Goal: Transaction & Acquisition: Purchase product/service

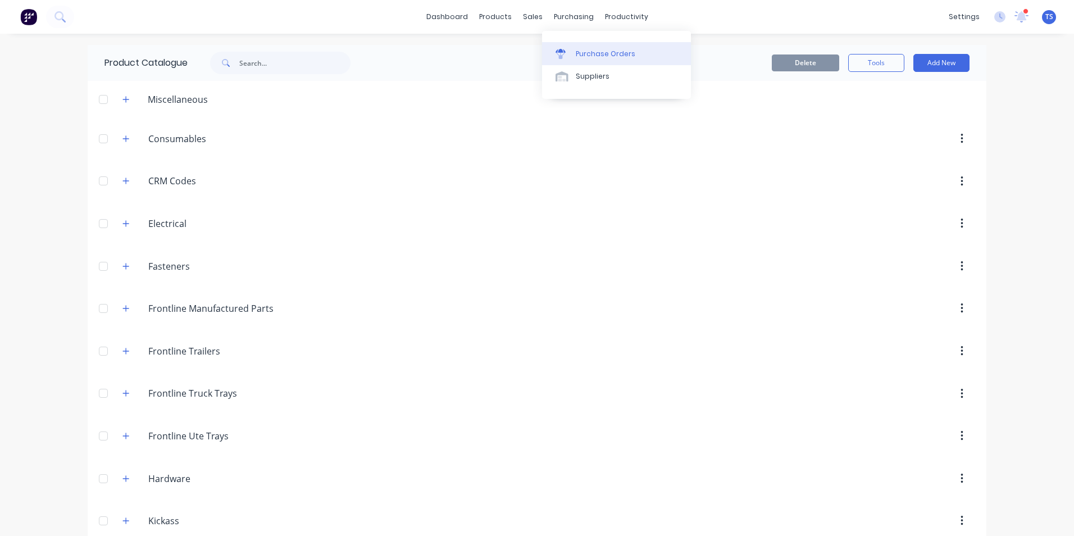
click at [582, 58] on div "Purchase Orders" at bounding box center [606, 54] width 60 height 10
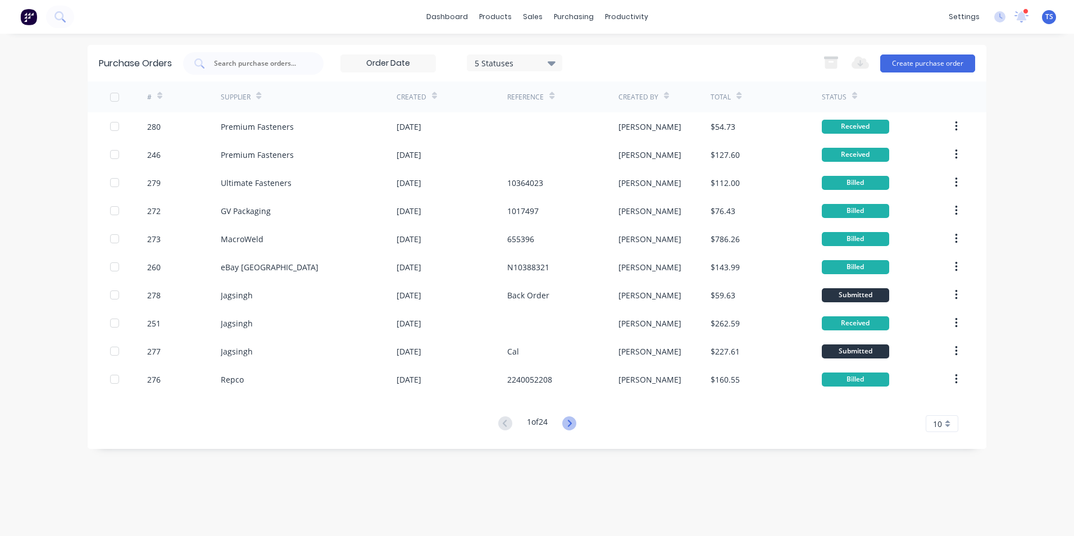
click at [568, 425] on icon at bounding box center [569, 423] width 14 height 14
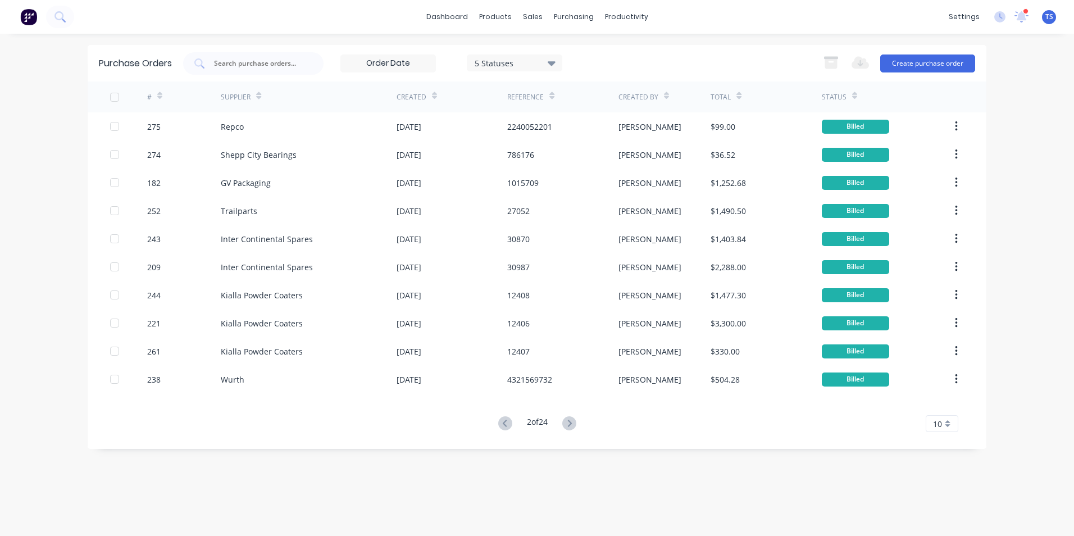
click at [555, 65] on icon at bounding box center [552, 63] width 8 height 12
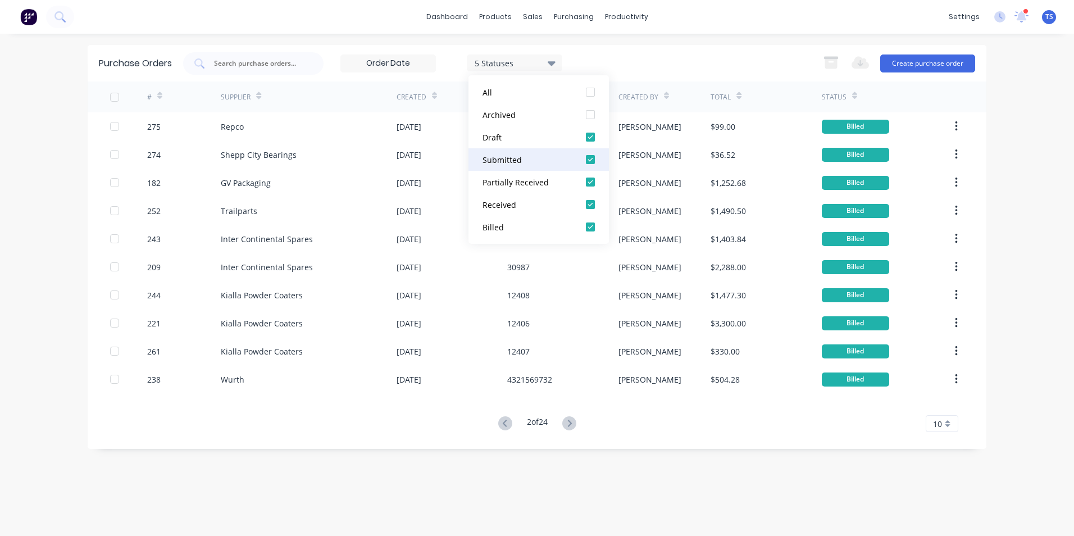
click at [590, 161] on div at bounding box center [590, 159] width 22 height 22
click at [591, 181] on div at bounding box center [590, 182] width 22 height 22
click at [589, 204] on div at bounding box center [590, 204] width 22 height 22
click at [589, 229] on div at bounding box center [590, 227] width 22 height 22
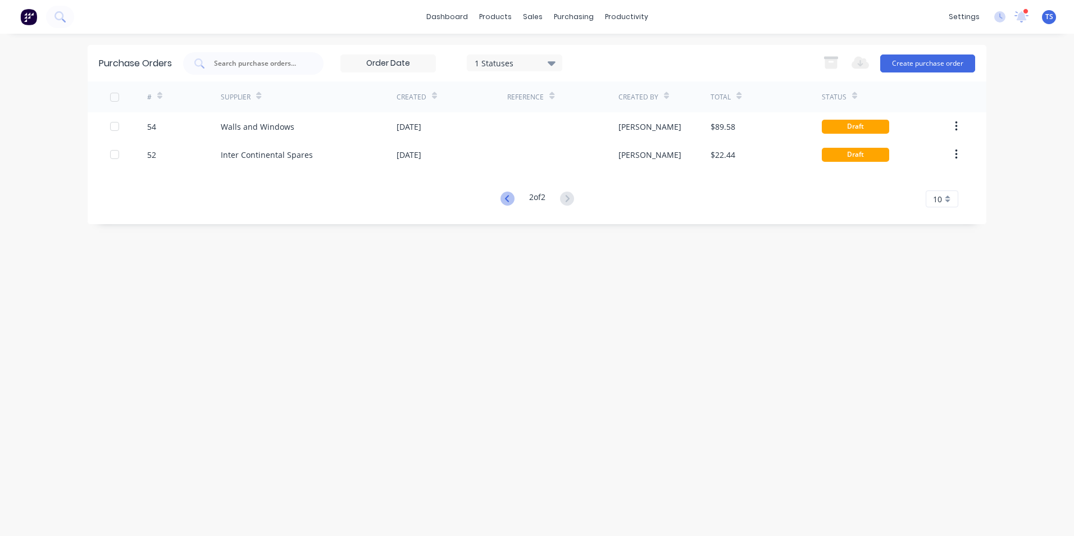
click at [508, 200] on icon at bounding box center [507, 199] width 14 height 14
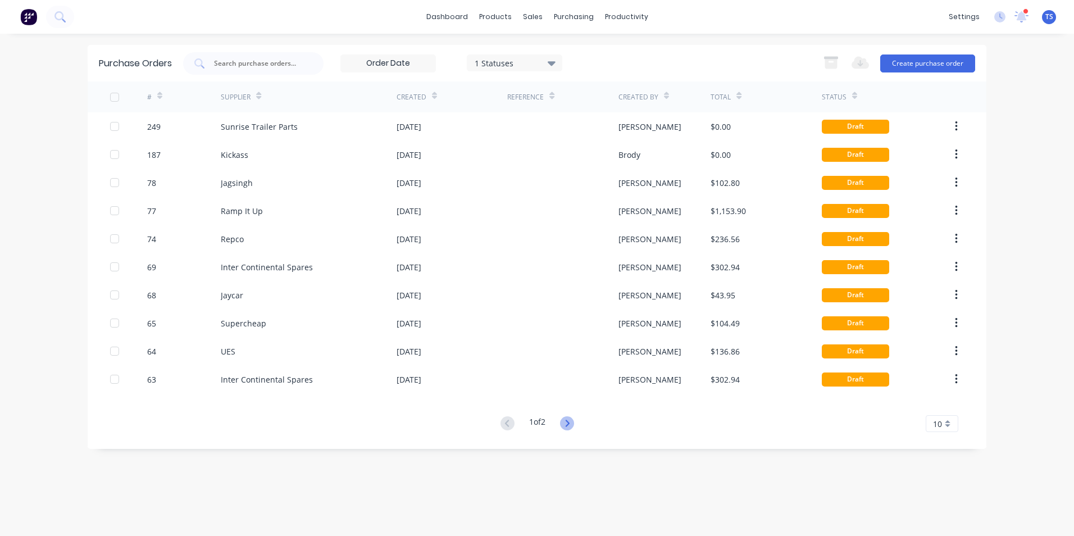
click at [569, 422] on icon at bounding box center [567, 423] width 4 height 7
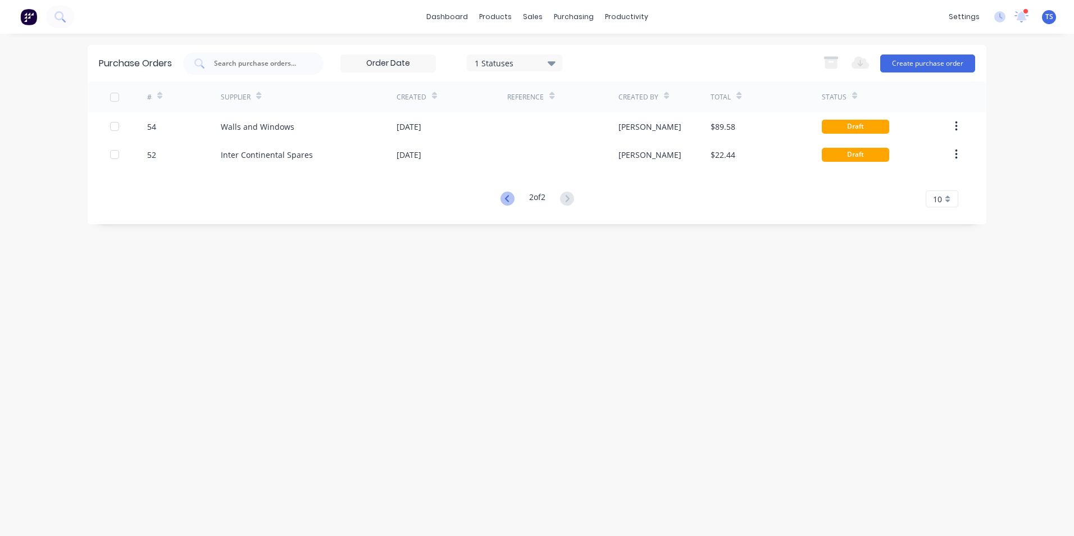
click at [507, 197] on icon at bounding box center [507, 199] width 14 height 14
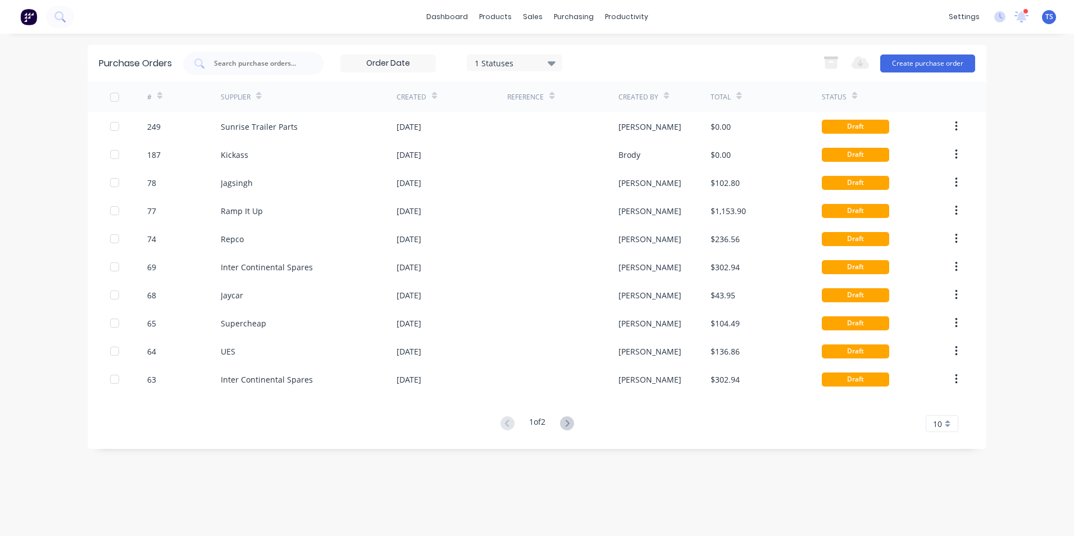
drag, startPoint x: 761, startPoint y: 58, endPoint x: 751, endPoint y: 58, distance: 9.5
click at [761, 58] on div "1 Statuses 1 Statuses Export to Excel (XLSX) Create purchase order" at bounding box center [579, 63] width 792 height 22
click at [553, 65] on icon at bounding box center [552, 63] width 8 height 4
click at [593, 95] on div at bounding box center [590, 92] width 22 height 22
click at [682, 56] on div "7 Statuses 7 Statuses Export to Excel (XLSX) Create purchase order" at bounding box center [579, 63] width 792 height 22
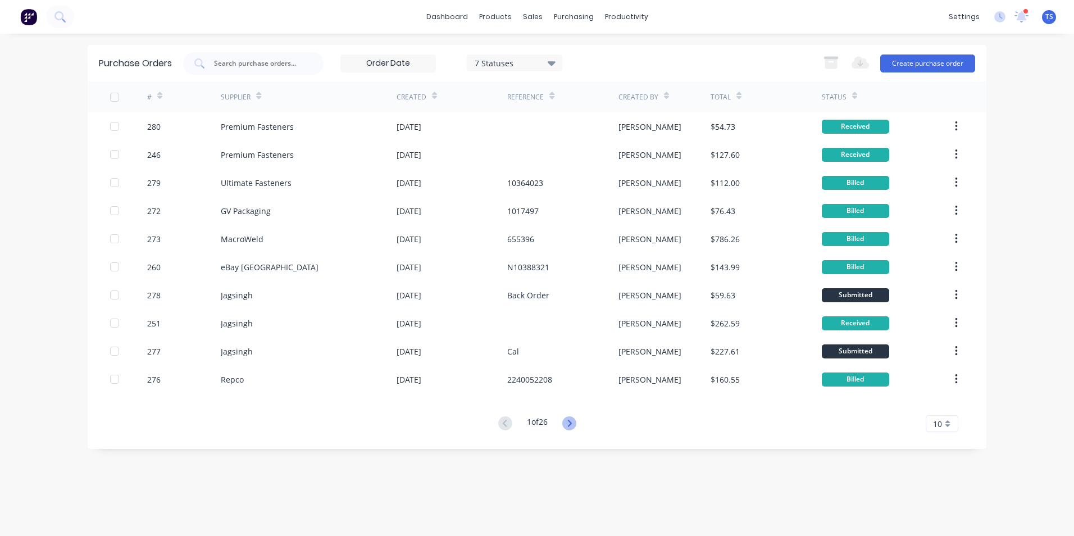
click at [571, 424] on icon at bounding box center [569, 423] width 14 height 14
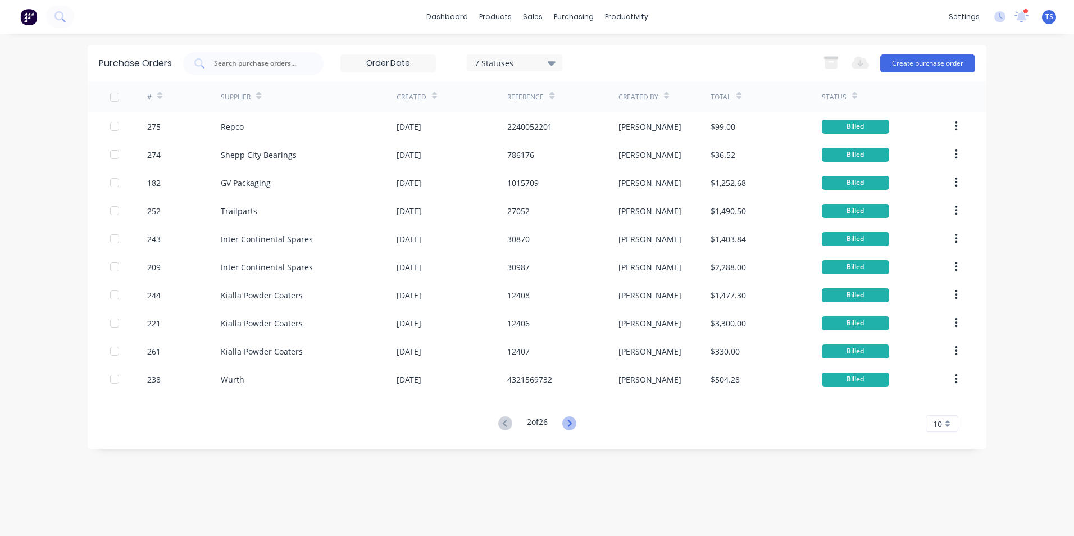
click at [576, 421] on icon at bounding box center [569, 423] width 14 height 14
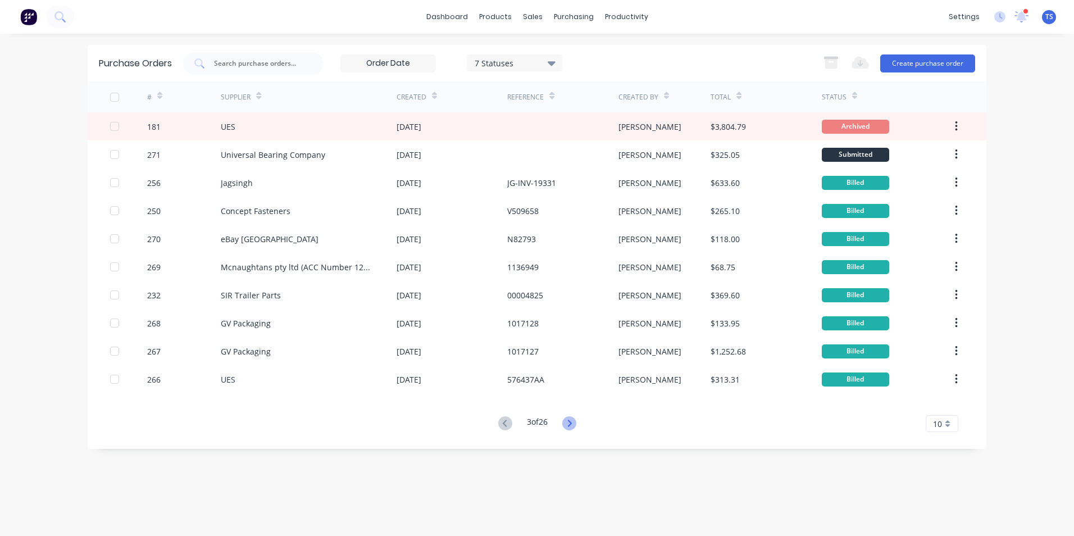
click at [571, 426] on icon at bounding box center [569, 423] width 4 height 7
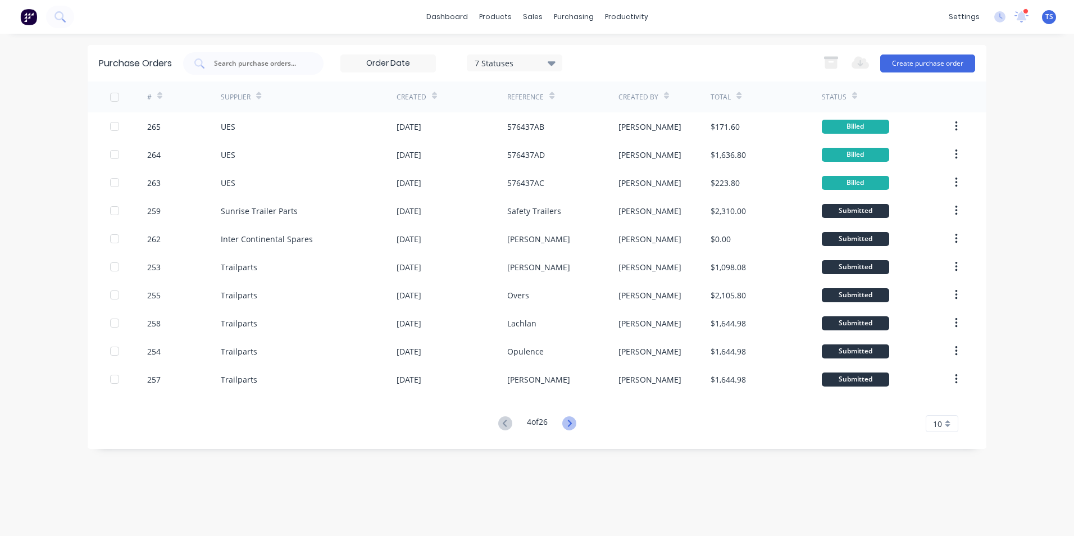
click at [568, 421] on icon at bounding box center [569, 423] width 14 height 14
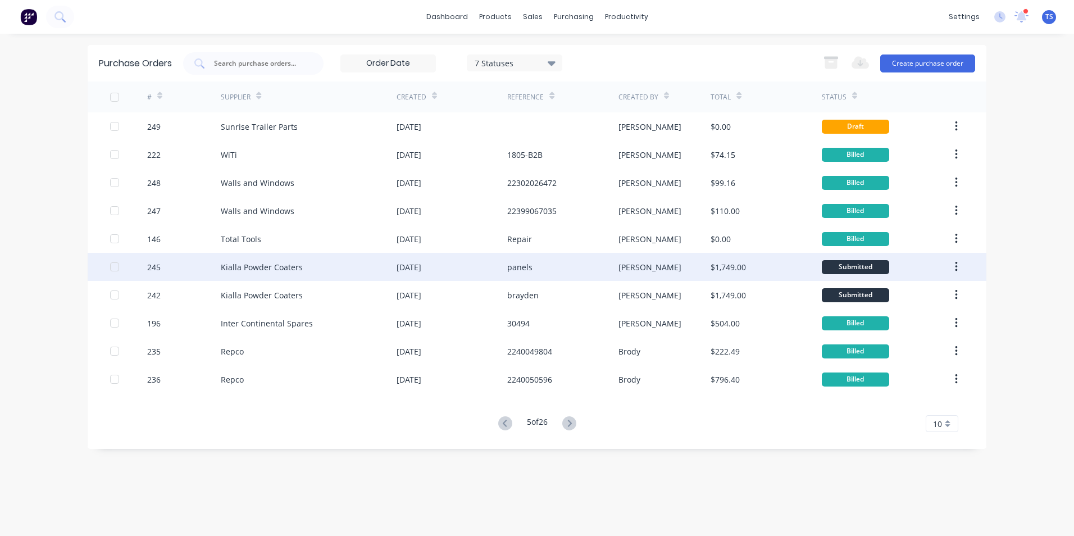
click at [286, 265] on div "Kialla Powder Coaters" at bounding box center [262, 267] width 82 height 12
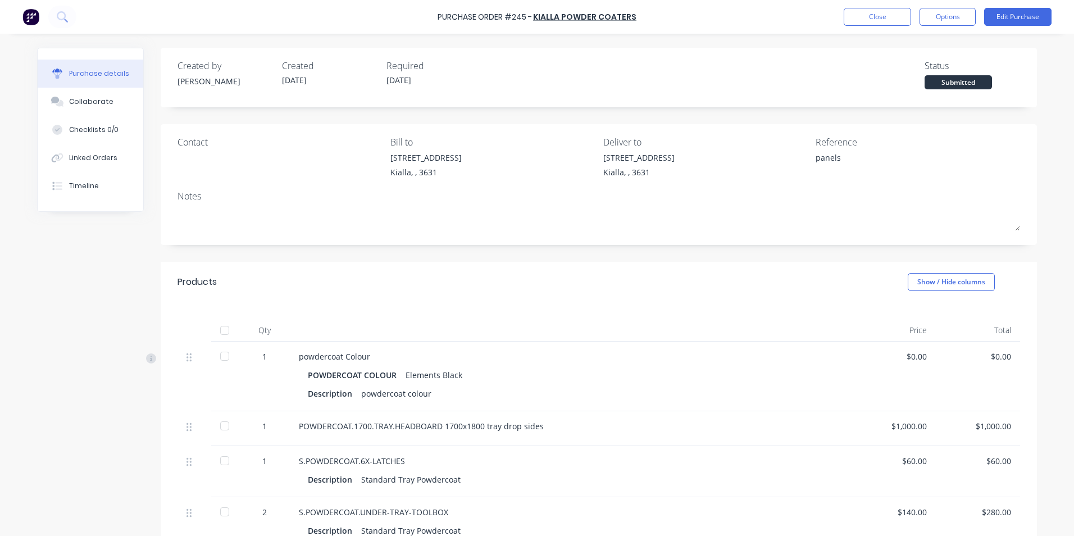
click at [219, 334] on div at bounding box center [224, 330] width 22 height 22
click at [1012, 16] on button "Edit Purchase" at bounding box center [1017, 17] width 67 height 18
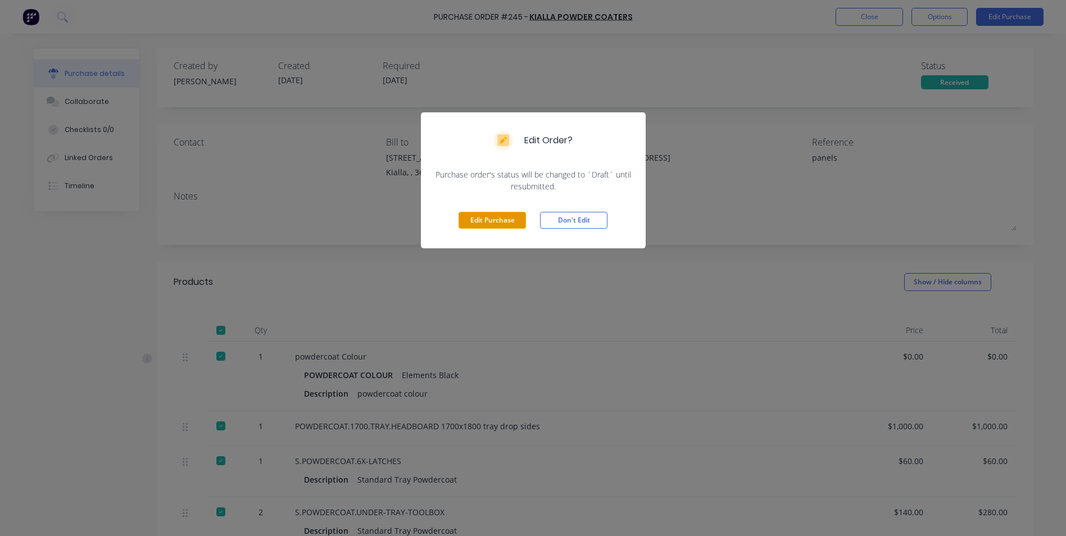
click at [474, 221] on button "Edit Purchase" at bounding box center [491, 220] width 67 height 17
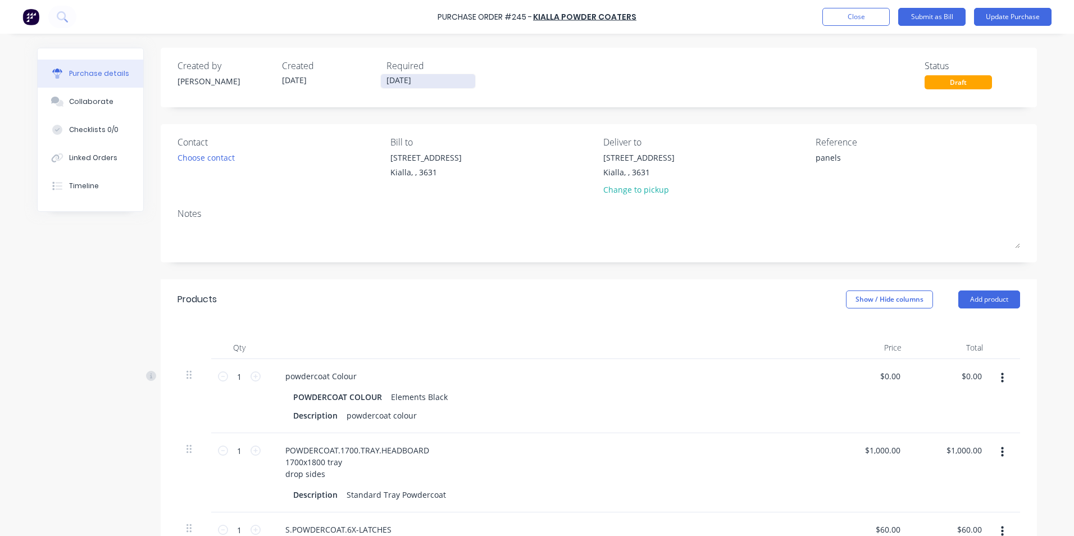
click at [428, 79] on input "[DATE]" at bounding box center [428, 81] width 94 height 14
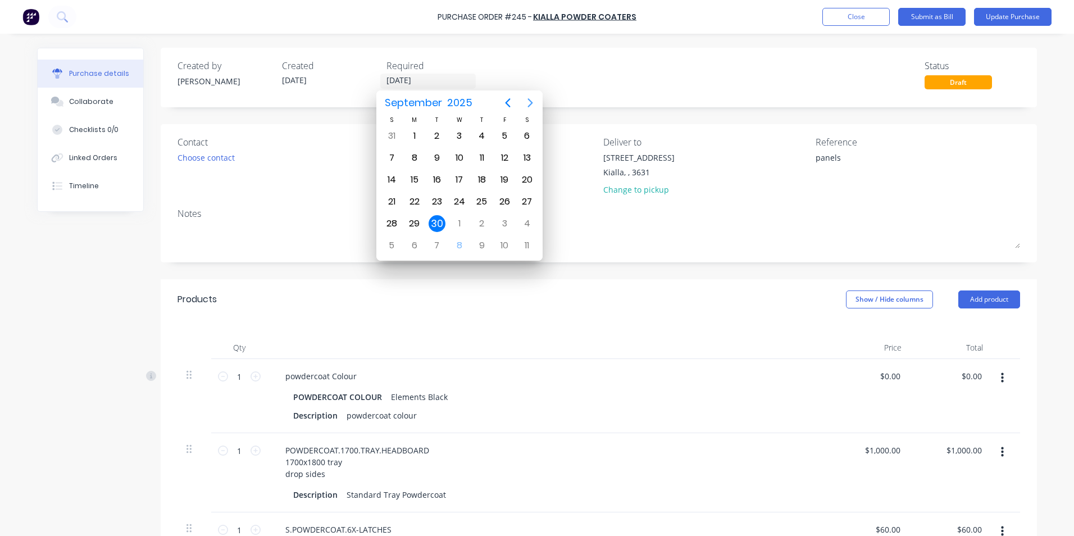
click at [530, 104] on icon "Next page" at bounding box center [530, 102] width 5 height 9
click at [484, 223] on div "30" at bounding box center [482, 223] width 17 height 17
type textarea "x"
type input "[DATE]"
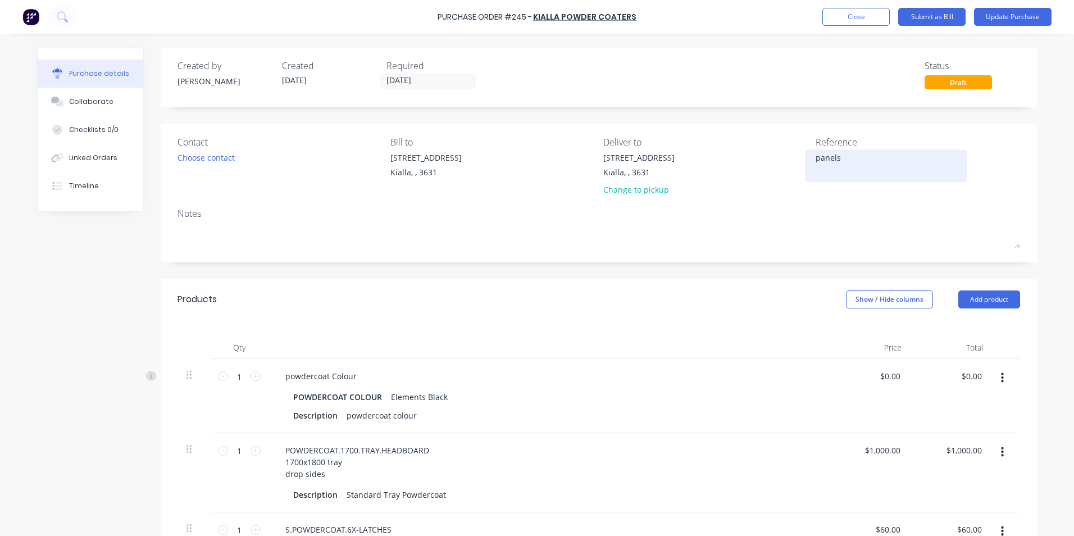
click at [839, 156] on textarea "panels" at bounding box center [886, 164] width 140 height 25
type textarea "p"
type textarea "12410"
type textarea "x"
type textarea "12410"
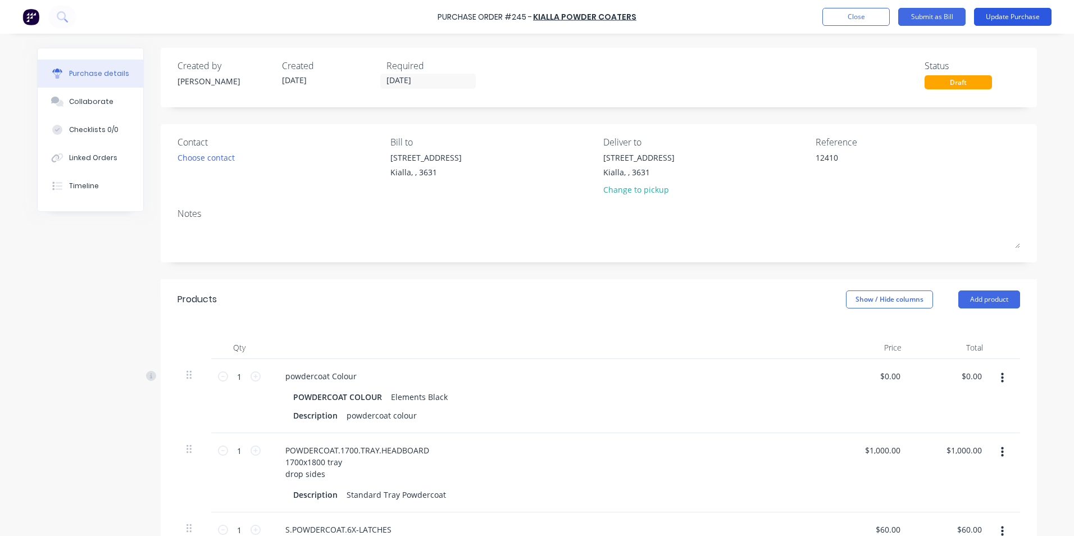
click at [1022, 17] on button "Update Purchase" at bounding box center [1013, 17] width 78 height 18
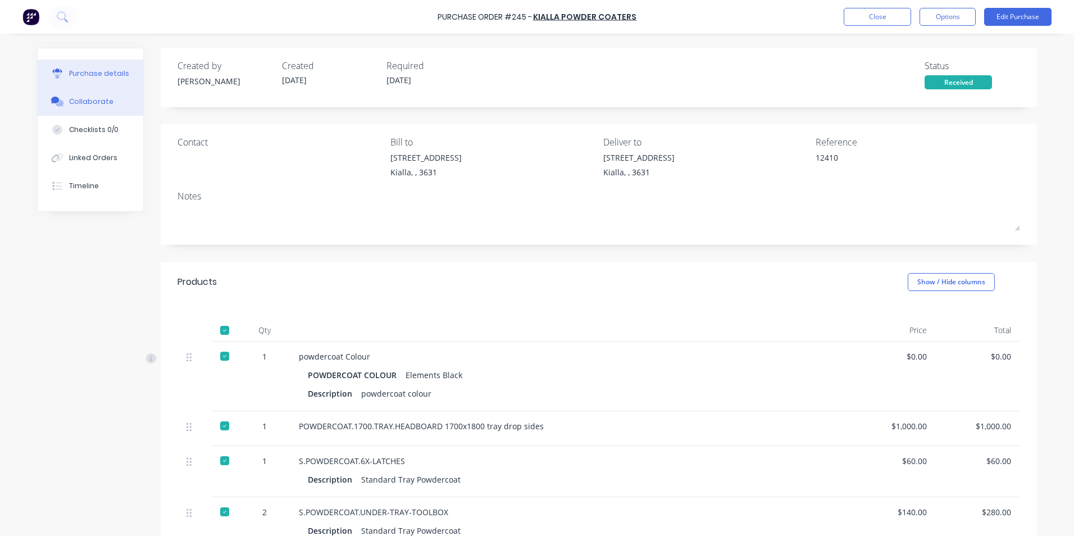
click at [86, 102] on div "Collaborate" at bounding box center [91, 102] width 44 height 10
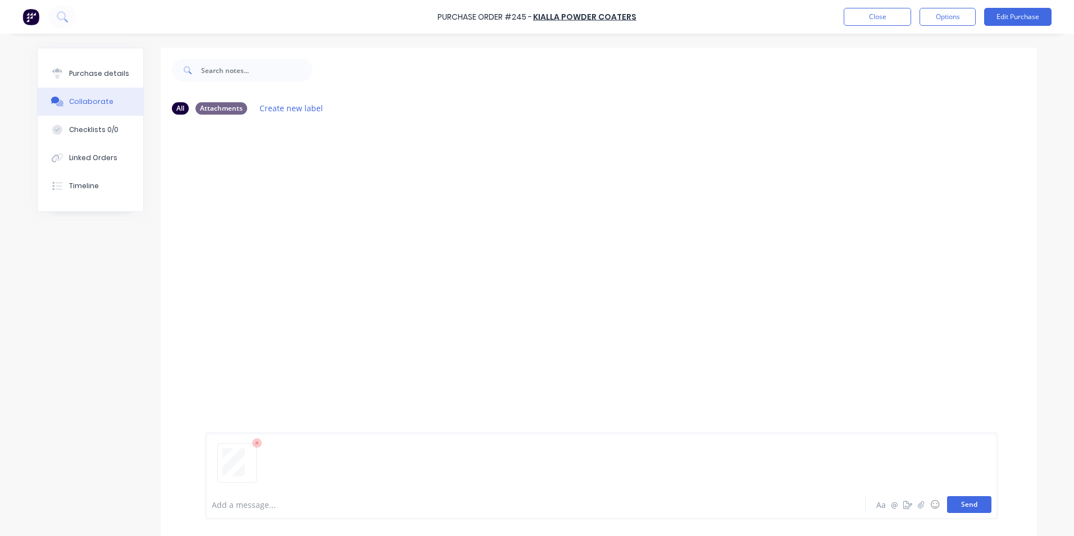
click at [972, 506] on button "Send" at bounding box center [969, 504] width 44 height 17
click at [90, 69] on div "Purchase details" at bounding box center [99, 74] width 60 height 10
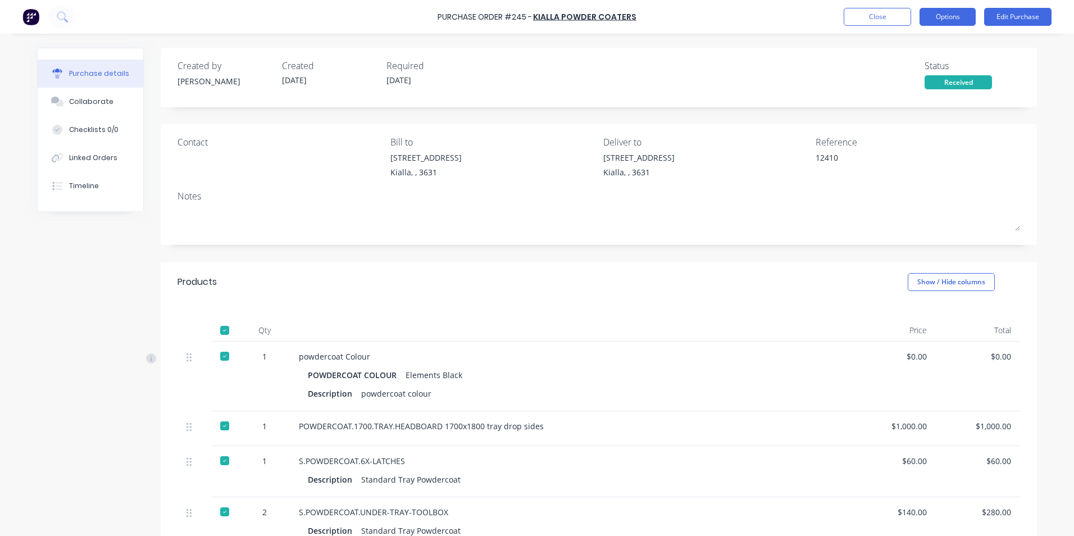
click at [944, 18] on button "Options" at bounding box center [948, 17] width 56 height 18
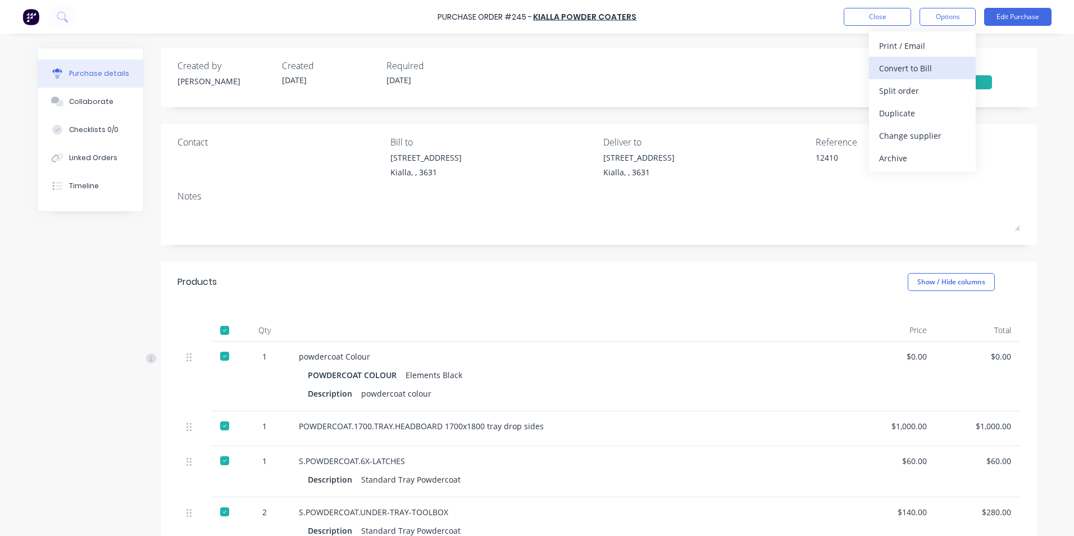
click at [922, 67] on div "Convert to Bill" at bounding box center [922, 68] width 87 height 16
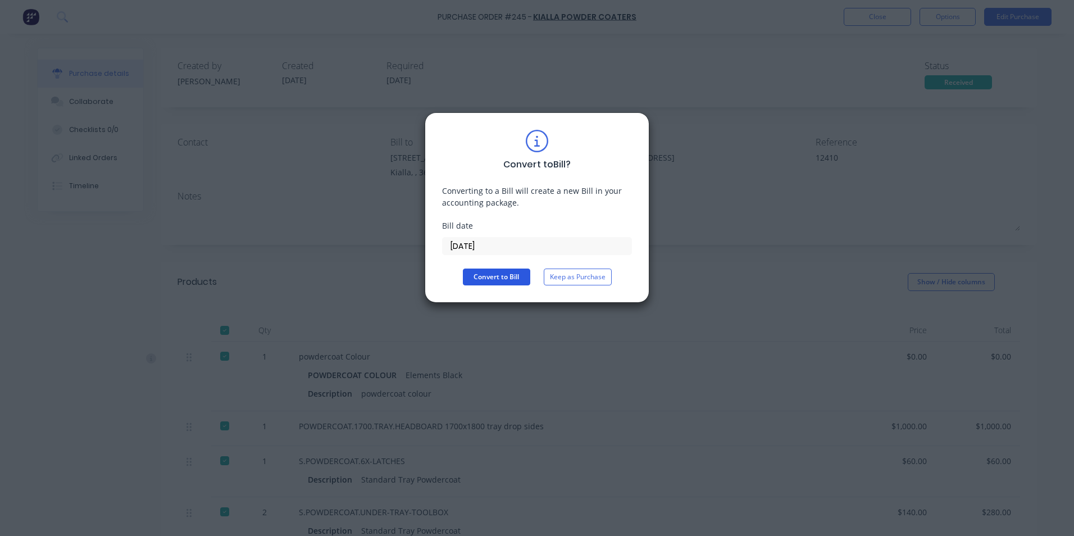
click at [479, 277] on button "Convert to Bill" at bounding box center [496, 276] width 67 height 17
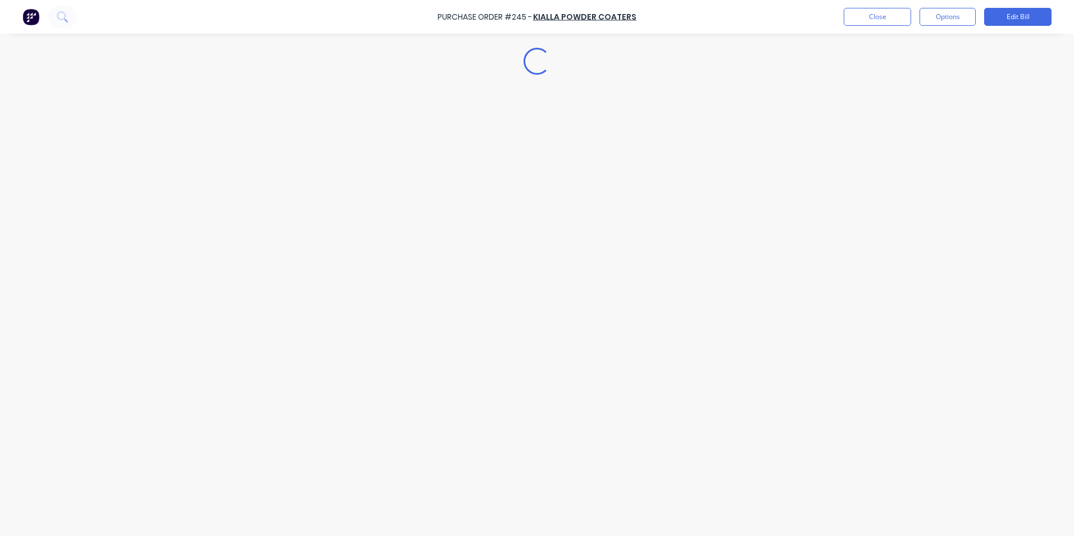
type textarea "x"
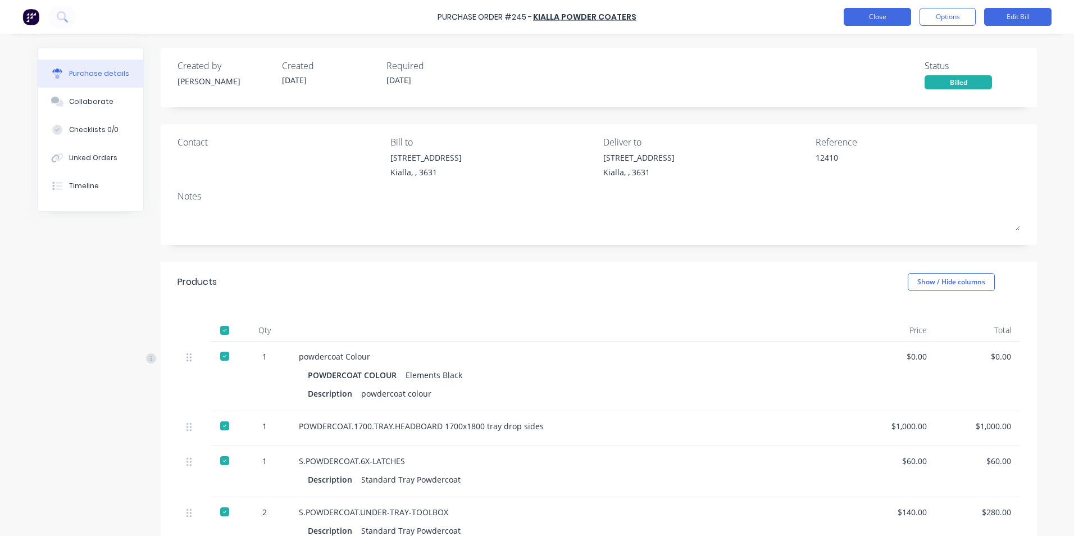
click at [882, 17] on button "Close" at bounding box center [877, 17] width 67 height 18
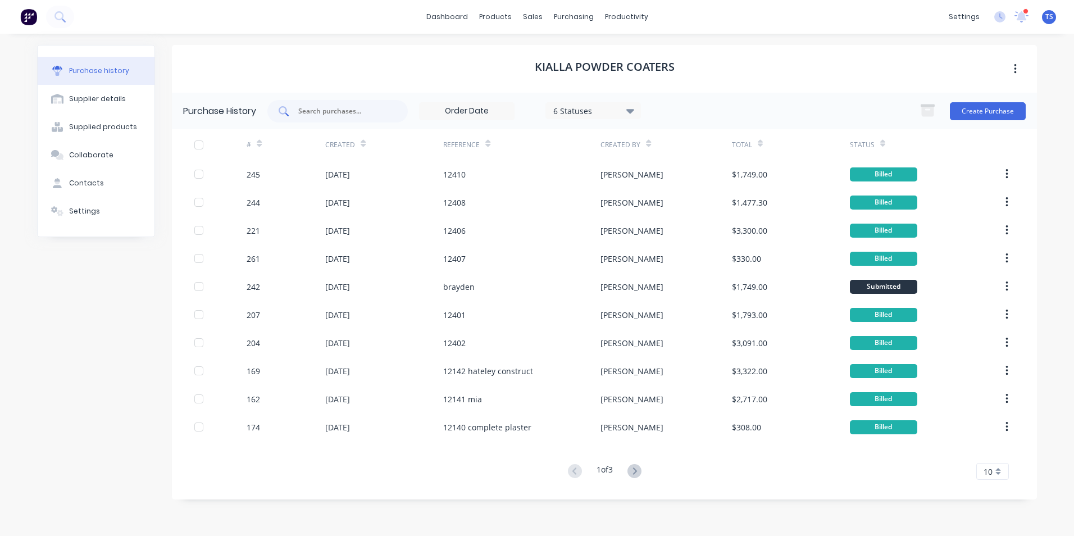
click at [306, 113] on input "text" at bounding box center [343, 111] width 93 height 11
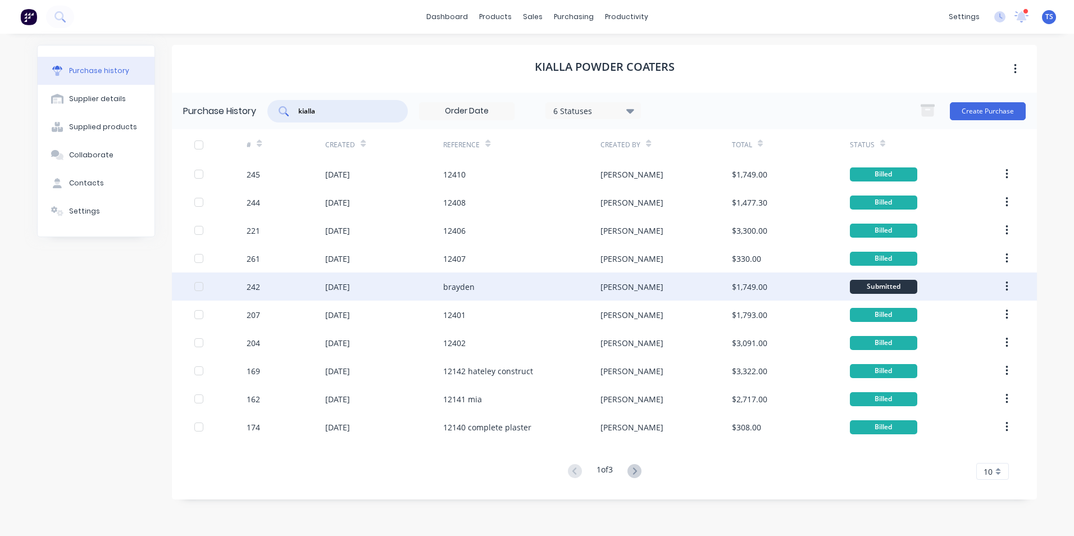
type input "kialla"
click at [350, 284] on div "[DATE]" at bounding box center [337, 287] width 25 height 12
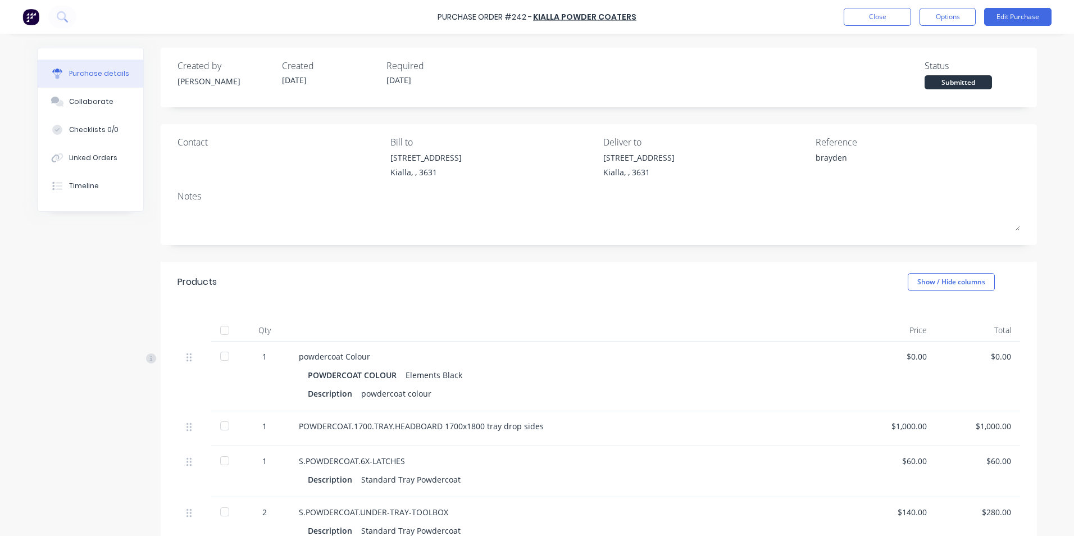
click at [221, 331] on div at bounding box center [224, 330] width 22 height 22
click at [1030, 15] on button "Edit Purchase" at bounding box center [1017, 17] width 67 height 18
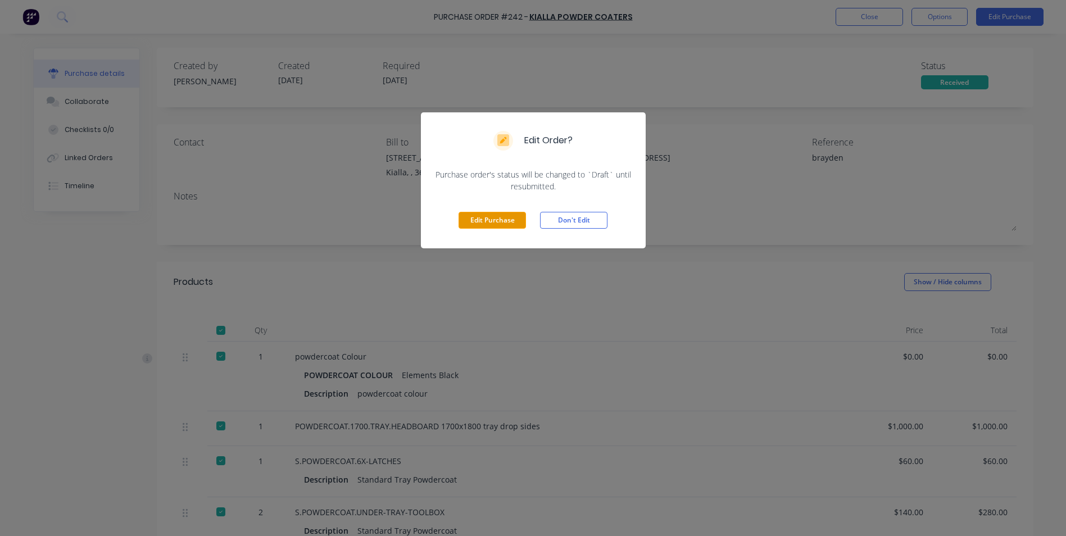
click at [491, 219] on button "Edit Purchase" at bounding box center [491, 220] width 67 height 17
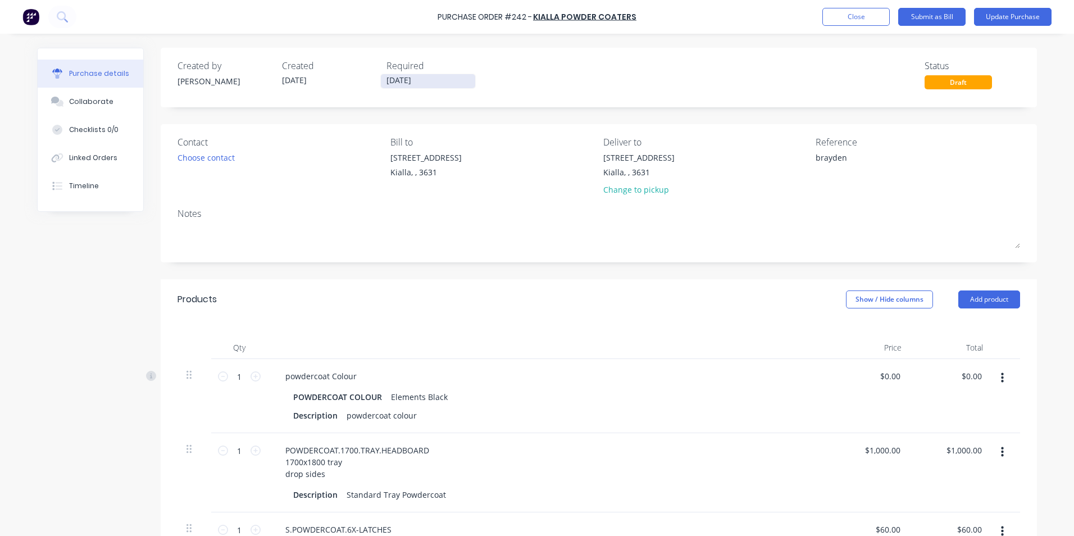
click at [417, 81] on input "[DATE]" at bounding box center [428, 81] width 94 height 14
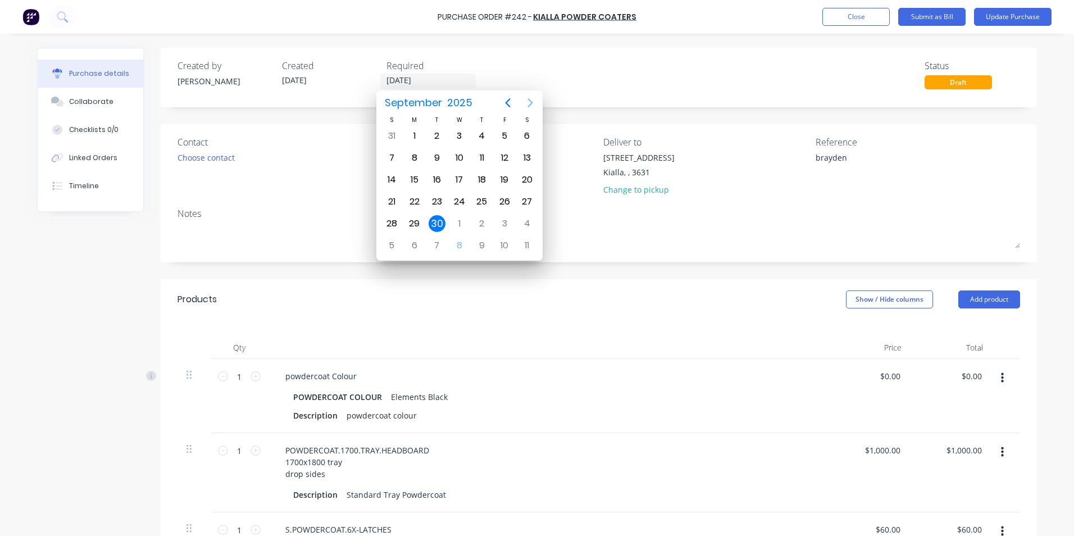
click at [527, 107] on icon "Next page" at bounding box center [530, 102] width 13 height 13
click at [483, 225] on div "30" at bounding box center [482, 223] width 17 height 17
type textarea "x"
type input "[DATE]"
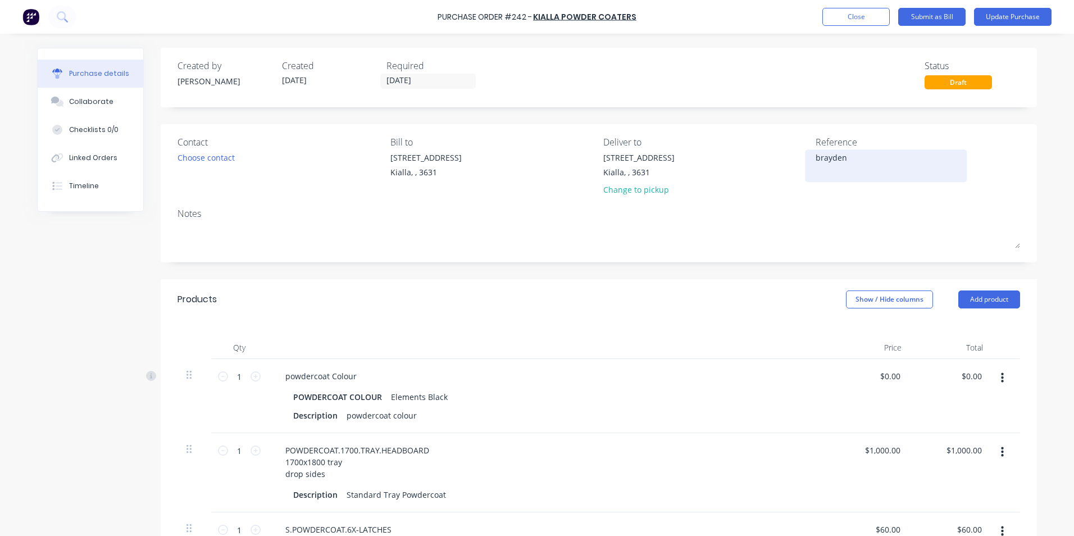
click at [835, 159] on textarea "brayden" at bounding box center [886, 164] width 140 height 25
type textarea "x"
type textarea "b"
type textarea "12409"
type textarea "x"
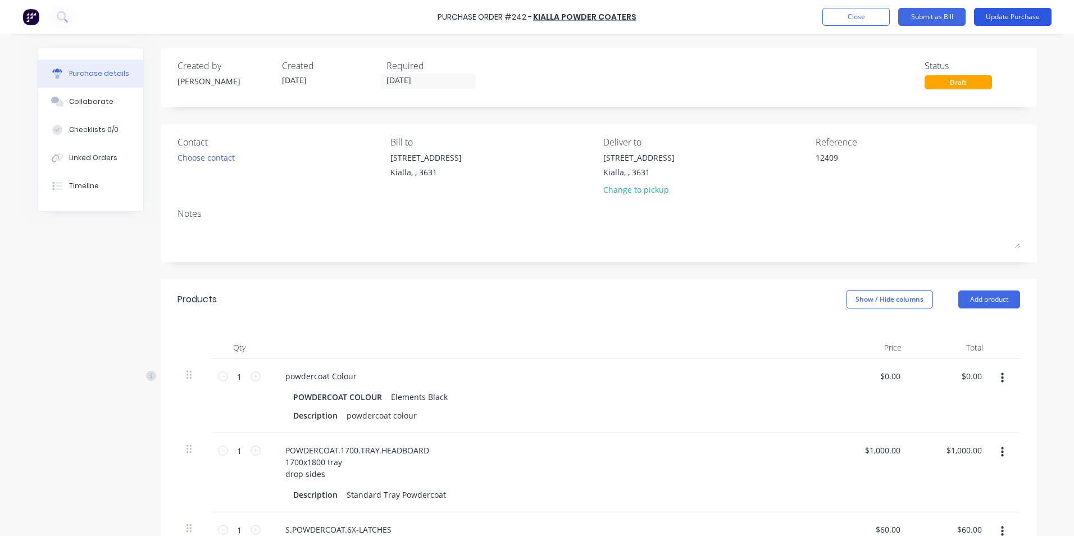
type textarea "12409"
click at [1023, 19] on button "Update Purchase" at bounding box center [1013, 17] width 78 height 18
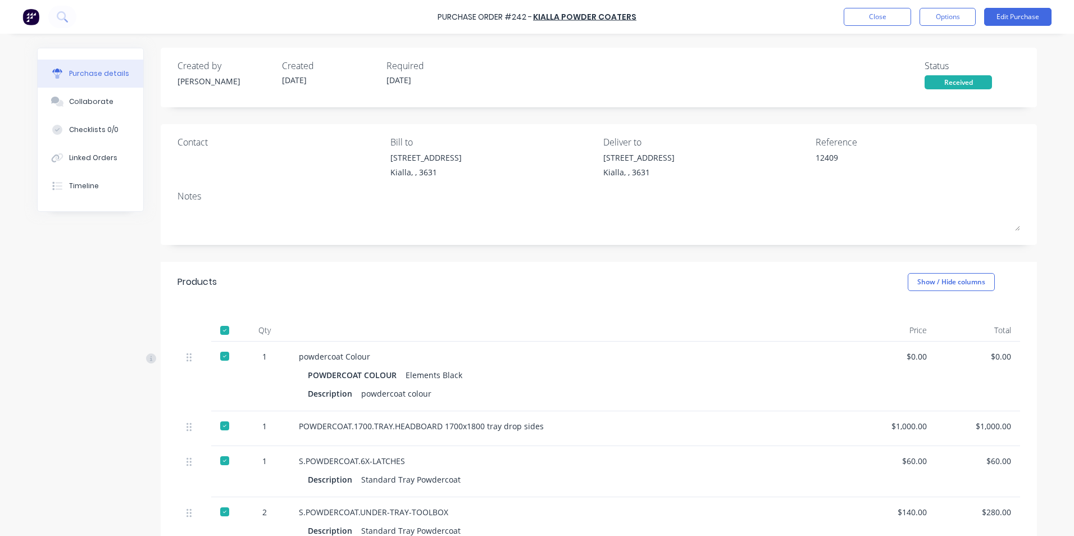
scroll to position [235, 0]
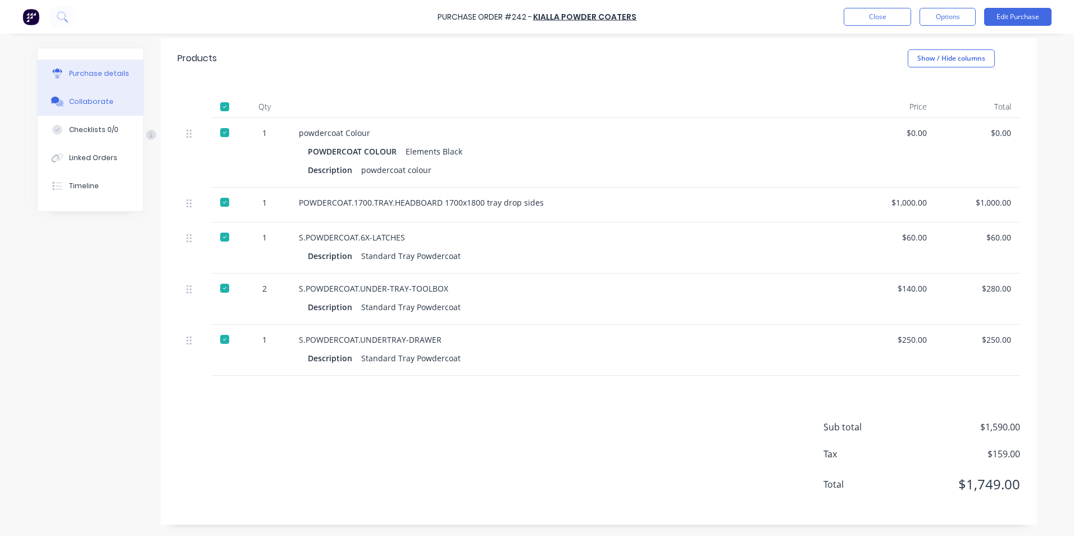
click at [76, 99] on div "Collaborate" at bounding box center [91, 102] width 44 height 10
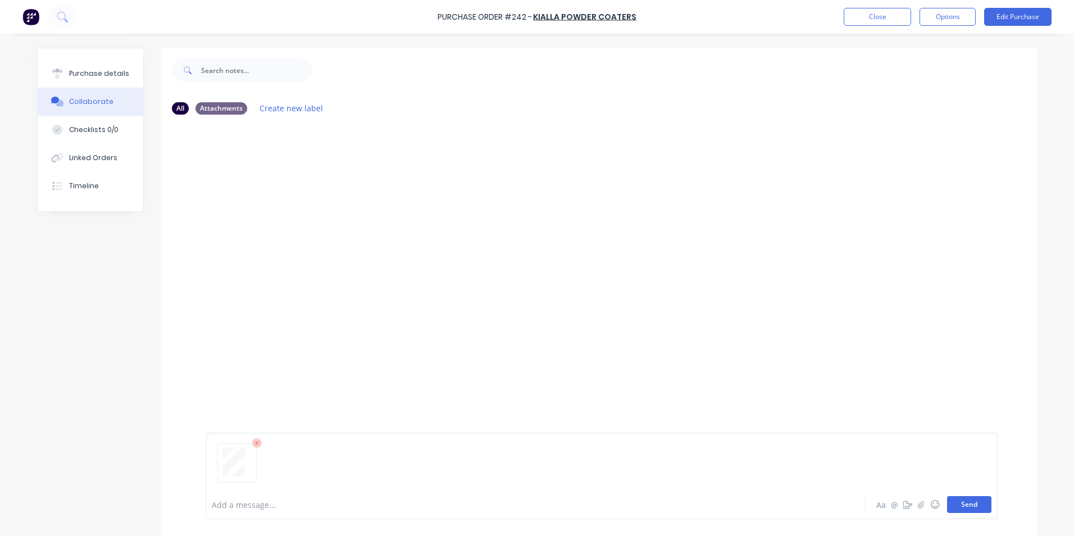
click at [978, 498] on button "Send" at bounding box center [969, 504] width 44 height 17
click at [111, 72] on div "Purchase details" at bounding box center [99, 74] width 60 height 10
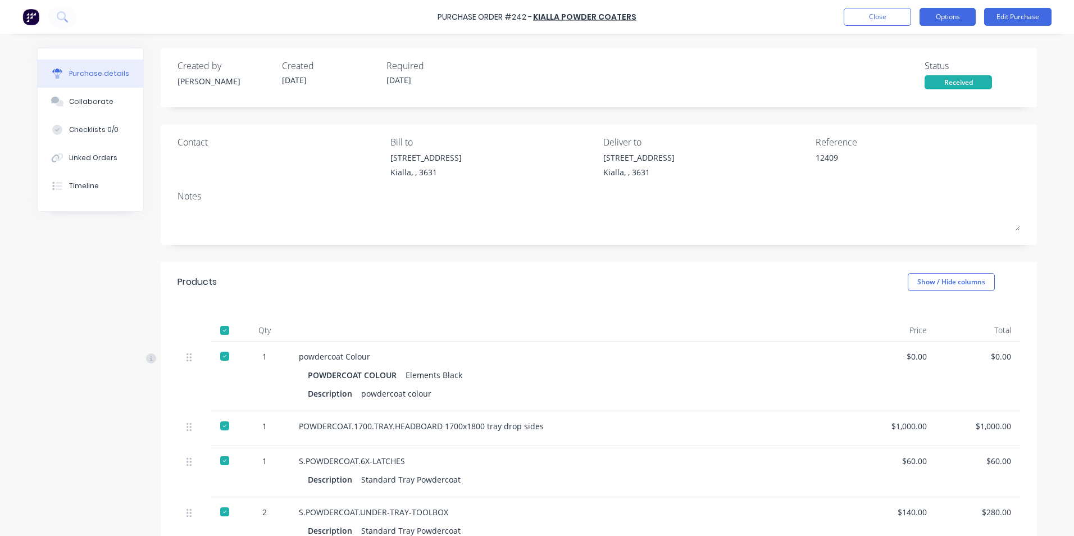
click at [944, 16] on button "Options" at bounding box center [948, 17] width 56 height 18
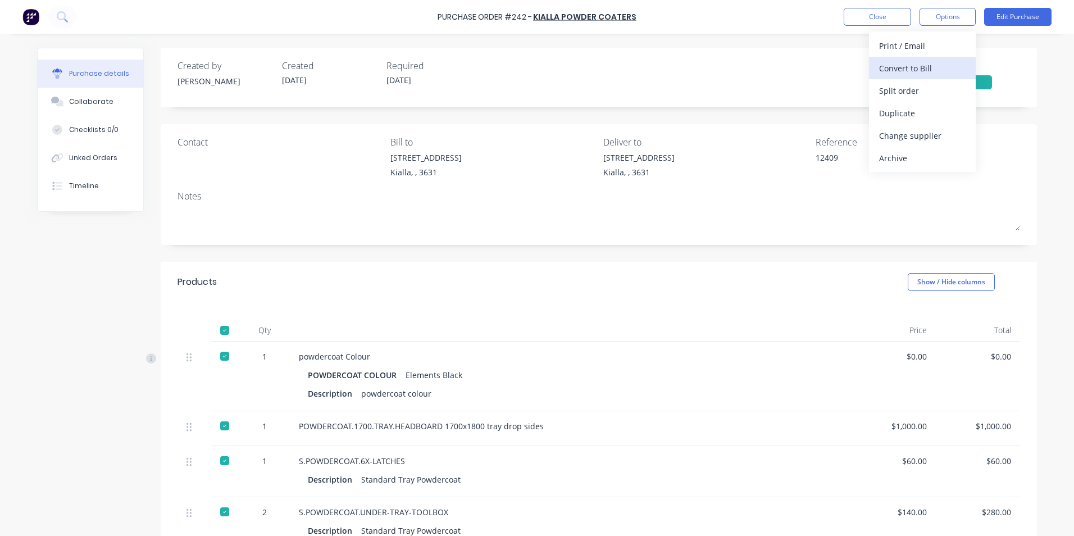
click at [918, 64] on div "Convert to Bill" at bounding box center [922, 68] width 87 height 16
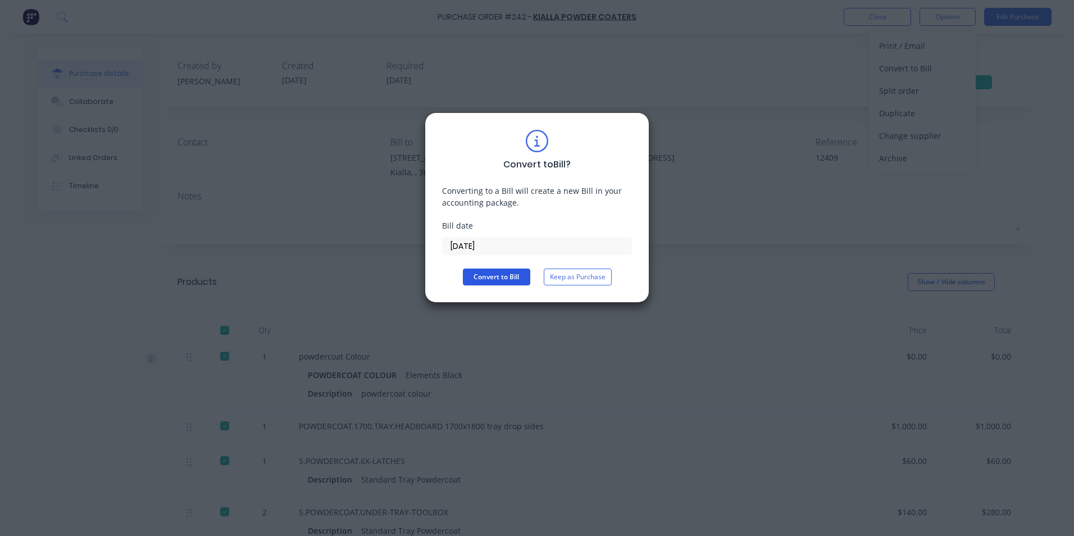
click at [491, 273] on button "Convert to Bill" at bounding box center [496, 276] width 67 height 17
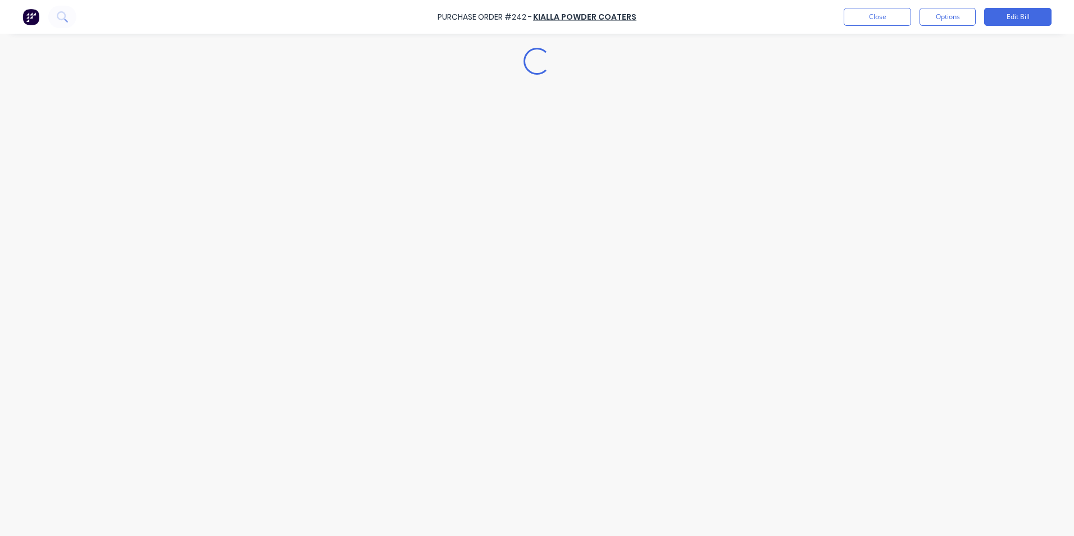
type textarea "x"
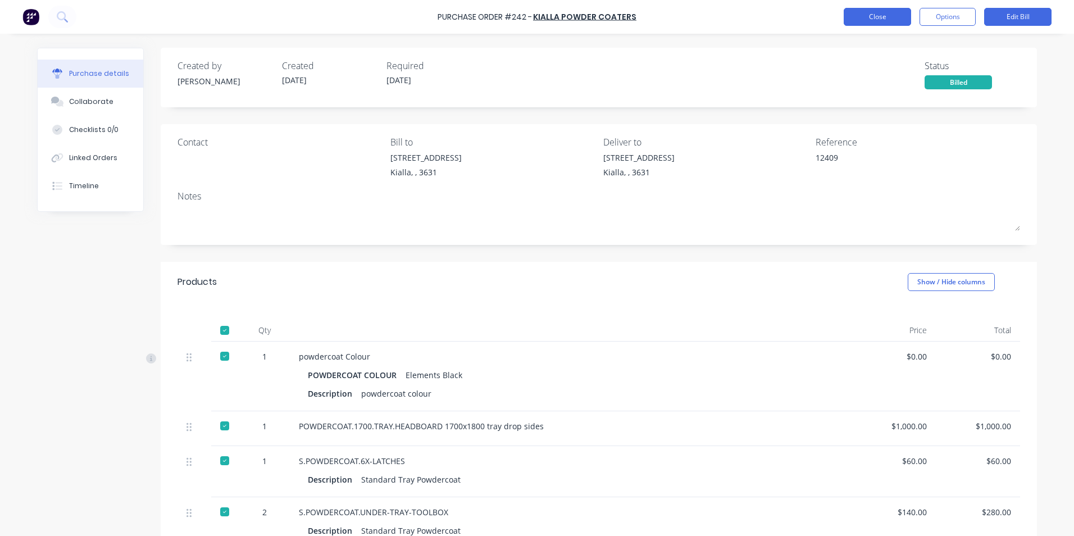
drag, startPoint x: 866, startPoint y: 20, endPoint x: 860, endPoint y: 19, distance: 6.3
click at [860, 19] on button "Close" at bounding box center [877, 17] width 67 height 18
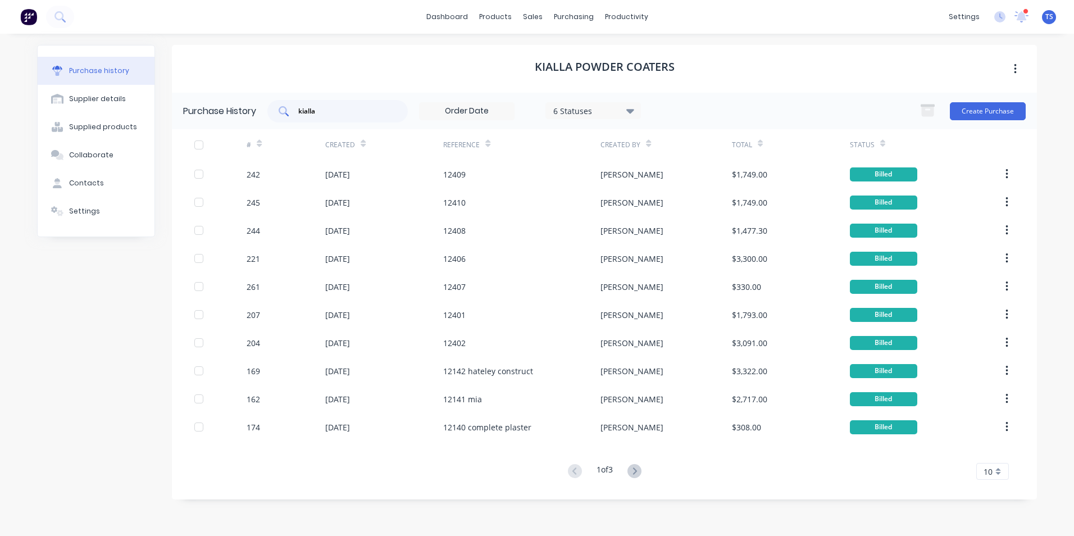
click at [331, 113] on input "kialla" at bounding box center [343, 111] width 93 height 11
type input "k"
click at [607, 56] on div "Purchase Orders" at bounding box center [610, 54] width 60 height 10
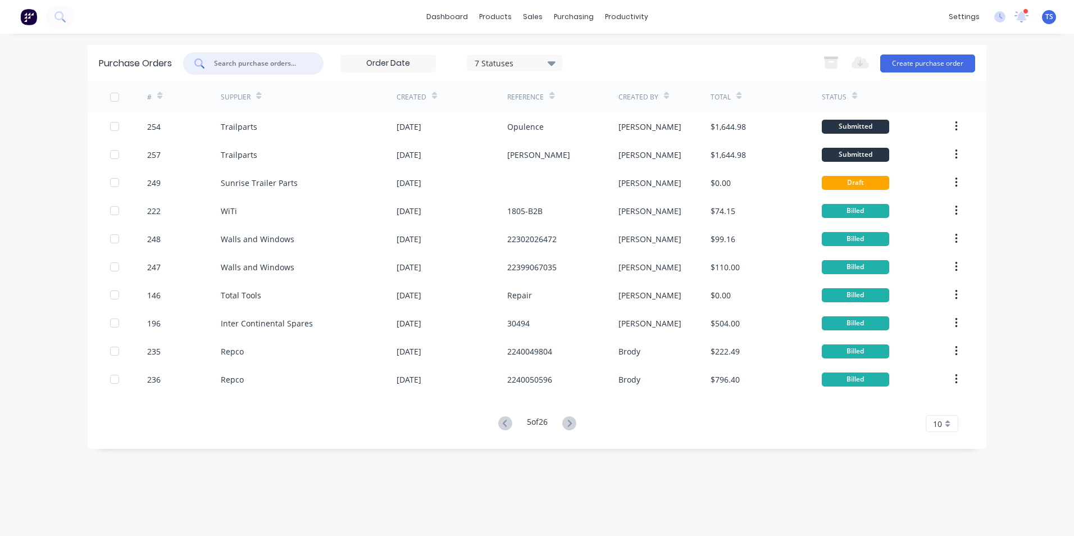
click at [229, 67] on input "text" at bounding box center [259, 63] width 93 height 11
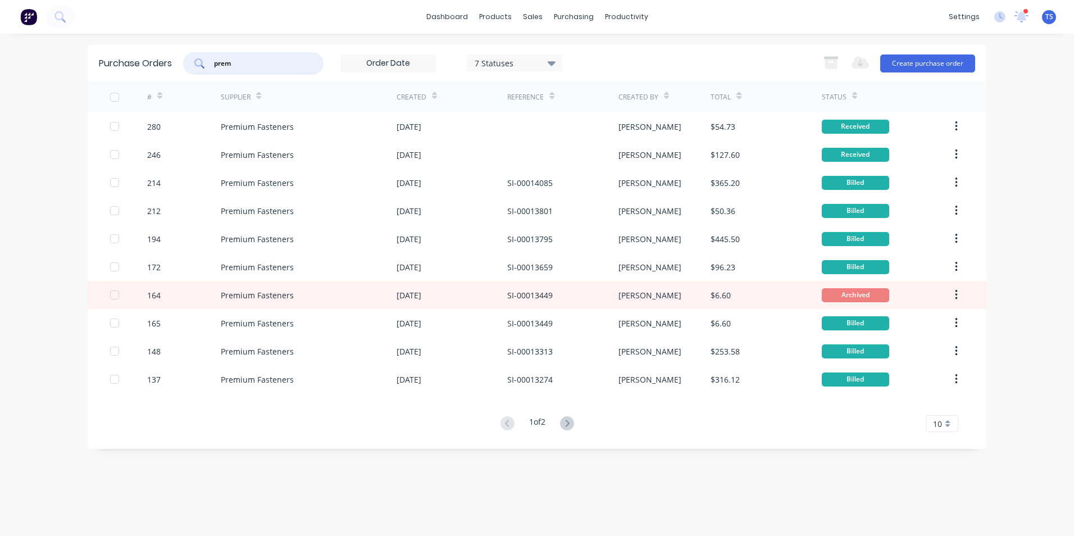
type input "prem"
click at [553, 61] on icon at bounding box center [552, 63] width 8 height 4
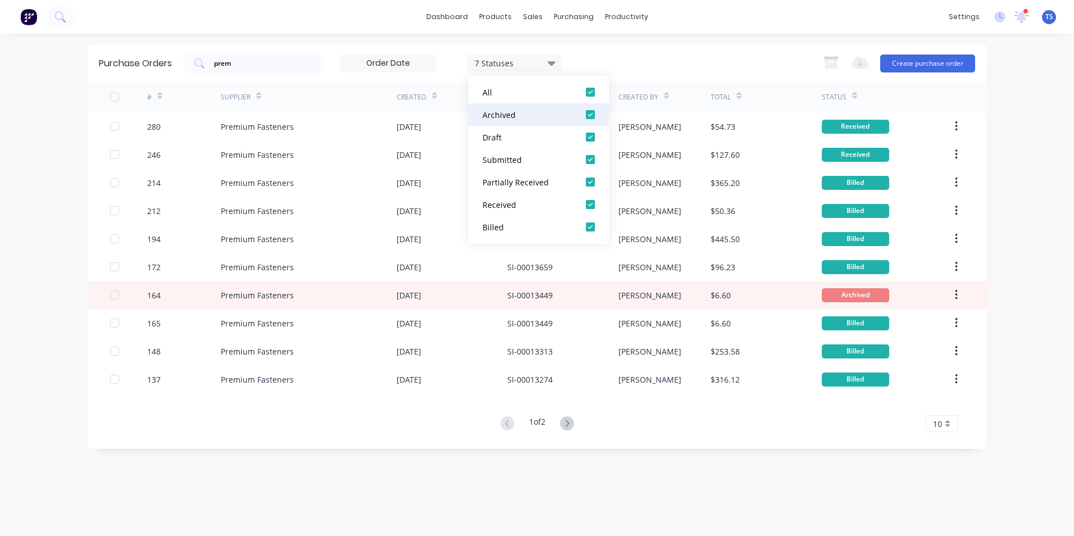
click at [593, 116] on div at bounding box center [590, 114] width 22 height 22
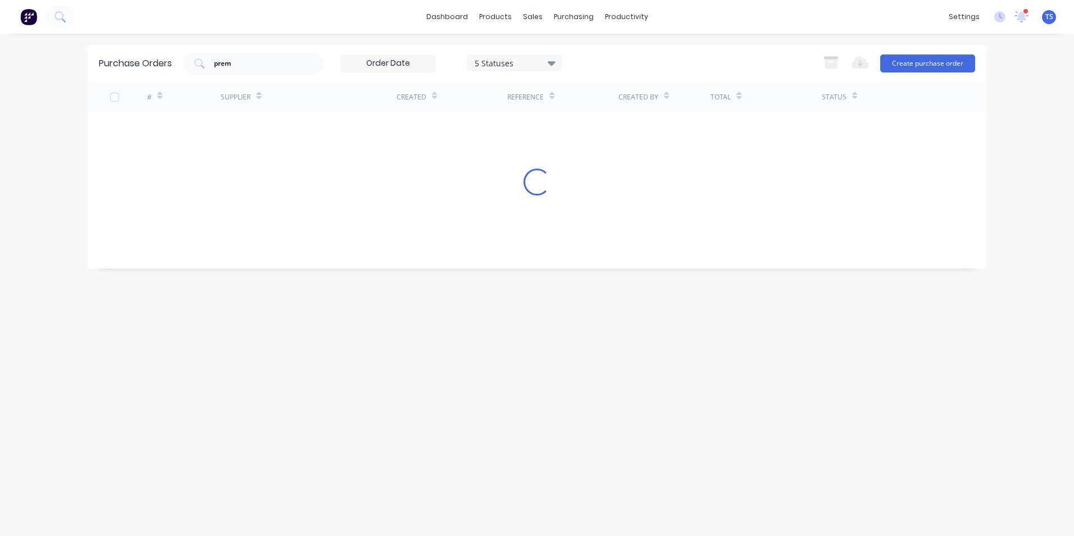
click at [636, 61] on div "prem 5 Statuses 5 Statuses Export to Excel (XLSX) Create purchase order" at bounding box center [579, 63] width 792 height 22
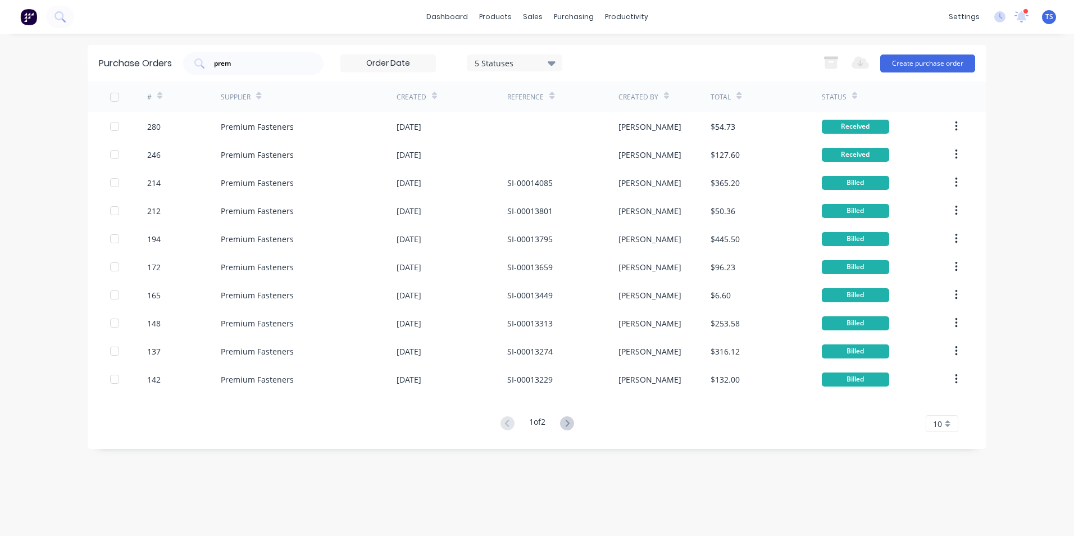
click at [554, 63] on icon at bounding box center [552, 63] width 8 height 4
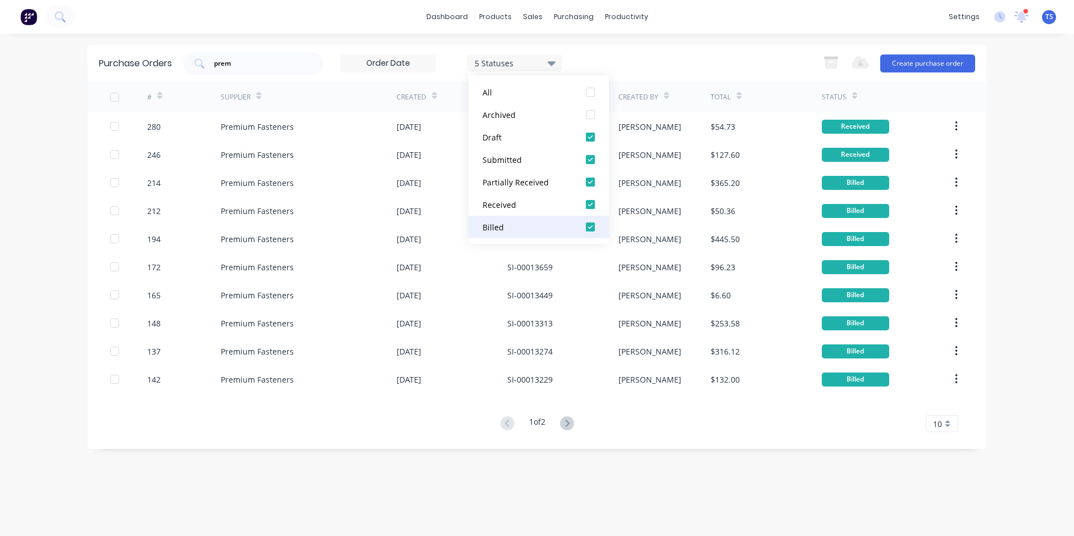
click at [589, 227] on div at bounding box center [590, 227] width 22 height 22
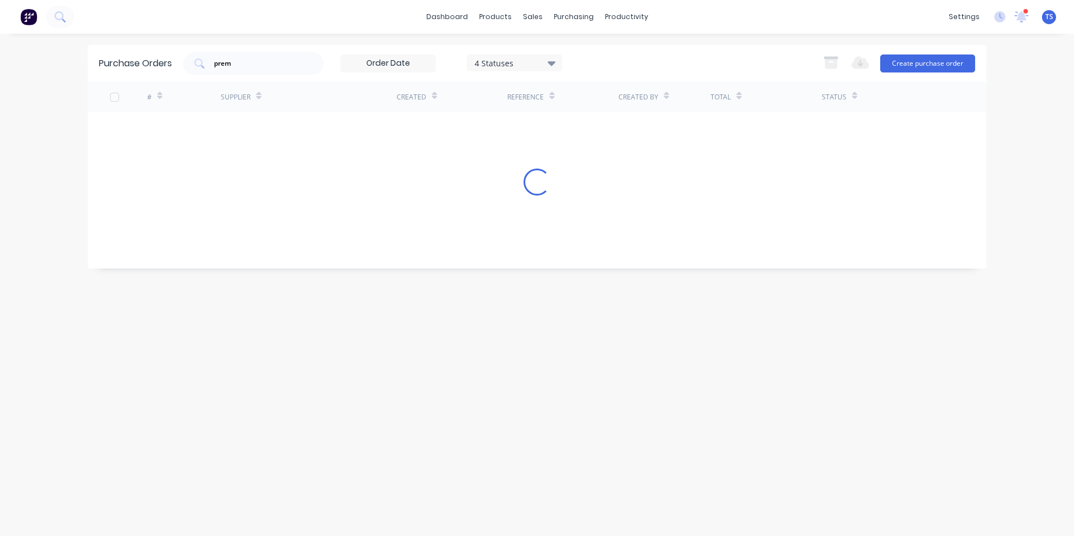
click at [680, 64] on div "prem 4 Statuses 4 Statuses Export to Excel (XLSX) Create purchase order" at bounding box center [579, 63] width 792 height 22
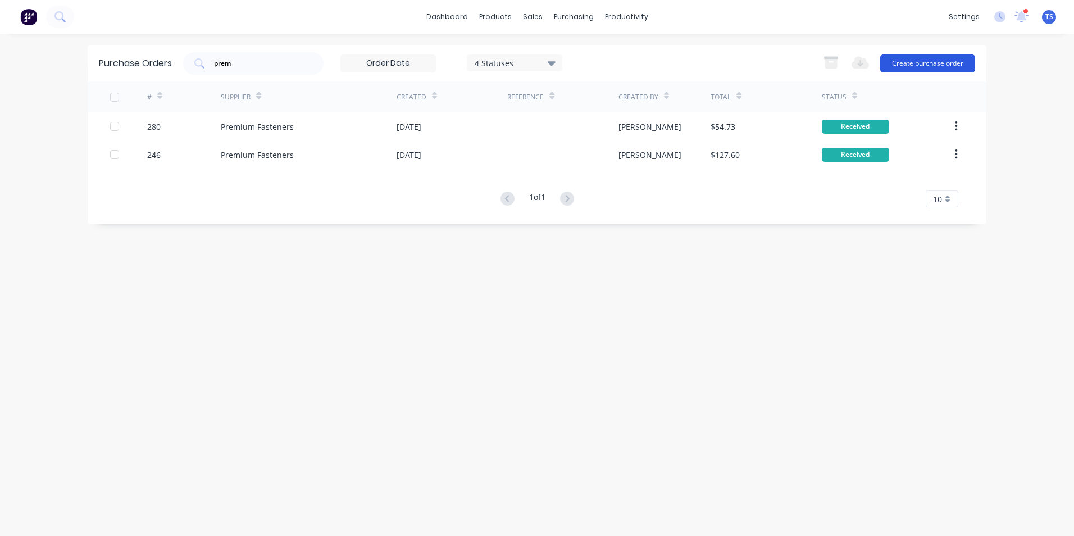
click at [932, 64] on button "Create purchase order" at bounding box center [927, 63] width 95 height 18
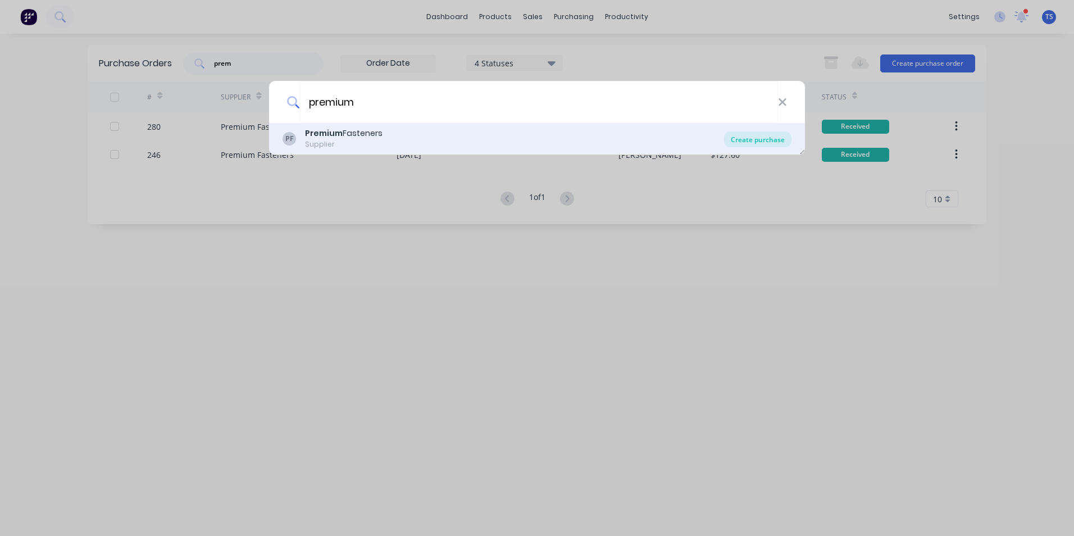
type input "premium"
click at [775, 140] on div "Create purchase" at bounding box center [757, 139] width 67 height 16
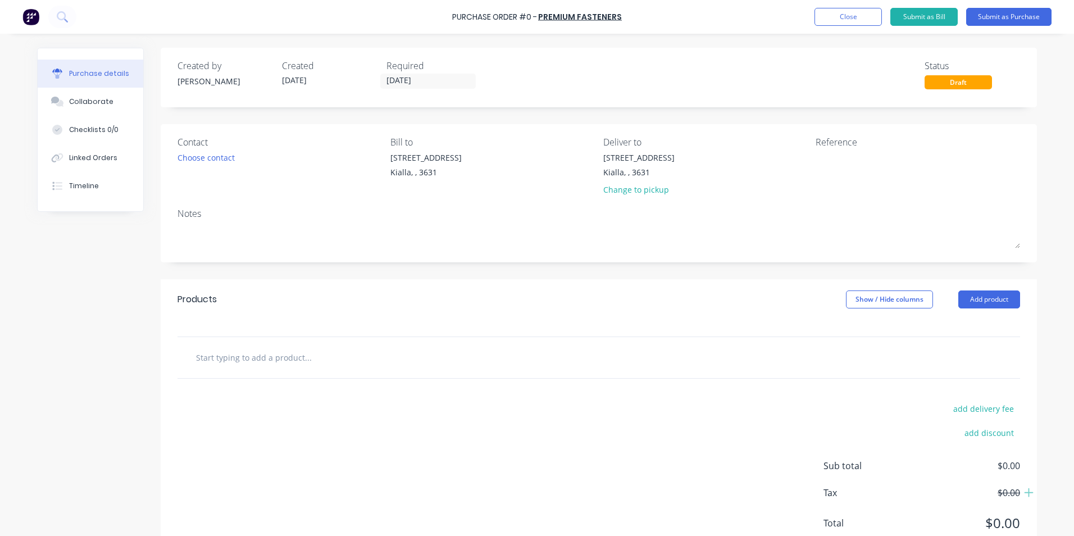
click at [243, 355] on input "text" at bounding box center [307, 357] width 225 height 22
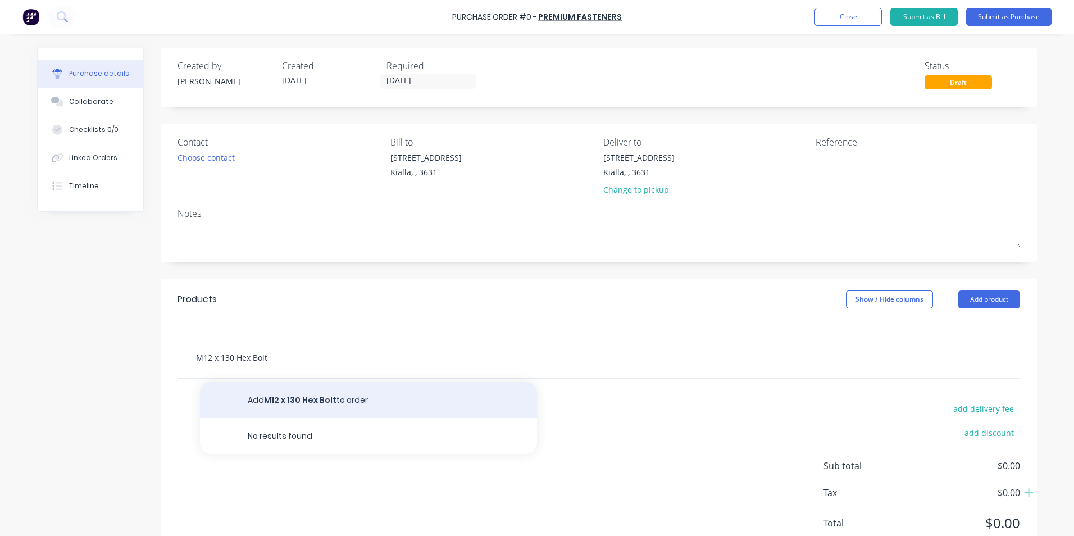
type input "M12 x 130 Hex Bolt"
click at [296, 399] on button "Add M12 x 130 Hex Bolt to order" at bounding box center [368, 400] width 337 height 36
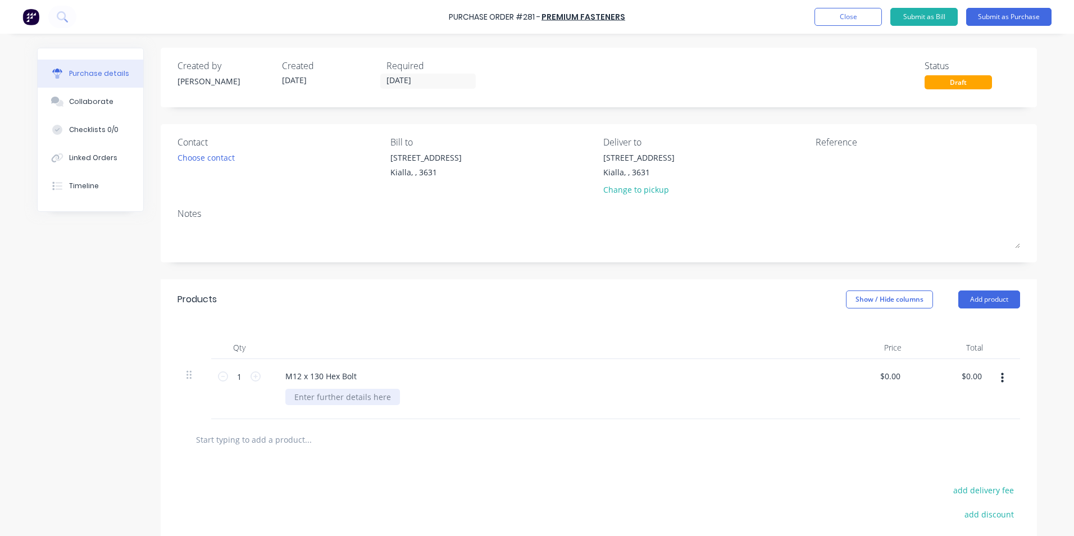
click at [296, 394] on div at bounding box center [342, 397] width 115 height 16
click at [1027, 16] on button "Submit as Purchase" at bounding box center [1008, 17] width 85 height 18
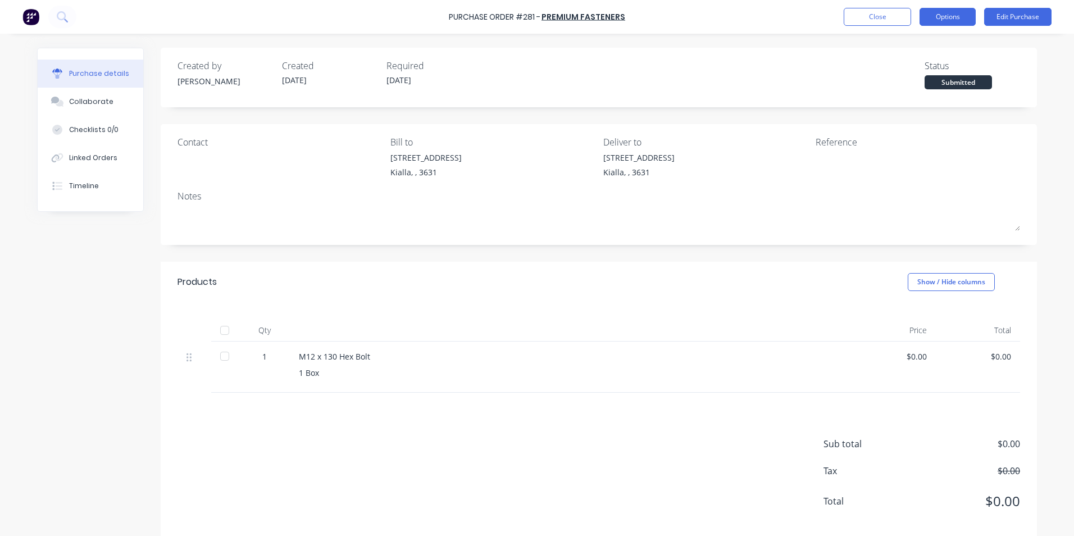
click at [956, 17] on button "Options" at bounding box center [948, 17] width 56 height 18
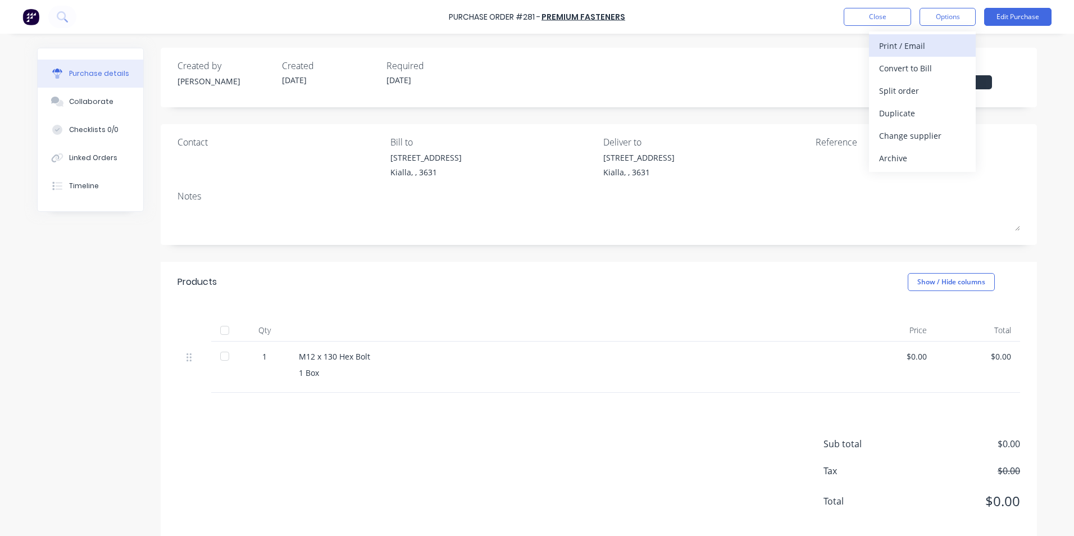
click at [908, 47] on div "Print / Email" at bounding box center [922, 46] width 87 height 16
click at [913, 68] on div "With pricing" at bounding box center [922, 68] width 87 height 16
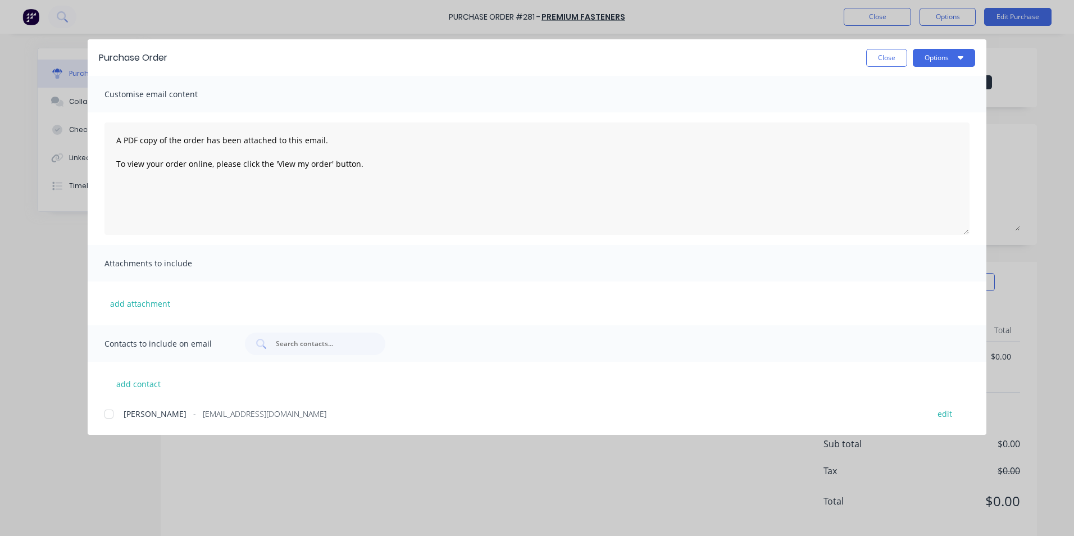
click at [110, 414] on div at bounding box center [109, 414] width 22 height 22
click at [940, 56] on button "Options" at bounding box center [944, 58] width 62 height 18
click at [908, 134] on div "Email" at bounding box center [921, 131] width 87 height 16
click at [886, 56] on button "Close" at bounding box center [886, 58] width 41 height 18
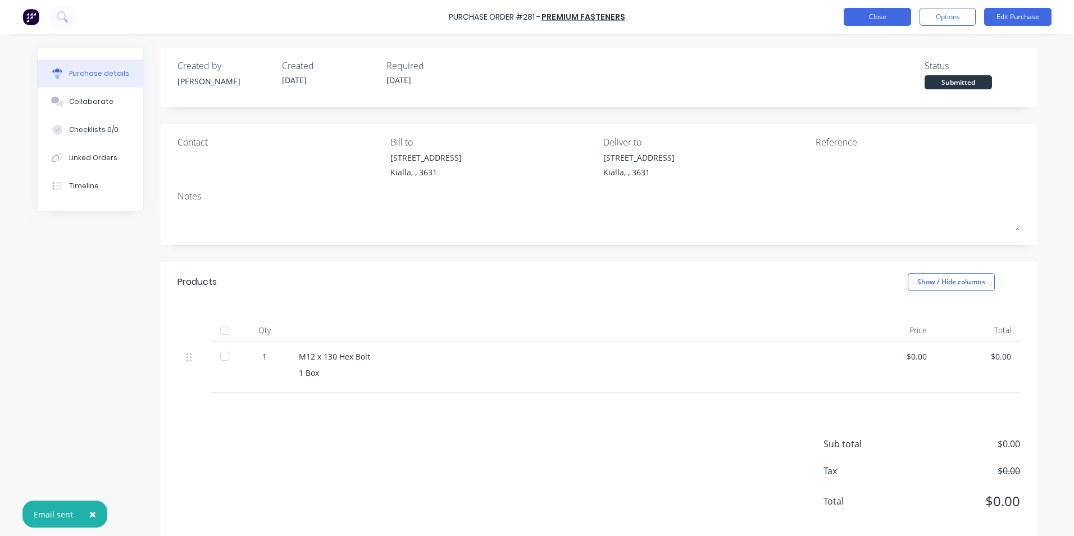
click at [890, 16] on button "Close" at bounding box center [877, 17] width 67 height 18
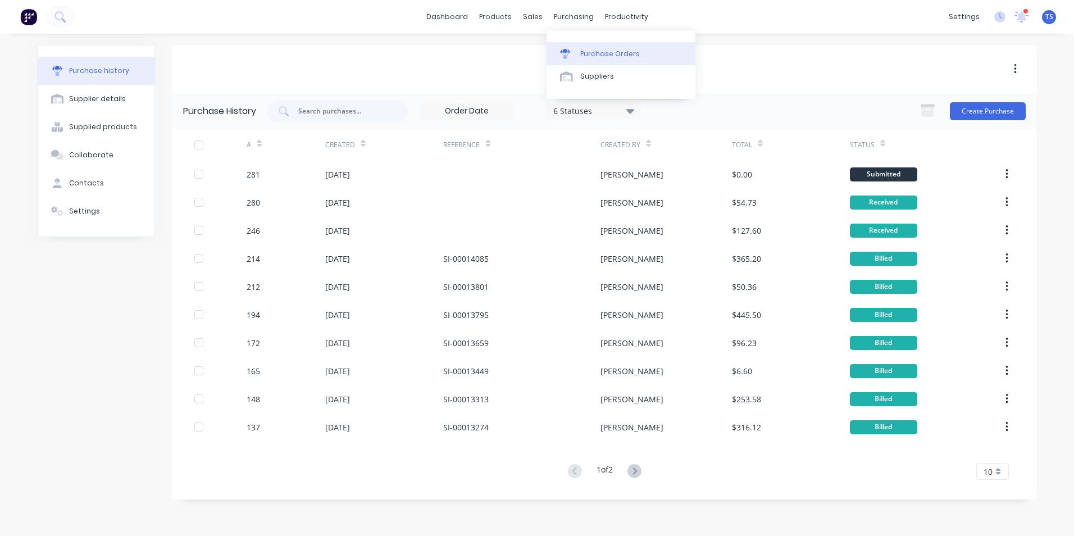
click at [590, 53] on div "Purchase Orders" at bounding box center [610, 54] width 60 height 10
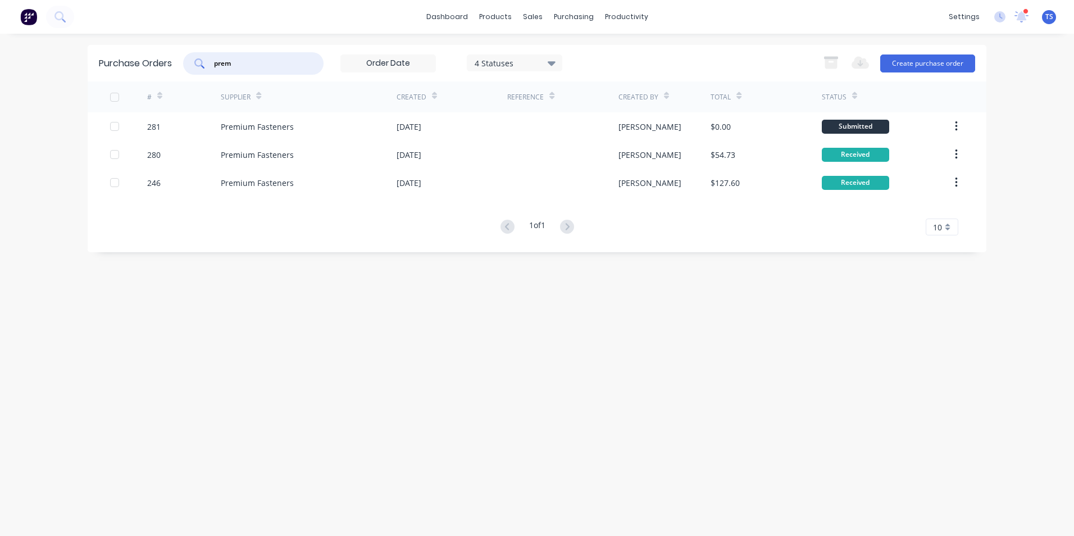
click at [240, 61] on input "prem" at bounding box center [259, 63] width 93 height 11
type input "p"
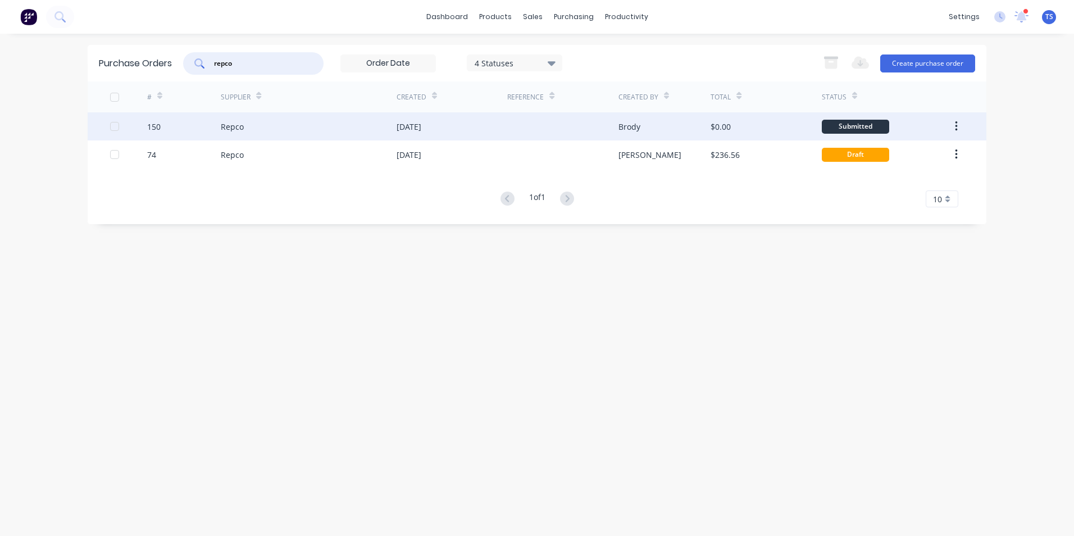
type input "repco"
click at [228, 126] on div "Repco" at bounding box center [232, 127] width 23 height 12
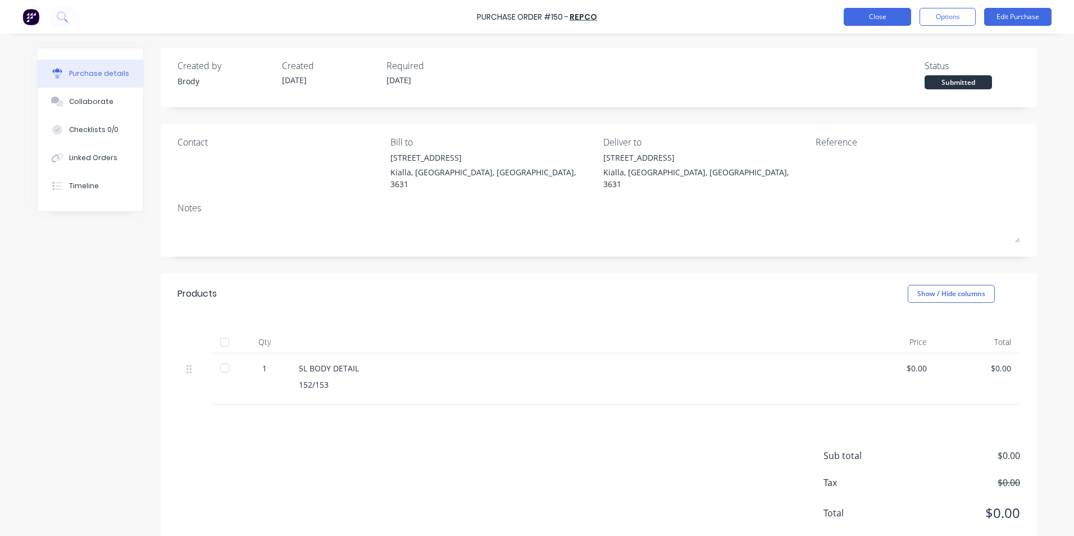
click at [858, 16] on button "Close" at bounding box center [877, 17] width 67 height 18
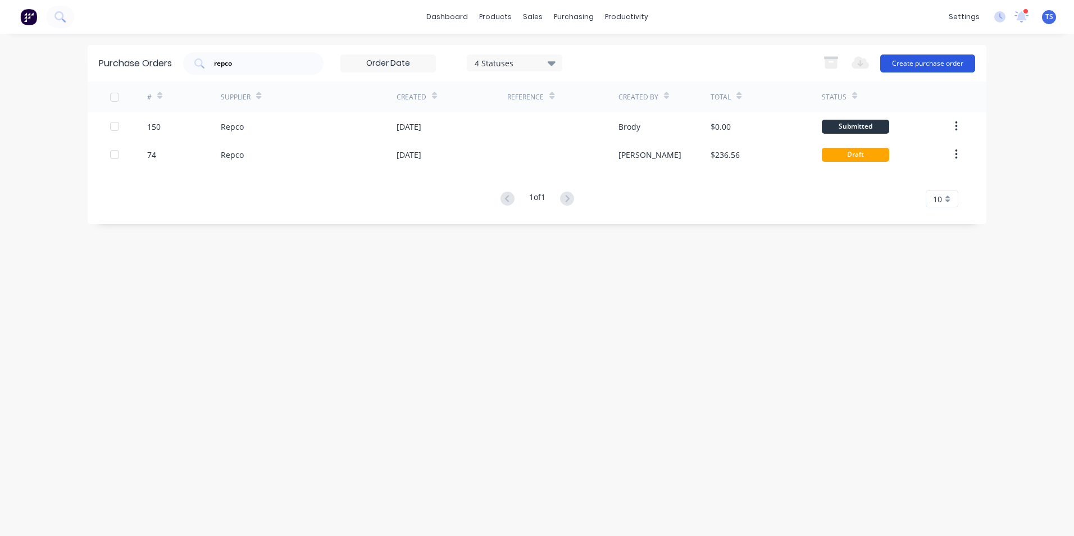
click at [909, 65] on button "Create purchase order" at bounding box center [927, 63] width 95 height 18
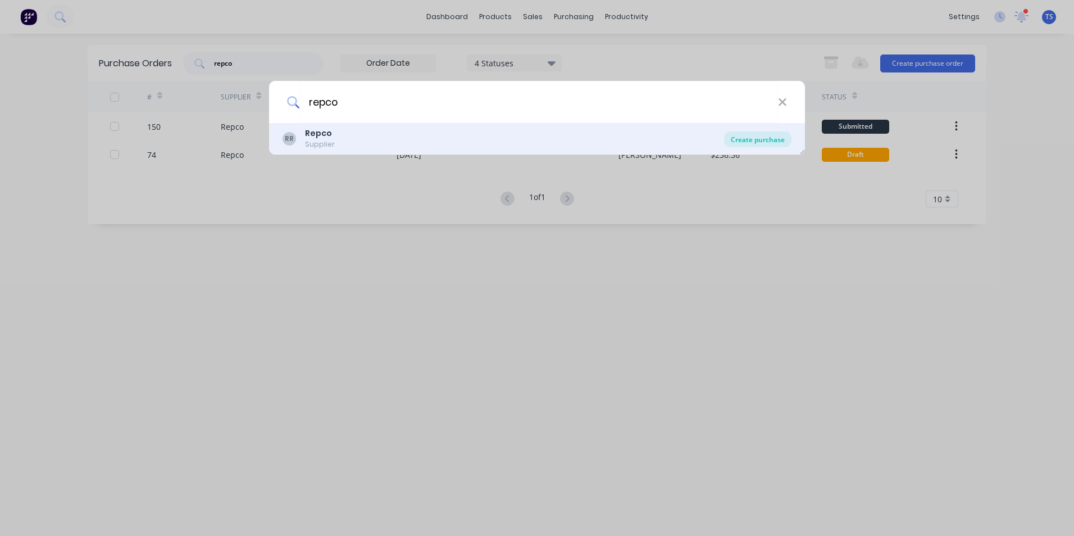
type input "repco"
click at [767, 143] on div "Create purchase" at bounding box center [757, 139] width 67 height 16
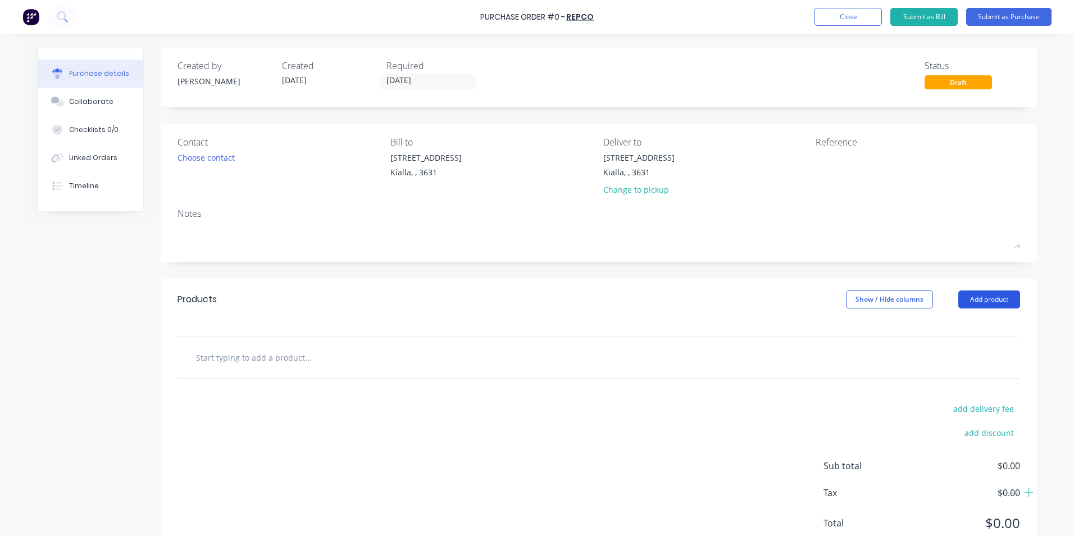
click at [988, 300] on button "Add product" at bounding box center [989, 299] width 62 height 18
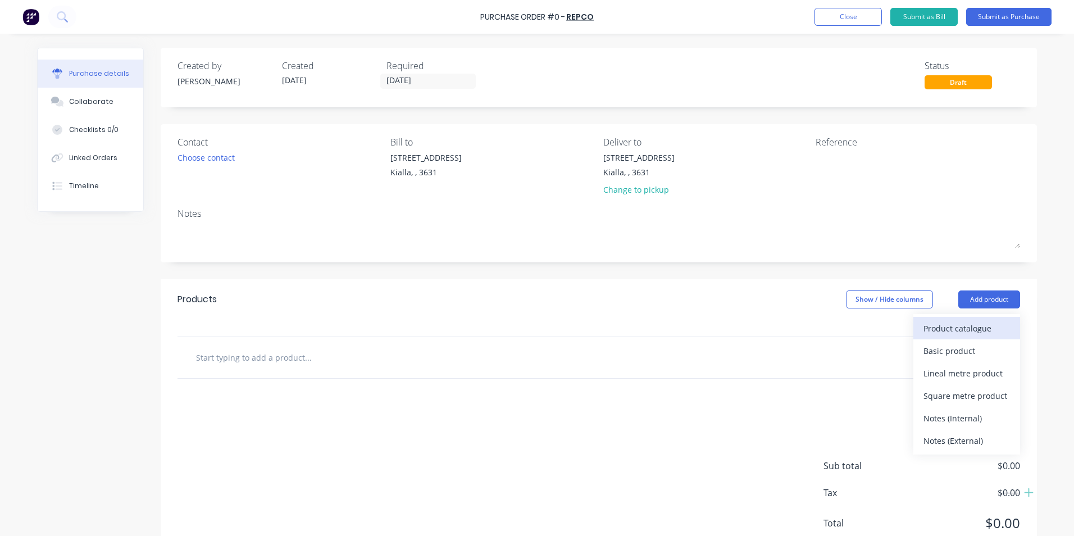
click at [970, 332] on div "Product catalogue" at bounding box center [966, 328] width 87 height 16
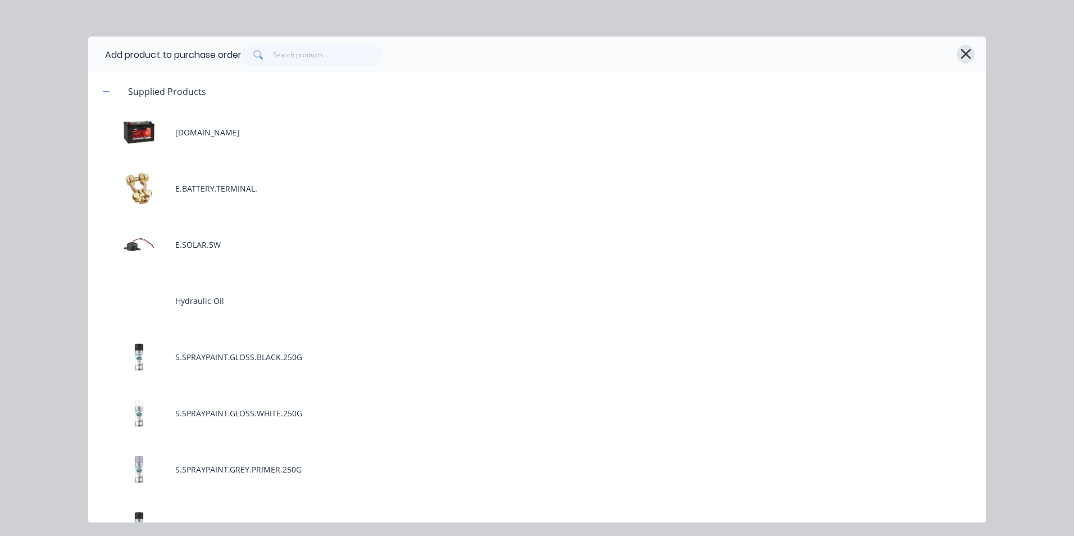
click at [963, 54] on icon "button" at bounding box center [966, 54] width 12 height 16
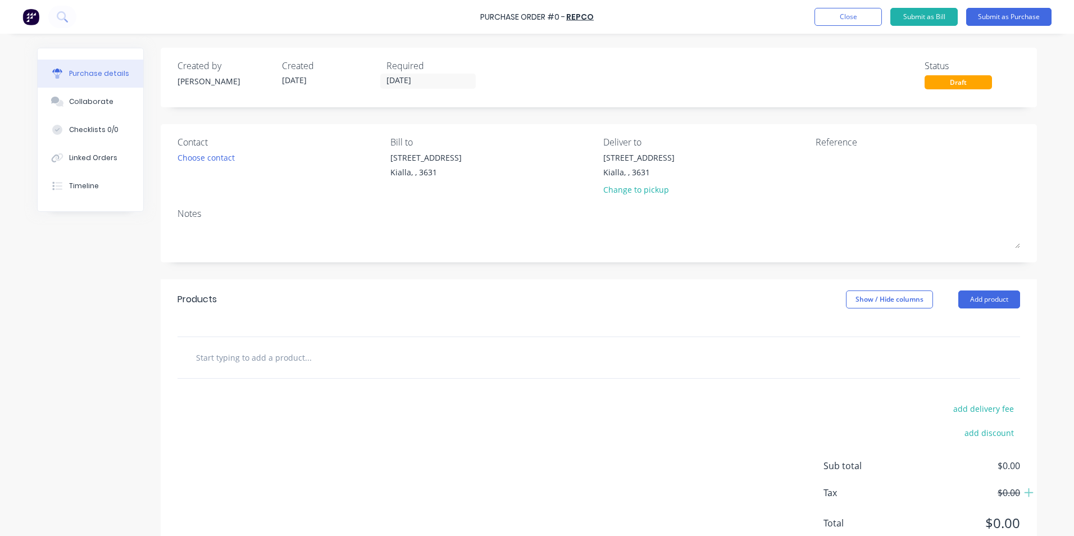
click at [206, 357] on input "text" at bounding box center [307, 357] width 225 height 22
type input "1"
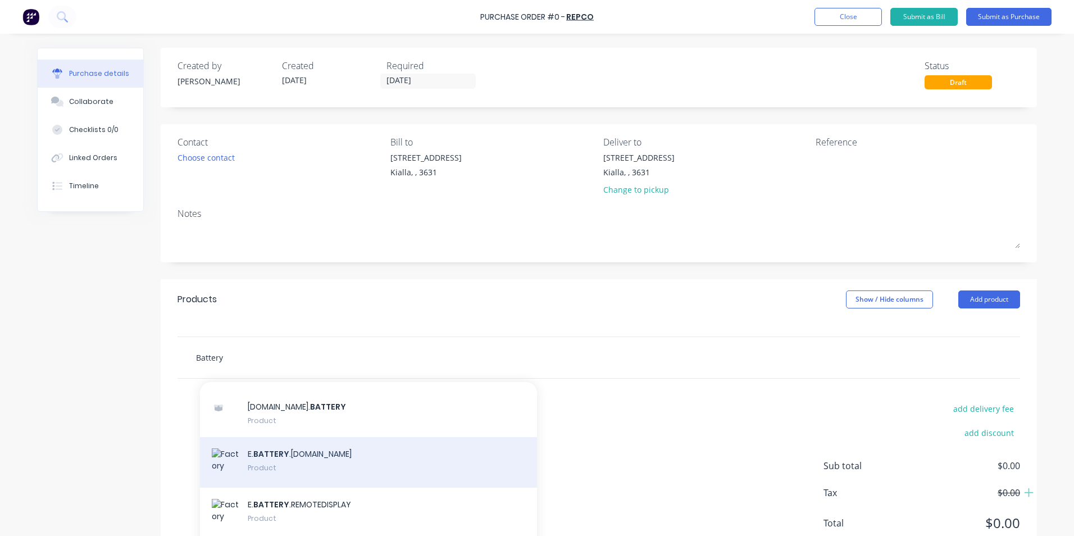
type input "Battery"
click at [284, 463] on div "E. BATTERY .[DOMAIN_NAME] Product" at bounding box center [368, 462] width 337 height 51
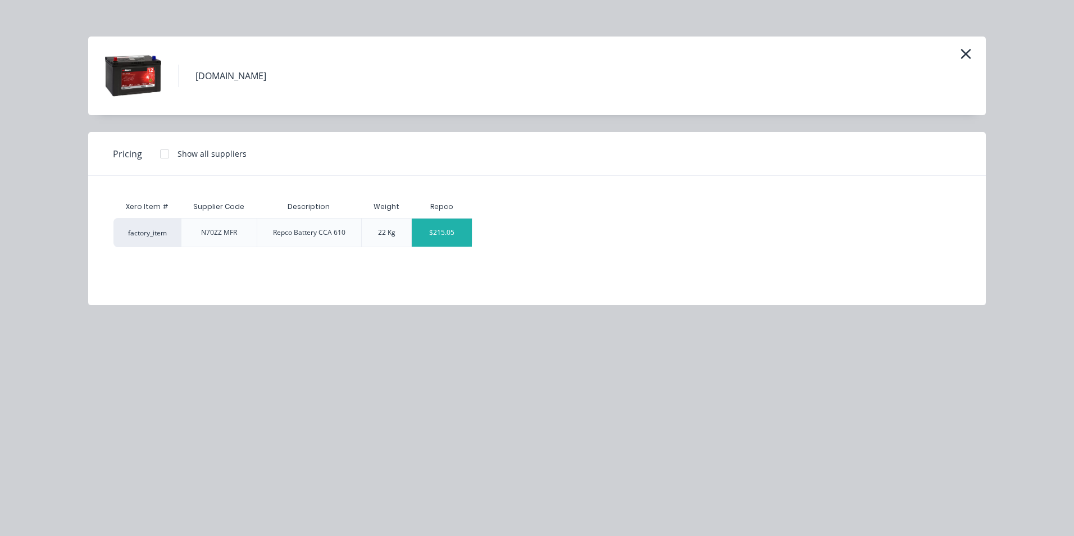
click at [460, 235] on div "$215.05" at bounding box center [442, 233] width 60 height 28
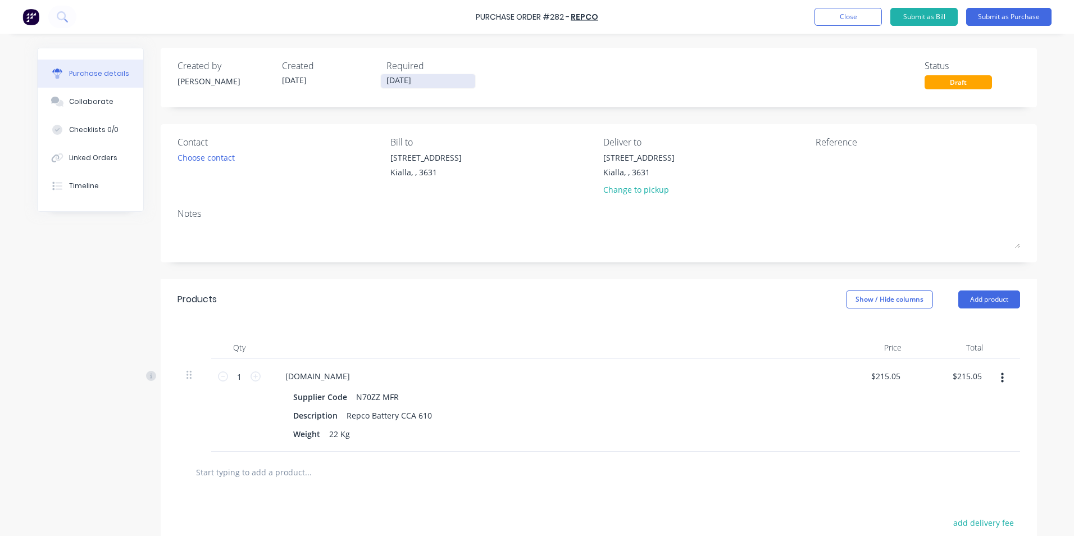
click at [428, 80] on input "[DATE]" at bounding box center [428, 81] width 94 height 14
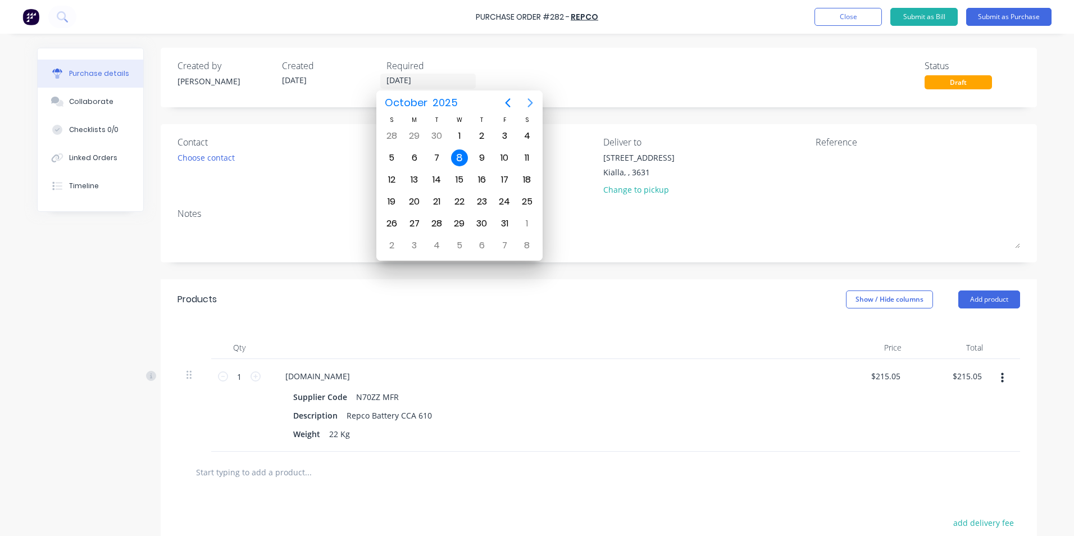
click at [531, 101] on icon "Next page" at bounding box center [530, 102] width 5 height 9
click at [526, 158] on div "8" at bounding box center [526, 157] width 17 height 17
type input "[DATE]"
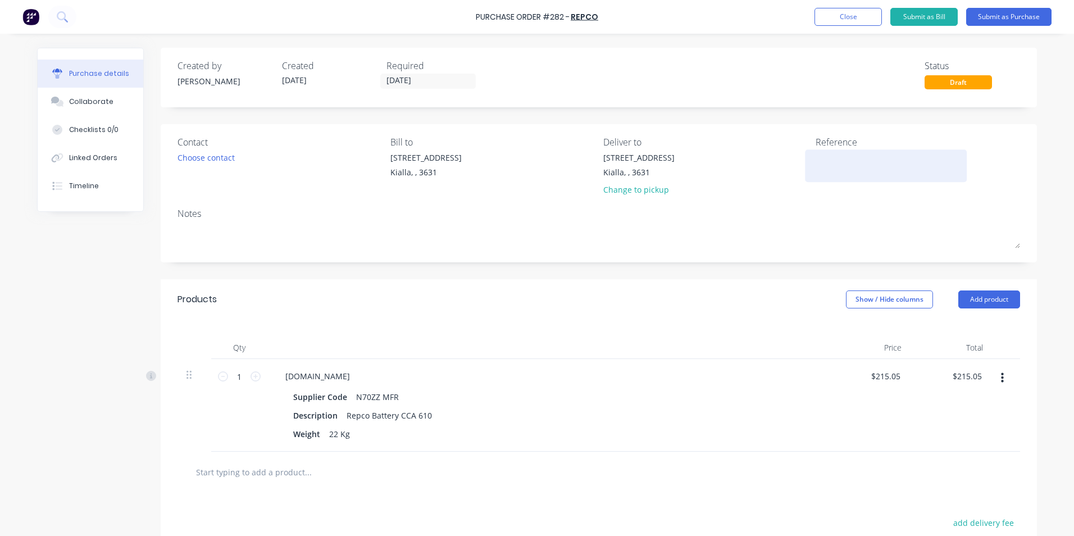
click at [816, 155] on div at bounding box center [886, 166] width 140 height 28
click at [816, 153] on div at bounding box center [886, 166] width 140 height 28
click at [822, 154] on textarea at bounding box center [886, 164] width 140 height 25
type textarea "2240052382"
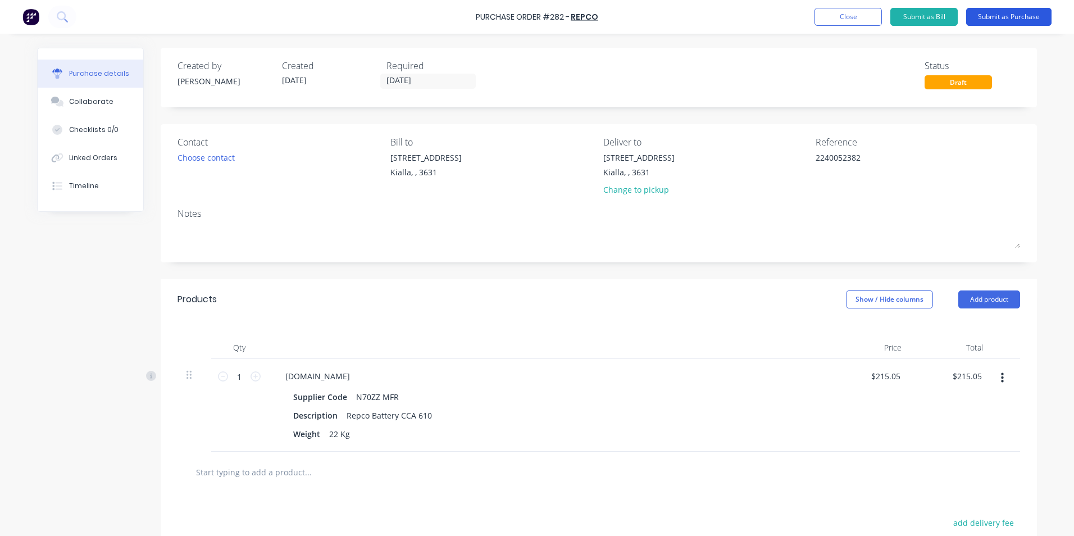
type textarea "x"
type textarea "2240052382"
click at [1019, 16] on button "Submit as Purchase" at bounding box center [1008, 17] width 85 height 18
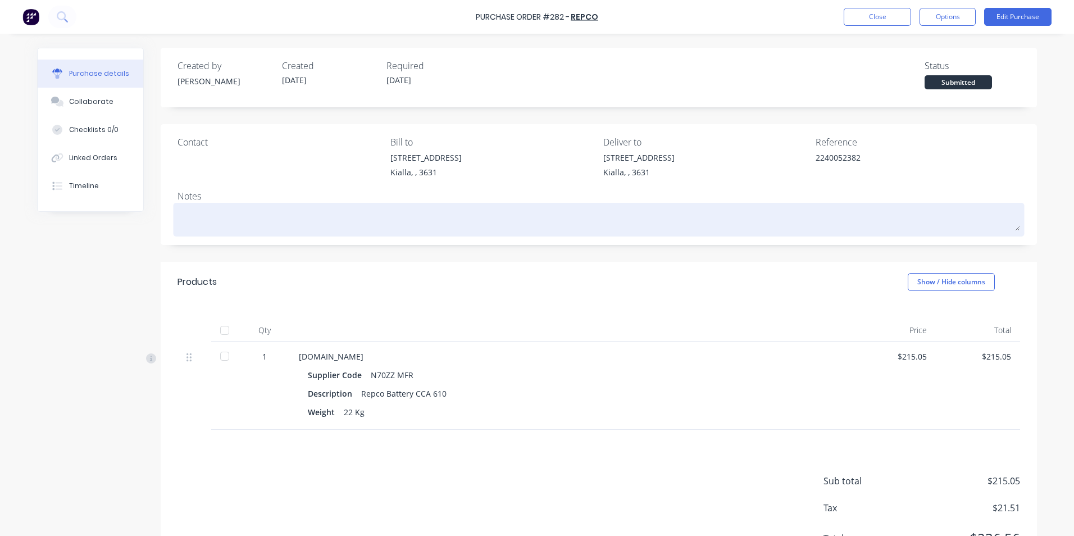
click at [193, 216] on textarea at bounding box center [598, 218] width 843 height 25
type textarea "x"
type textarea "M"
type textarea "x"
type textarea "Me"
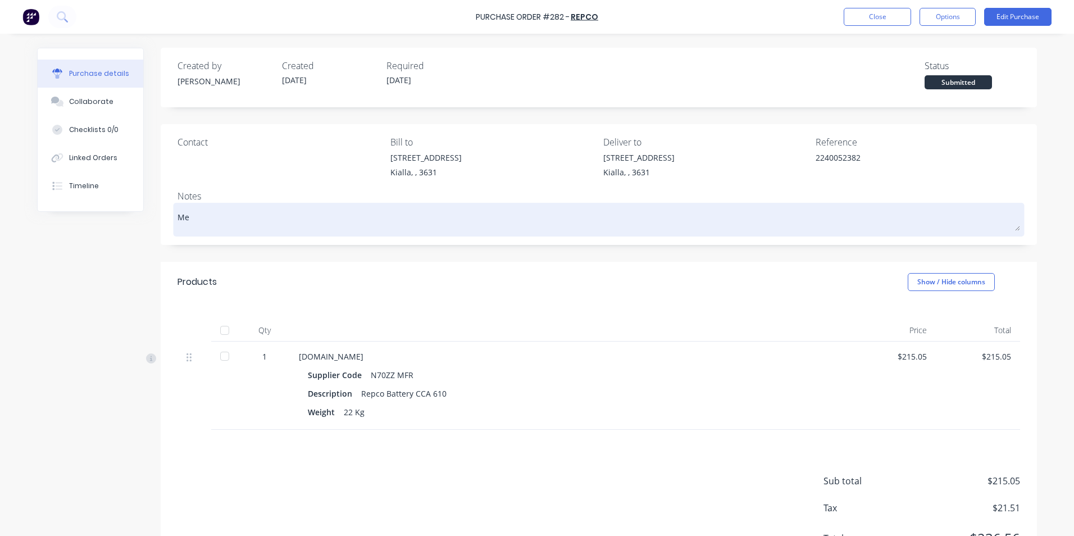
type textarea "x"
type textarea "Mer"
type textarea "x"
type textarea "Meri"
type textarea "x"
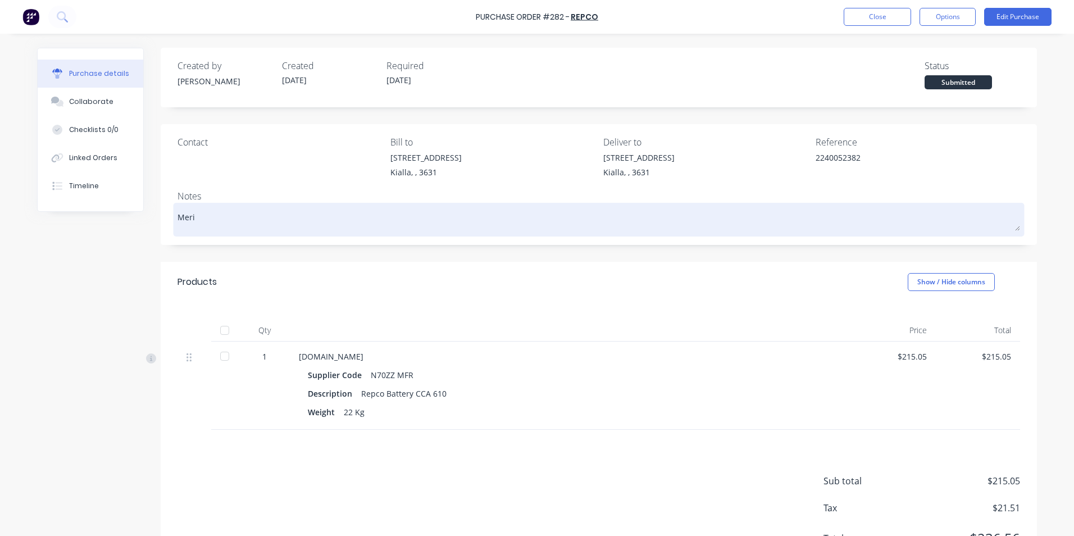
type textarea "Merid"
type textarea "x"
type textarea "Meridi"
type textarea "x"
type textarea "[MEDICAL_DATA]"
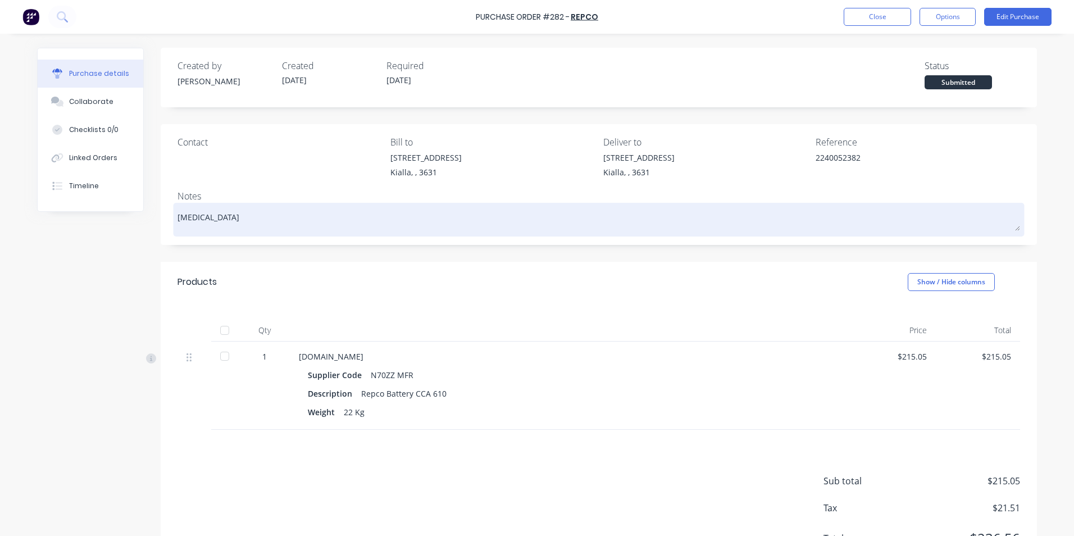
type textarea "x"
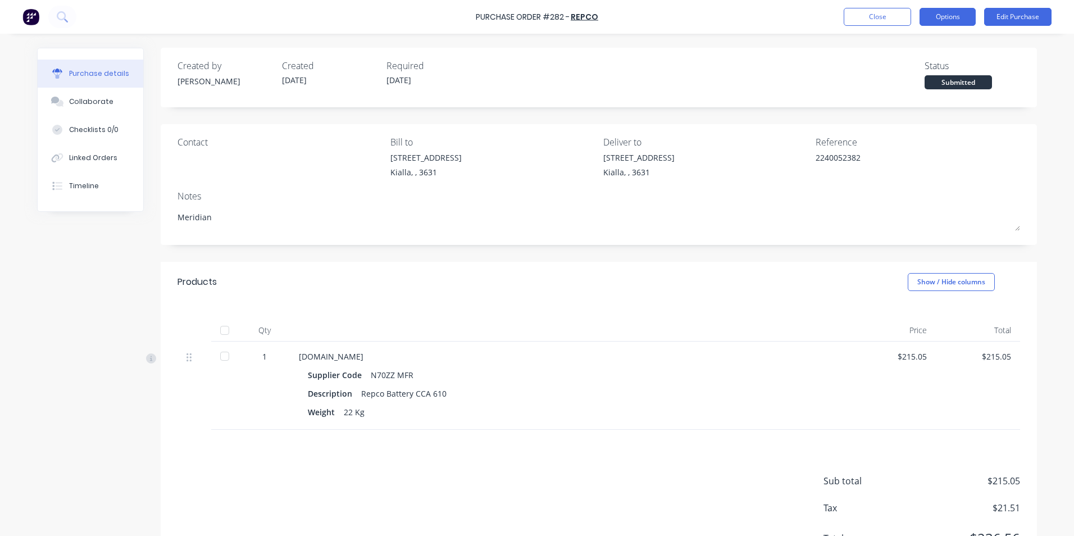
type textarea "Meridian"
type textarea "x"
type textarea "Meridian"
click at [955, 18] on button "Options" at bounding box center [948, 17] width 56 height 18
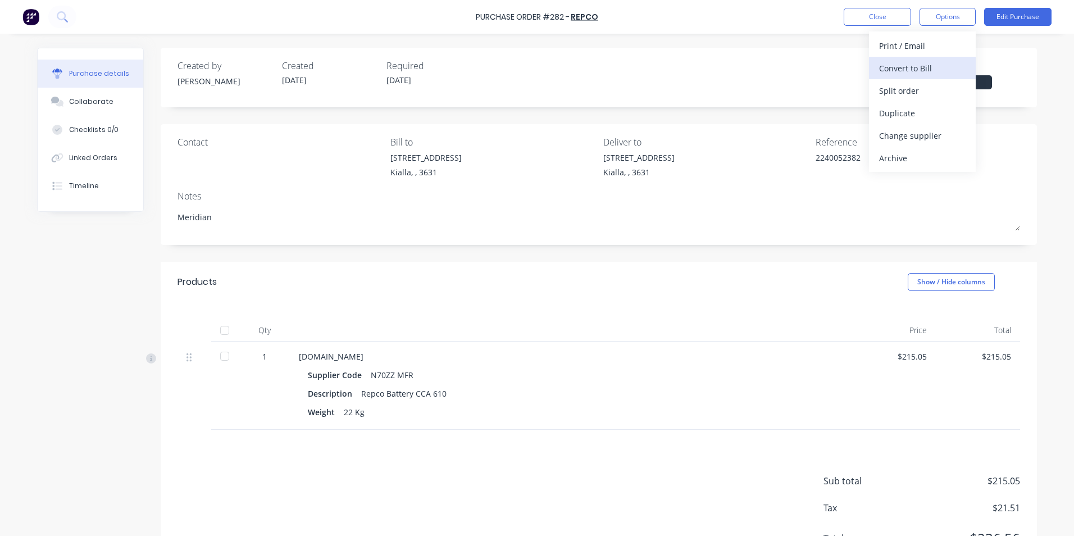
click at [908, 67] on div "Convert to Bill" at bounding box center [922, 68] width 87 height 16
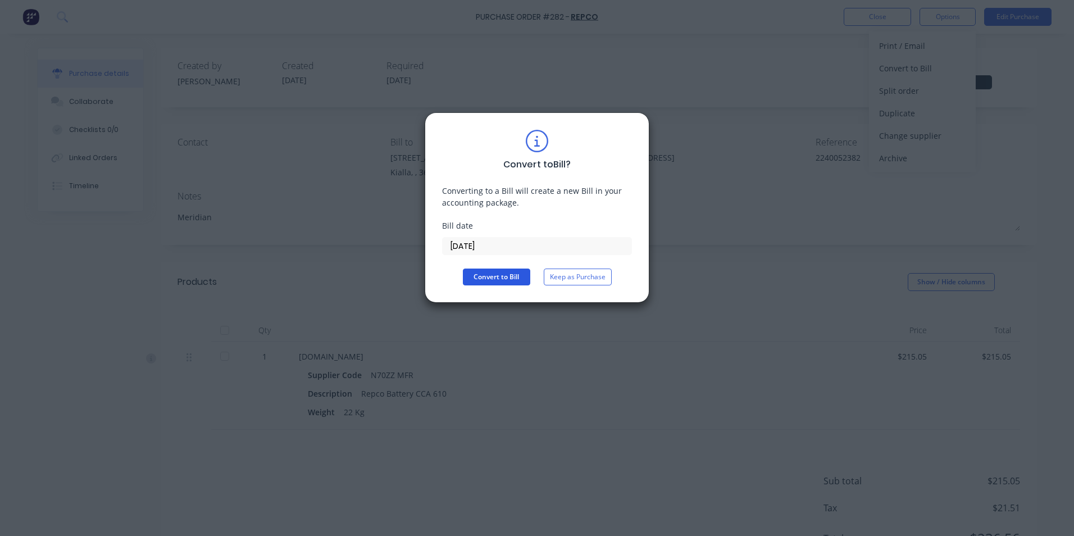
click at [517, 272] on button "Convert to Bill" at bounding box center [496, 276] width 67 height 17
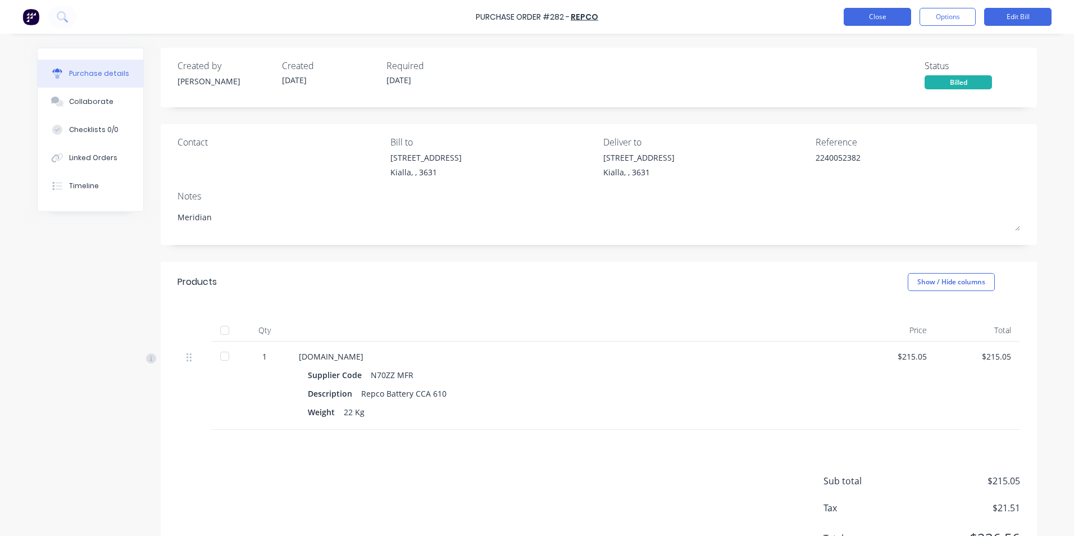
click at [887, 18] on button "Close" at bounding box center [877, 17] width 67 height 18
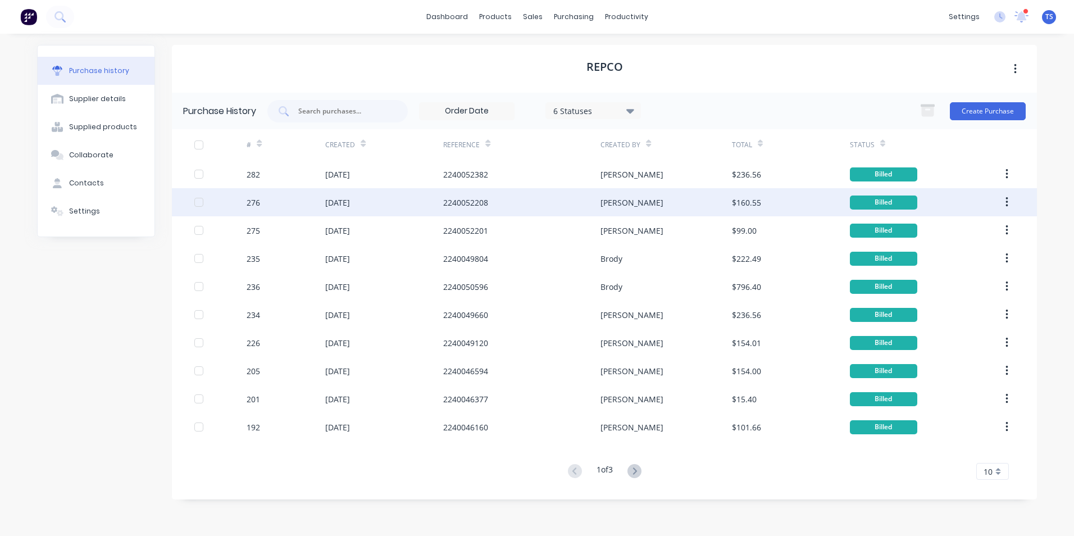
click at [350, 207] on div "[DATE]" at bounding box center [337, 203] width 25 height 12
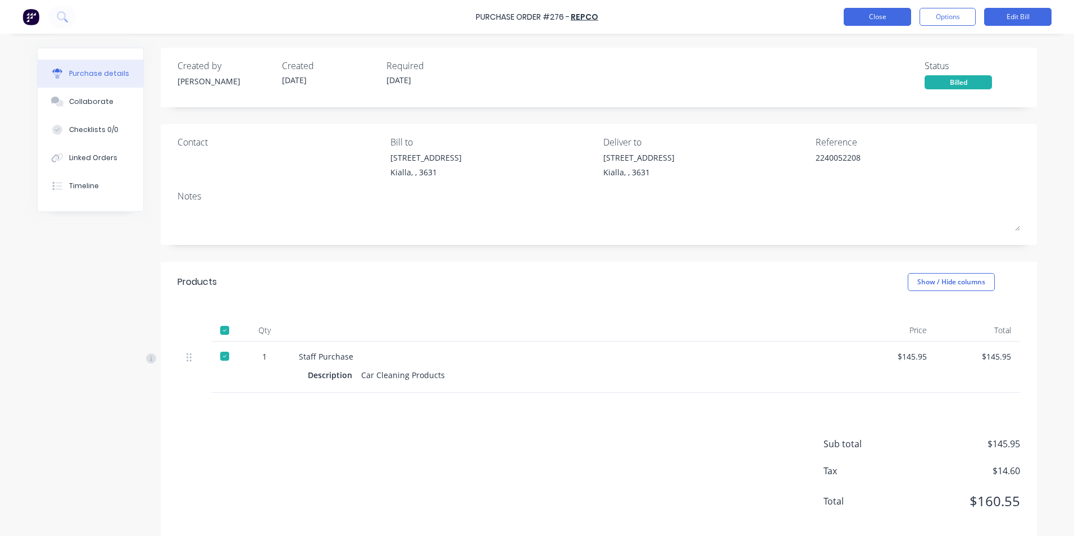
click at [884, 20] on button "Close" at bounding box center [877, 17] width 67 height 18
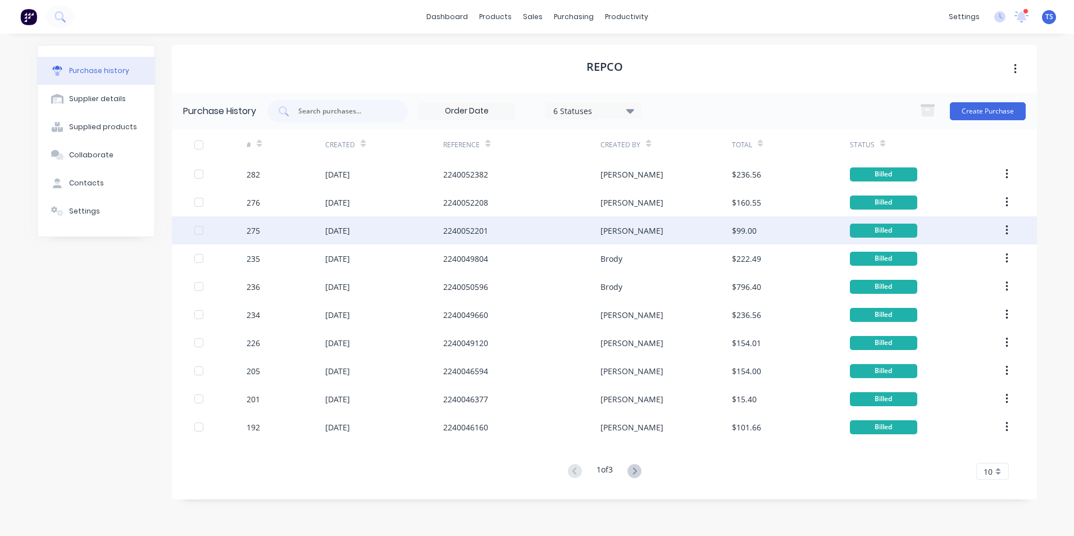
click at [349, 228] on div "[DATE]" at bounding box center [337, 231] width 25 height 12
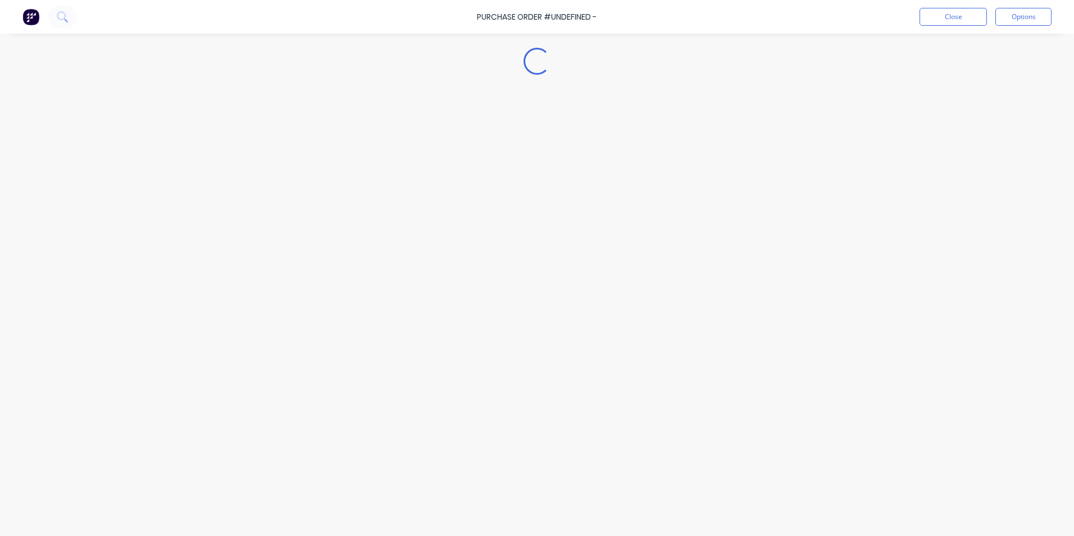
type textarea "x"
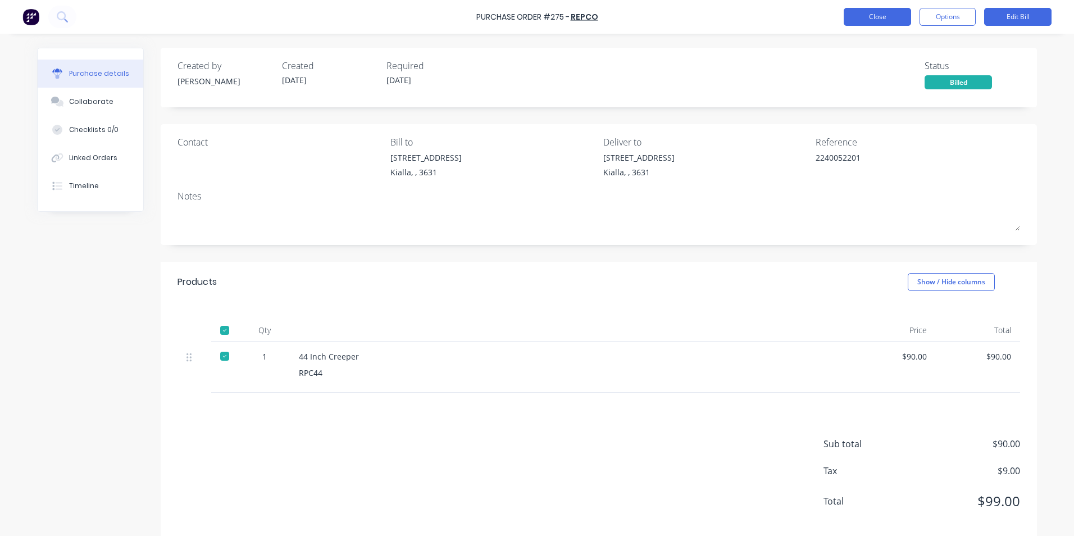
click at [905, 19] on button "Close" at bounding box center [877, 17] width 67 height 18
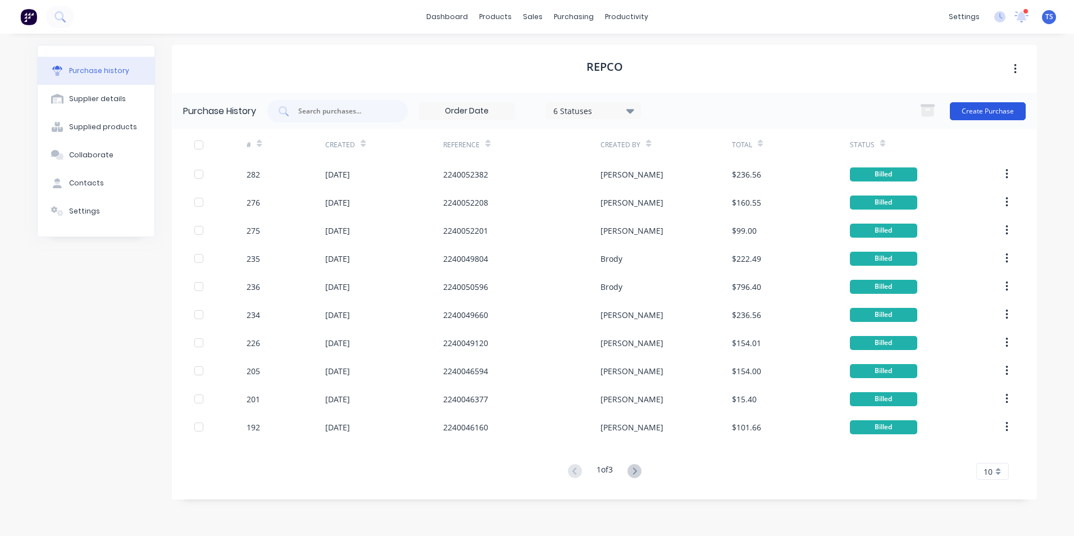
click at [1009, 108] on button "Create Purchase" at bounding box center [988, 111] width 76 height 18
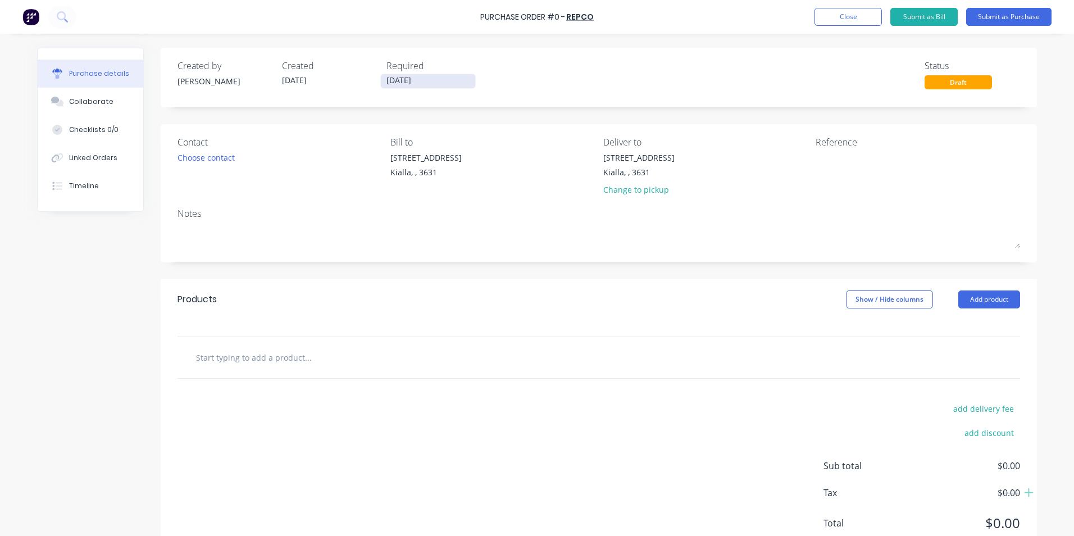
click at [434, 80] on input "[DATE]" at bounding box center [428, 81] width 94 height 14
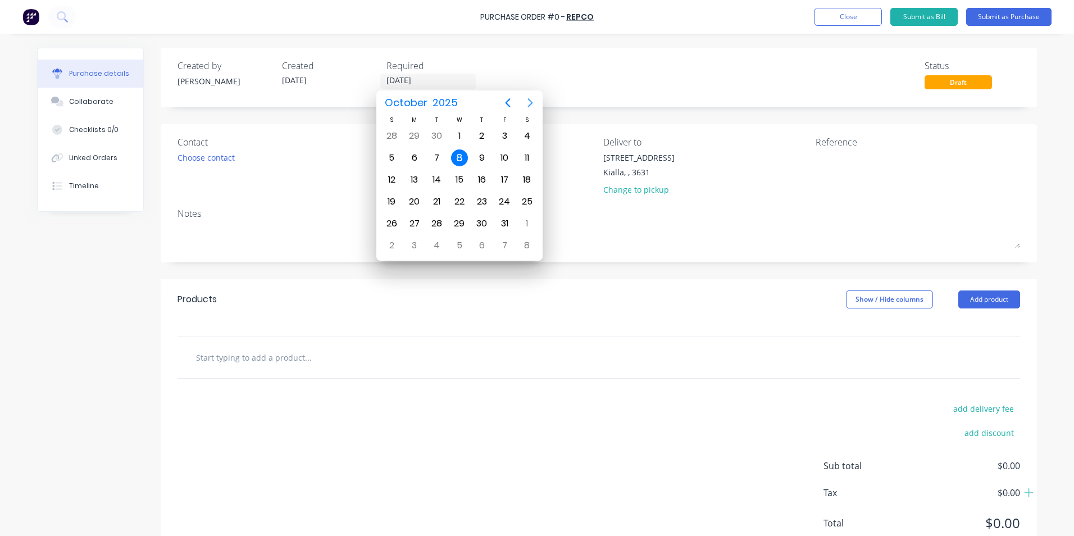
click at [531, 101] on icon "Next page" at bounding box center [530, 102] width 5 height 9
click at [520, 161] on div "8" at bounding box center [526, 157] width 17 height 17
type input "[DATE]"
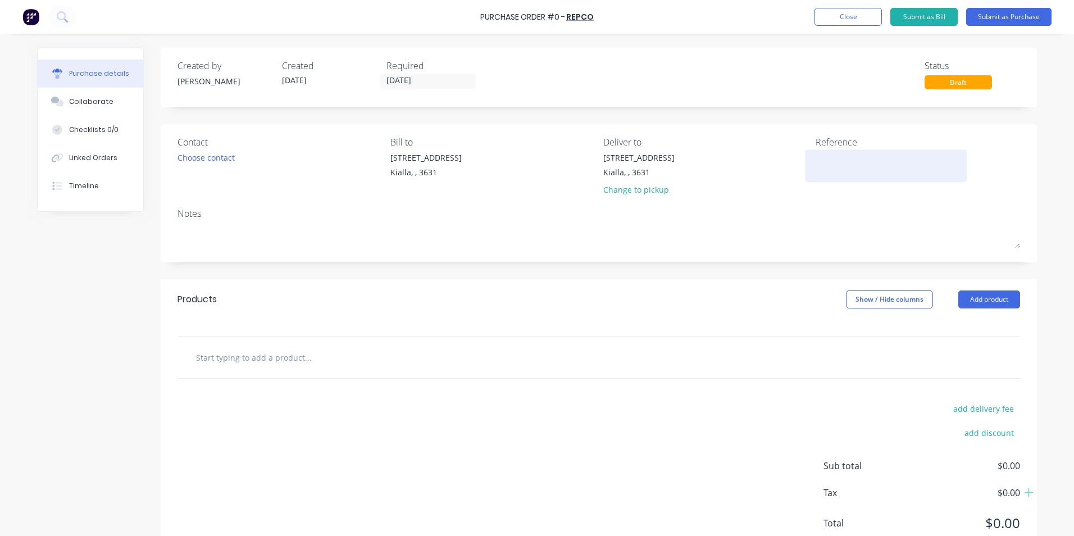
click at [819, 157] on textarea at bounding box center [886, 164] width 140 height 25
type textarea "22400521"
type textarea "x"
type textarea "224005212"
type textarea "x"
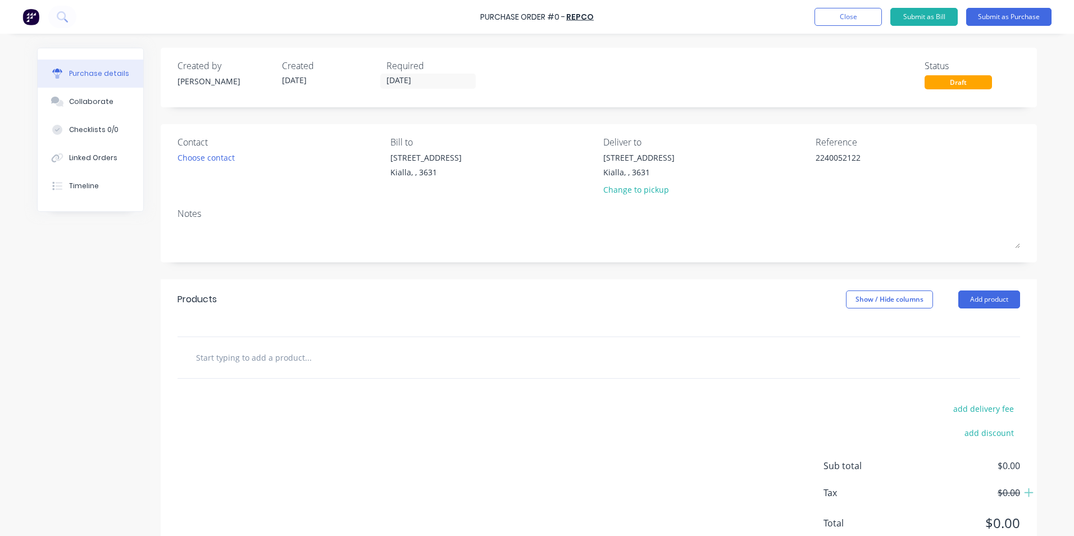
type textarea "2240052122"
type textarea "x"
type textarea "2240052122"
click at [207, 359] on input "text" at bounding box center [307, 357] width 225 height 22
type textarea "x"
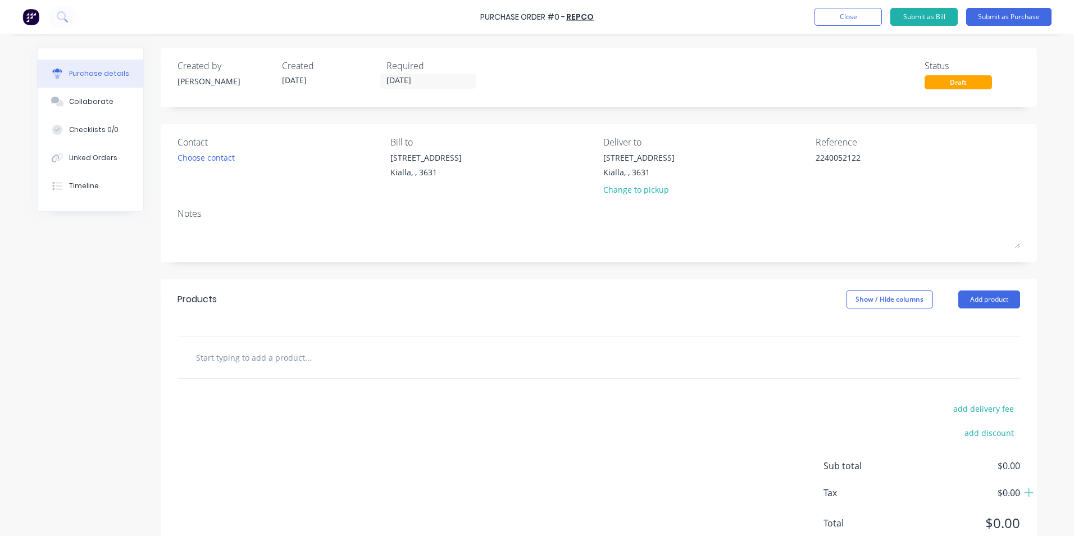
type input "s"
type textarea "x"
type input "st"
type textarea "x"
type input "sta"
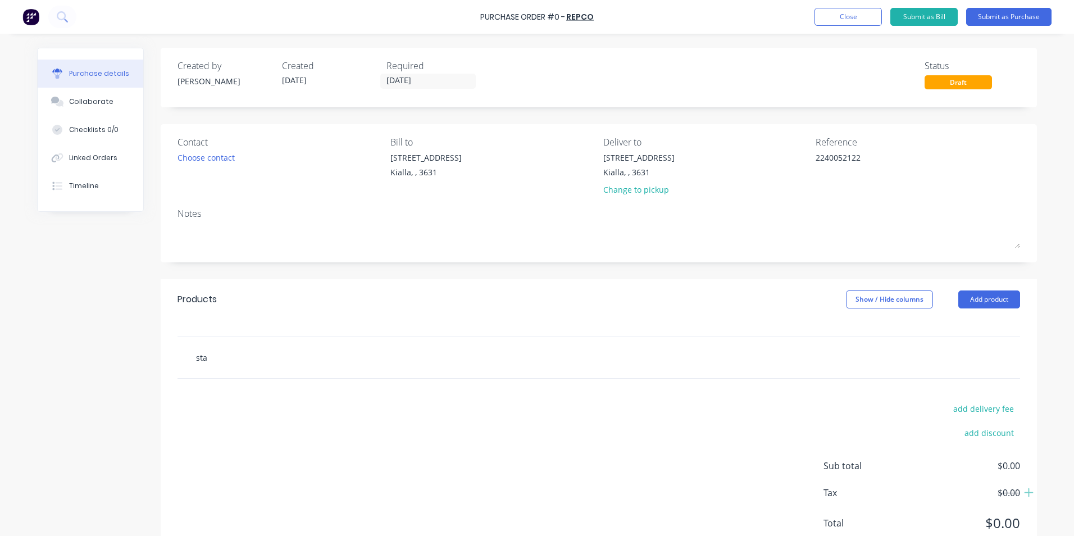
type textarea "x"
type input "staf"
type textarea "x"
type input "staff"
type textarea "x"
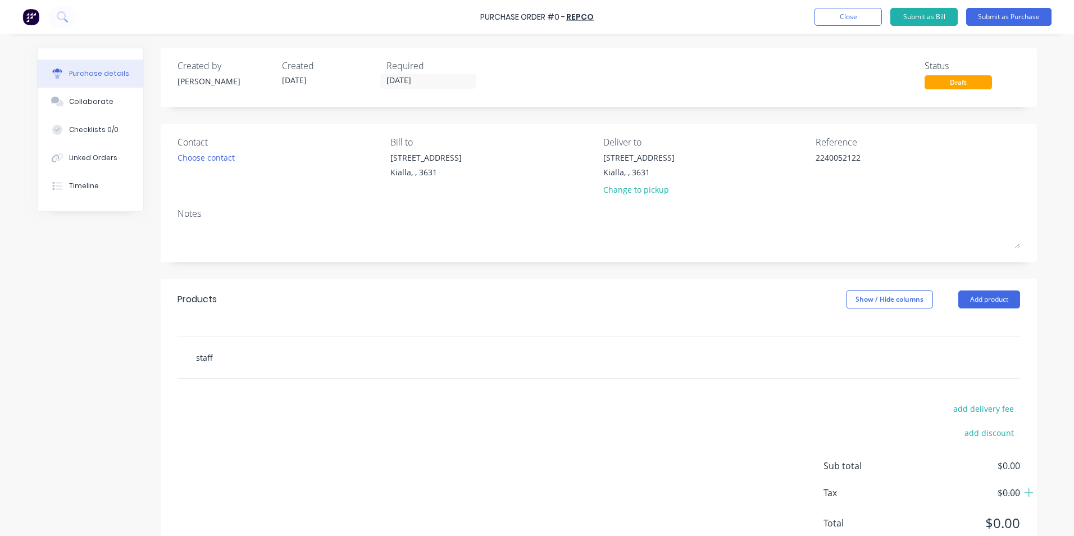
type input "staff"
type textarea "x"
type input "staff p"
type textarea "x"
type input "staff pu"
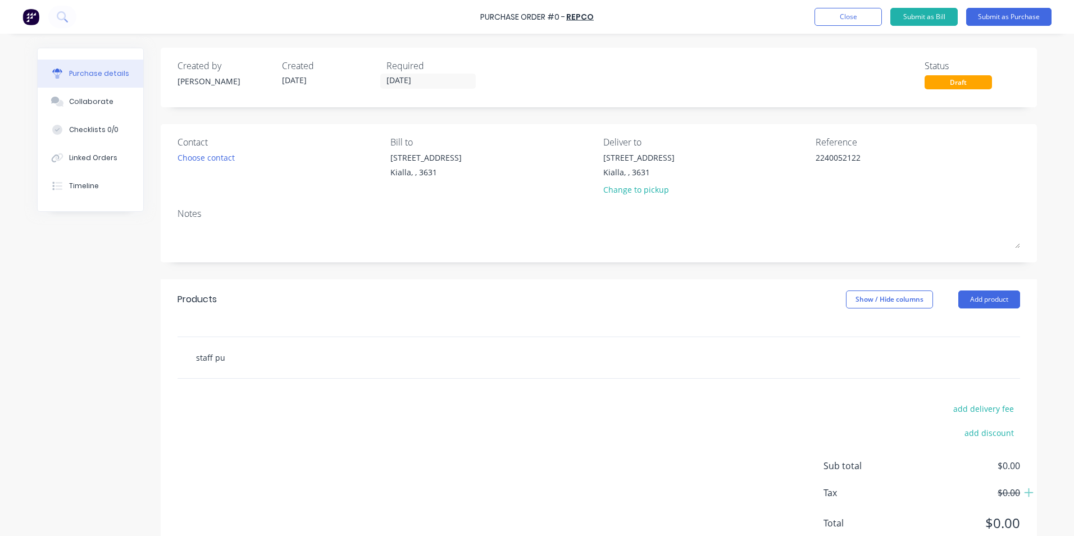
type textarea "x"
type input "staff pur"
type textarea "x"
type input "staff purc"
type textarea "x"
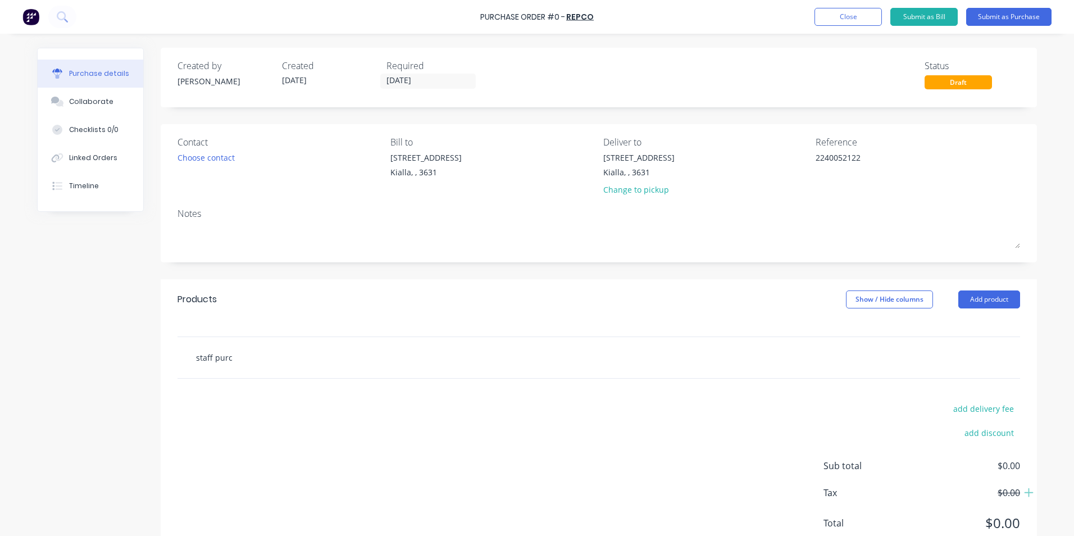
type input "staff purch"
type textarea "x"
type input "staff purcha"
type textarea "x"
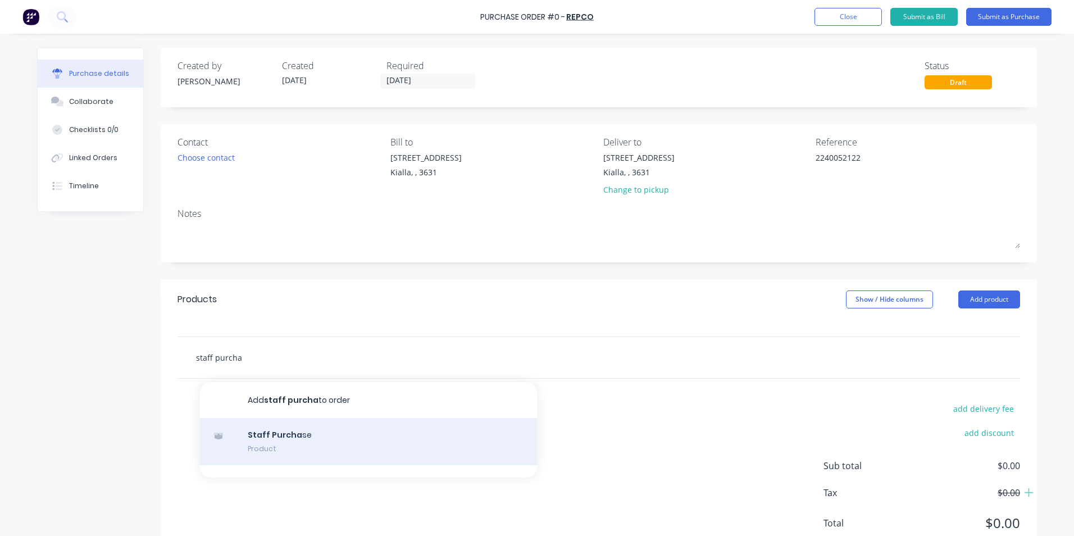
type input "staff purcha"
click at [268, 437] on div "Staff Purcha se Product" at bounding box center [368, 441] width 337 height 47
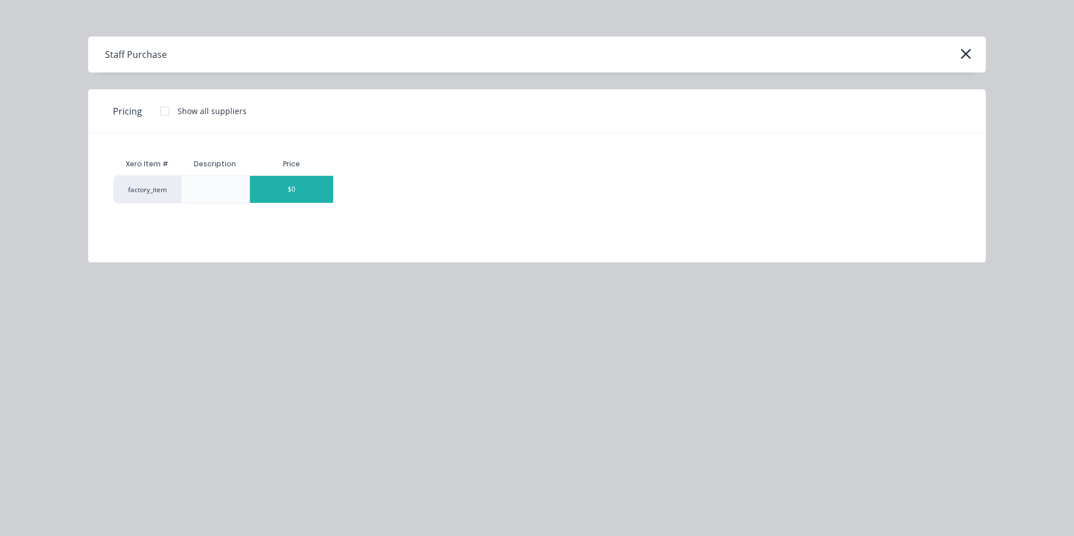
click at [318, 188] on div "$0" at bounding box center [291, 189] width 83 height 27
type textarea "x"
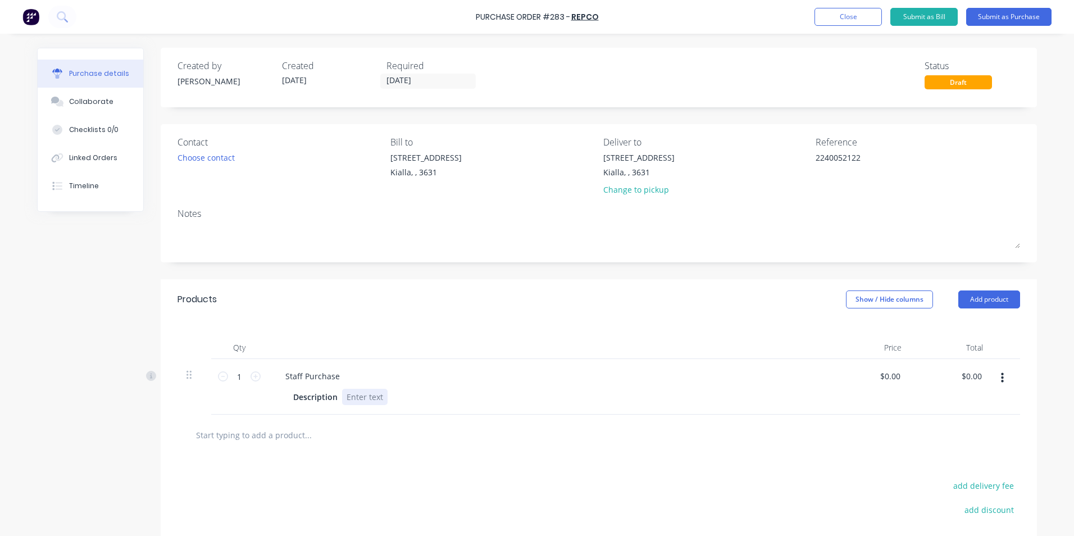
type textarea "x"
click at [343, 395] on div at bounding box center [364, 397] width 45 height 16
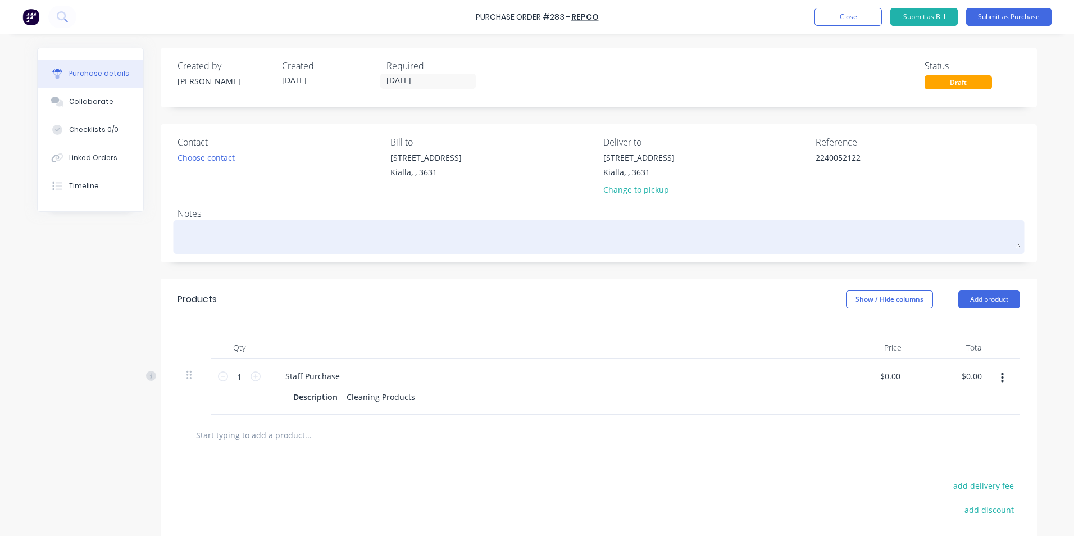
click at [195, 237] on textarea at bounding box center [598, 235] width 843 height 25
type textarea "x"
type textarea "S"
type textarea "x"
type textarea "Se"
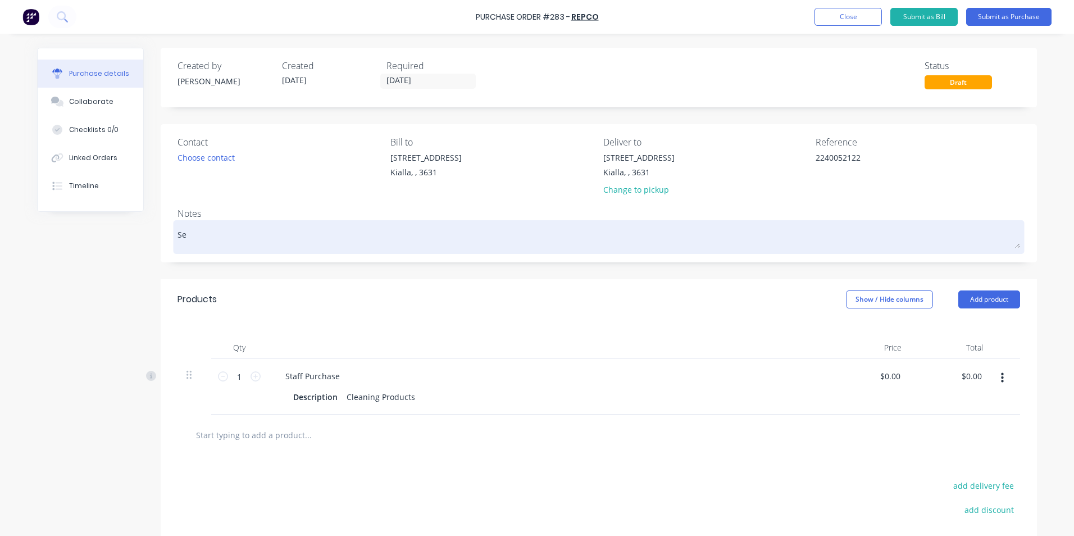
type textarea "x"
type textarea "Sea"
type textarea "x"
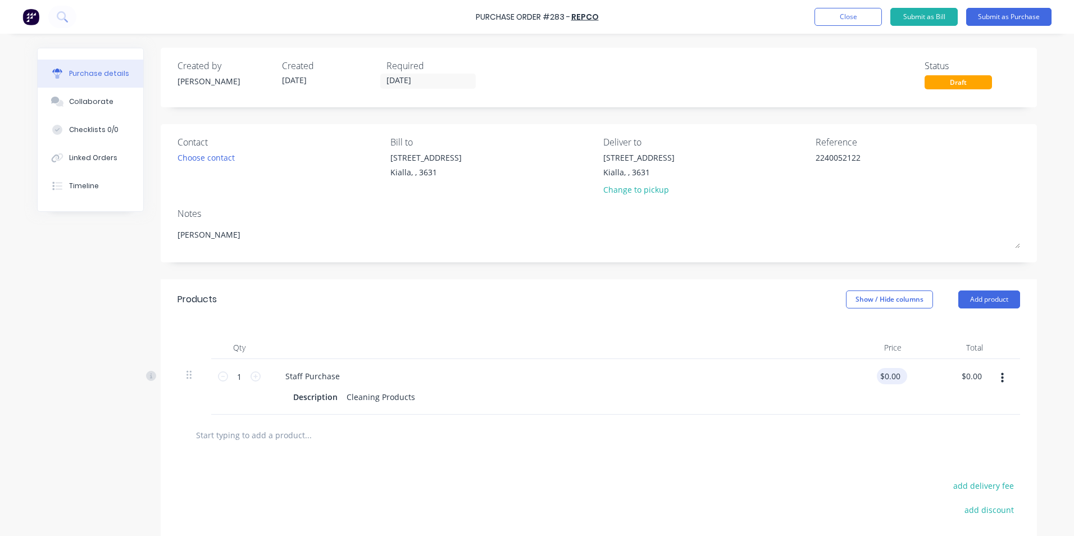
type textarea "[PERSON_NAME]"
type textarea "x"
type textarea "[PERSON_NAME]"
click at [896, 376] on input "0.00" at bounding box center [890, 376] width 26 height 16
type input "0"
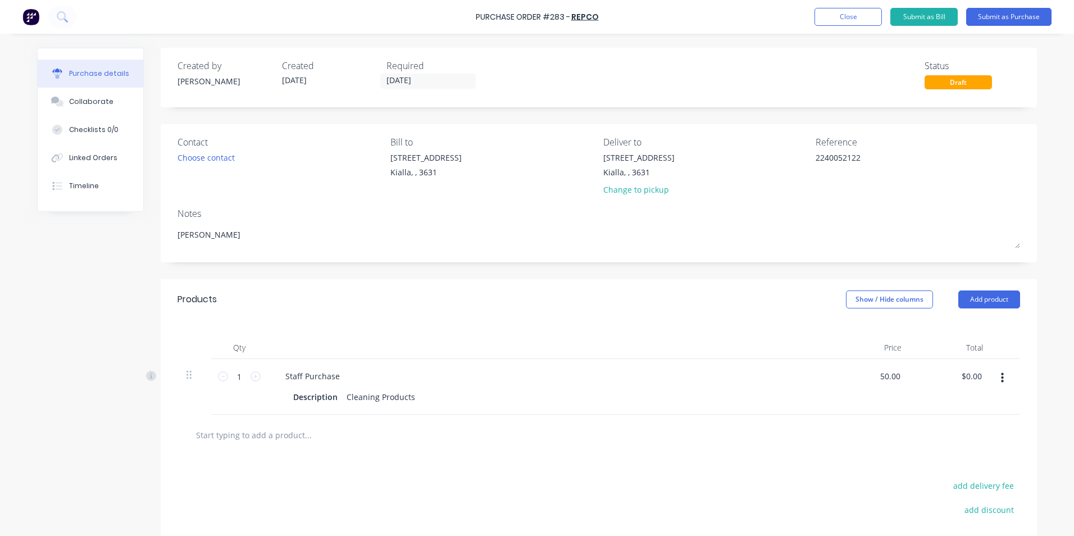
type input "50.00"
type textarea "x"
type input "$50.00"
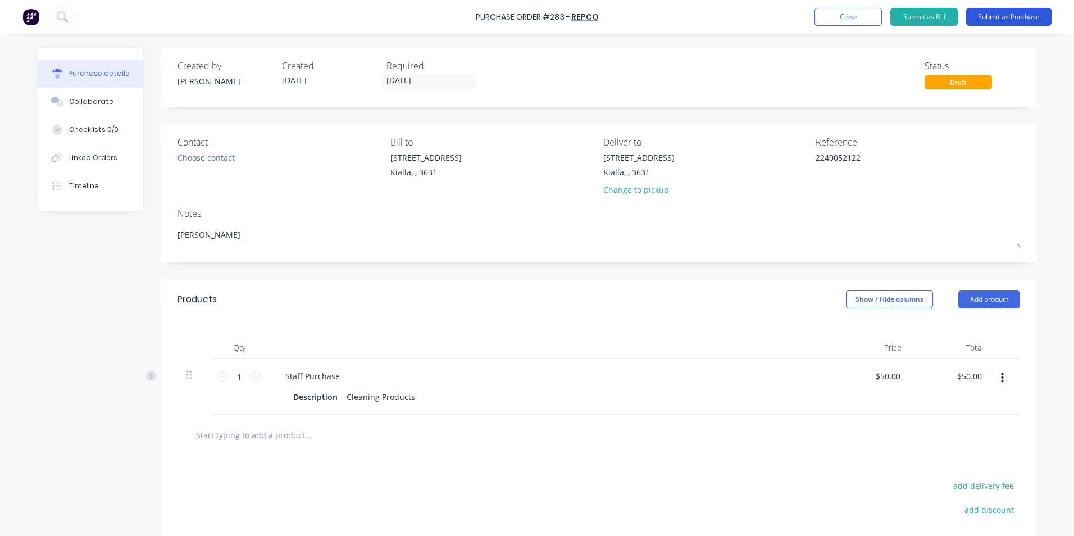
click at [998, 17] on button "Submit as Purchase" at bounding box center [1008, 17] width 85 height 18
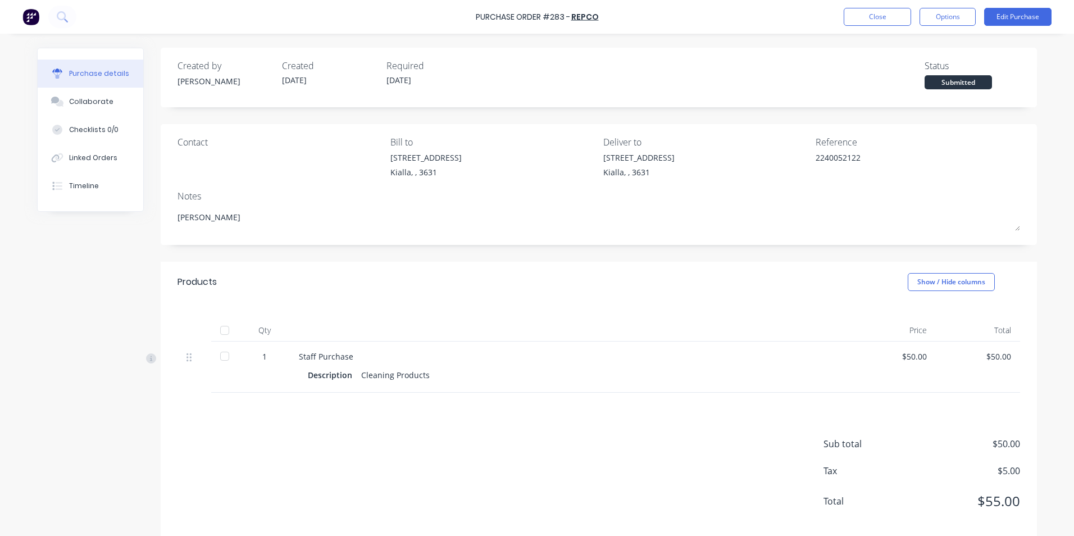
click at [220, 330] on div at bounding box center [224, 330] width 22 height 22
click at [940, 16] on button "Options" at bounding box center [948, 17] width 56 height 18
click at [917, 67] on div "Convert to Bill" at bounding box center [922, 68] width 87 height 16
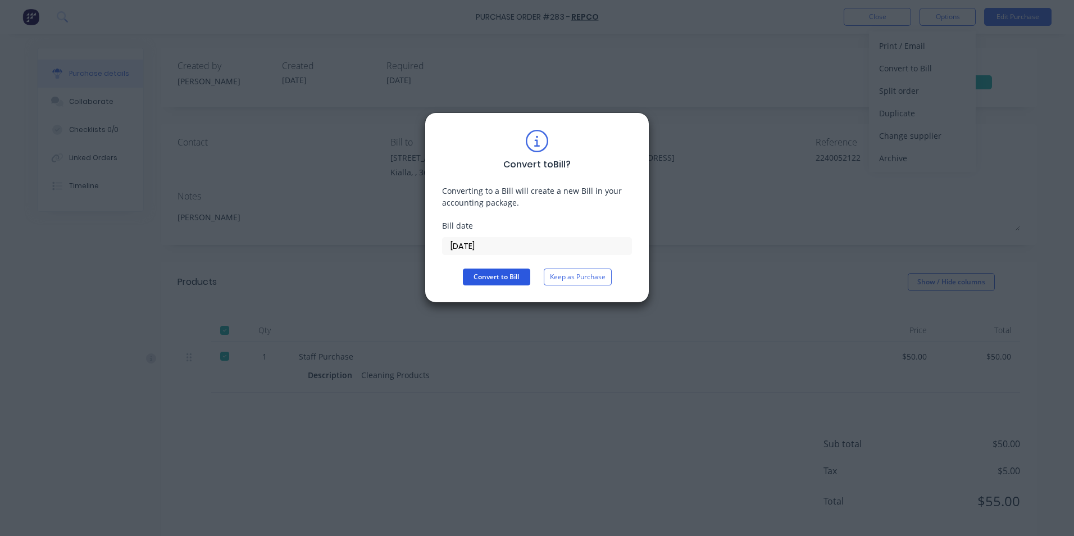
click at [495, 276] on button "Convert to Bill" at bounding box center [496, 276] width 67 height 17
type textarea "x"
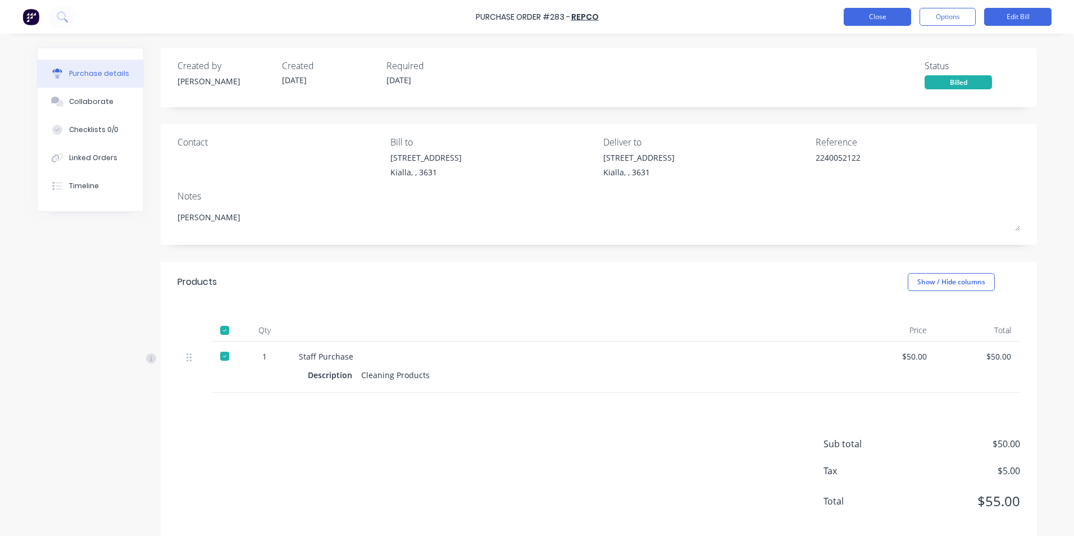
click at [872, 17] on button "Close" at bounding box center [877, 17] width 67 height 18
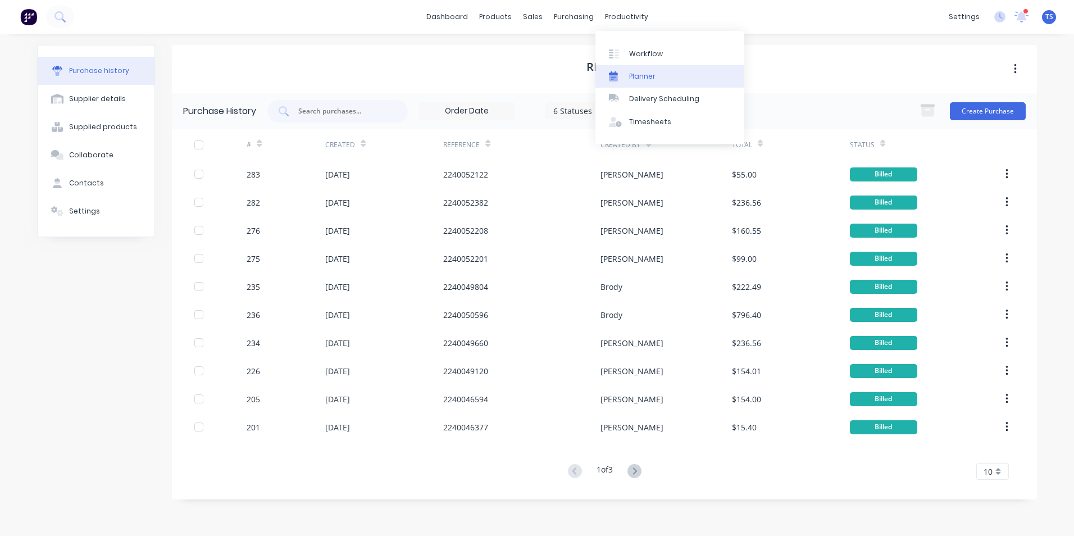
click at [647, 72] on div "Planner" at bounding box center [642, 76] width 26 height 10
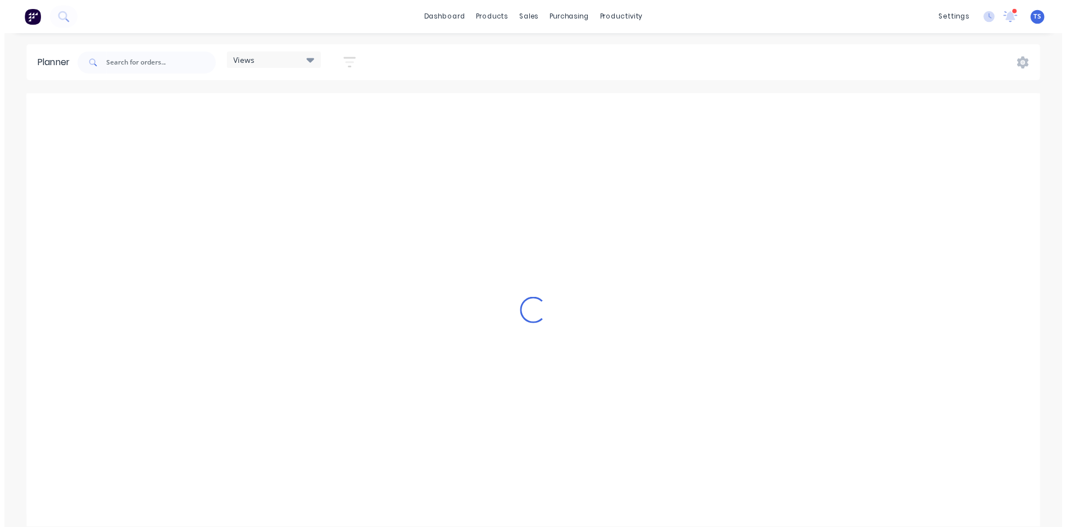
scroll to position [0, 720]
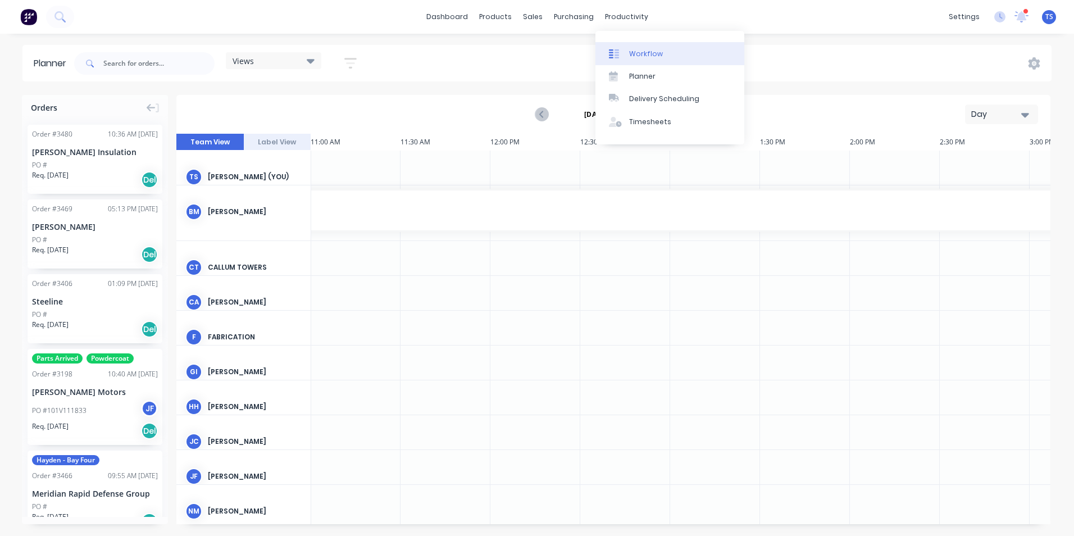
click at [644, 54] on div "Workflow" at bounding box center [646, 54] width 34 height 10
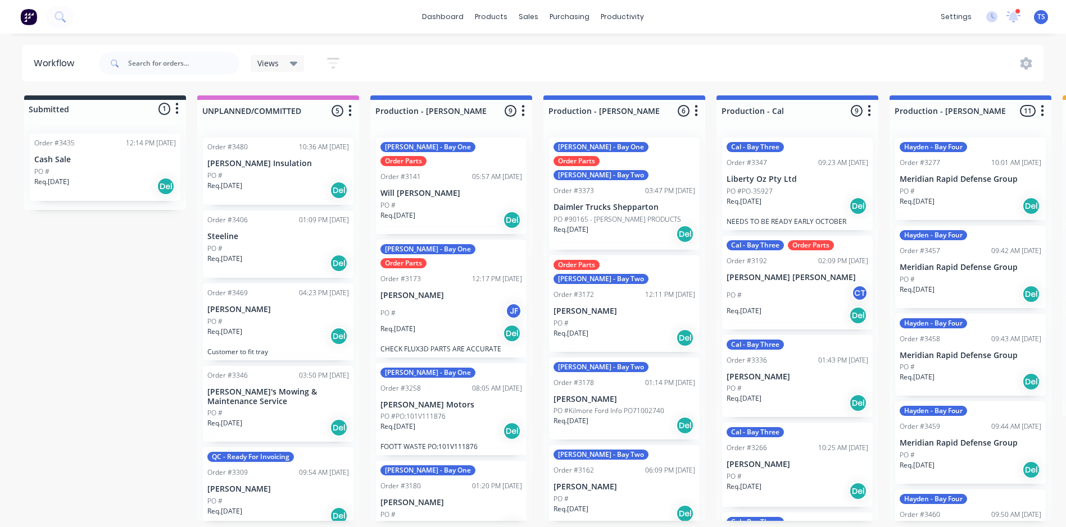
click at [411, 244] on div "[PERSON_NAME] - Bay One" at bounding box center [427, 249] width 95 height 10
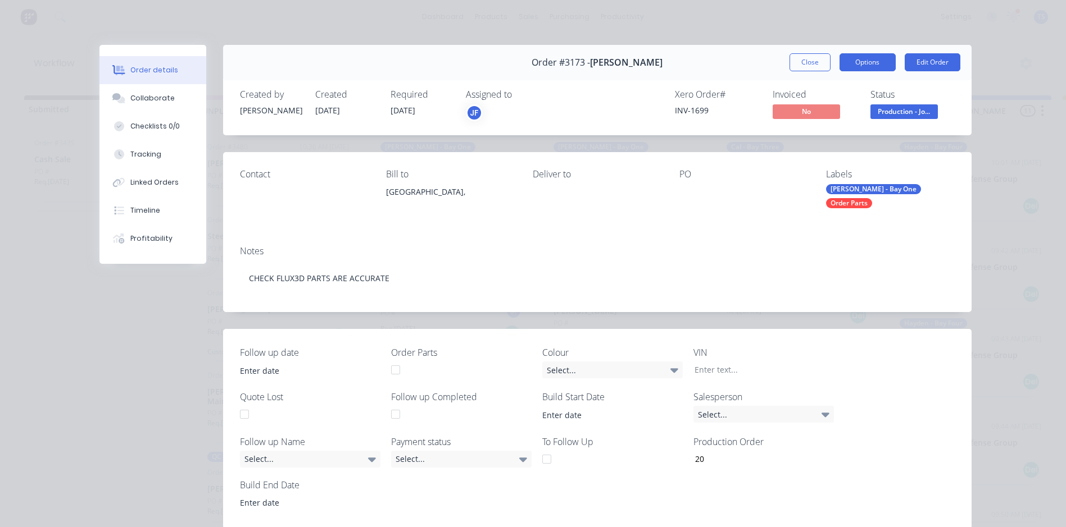
click at [872, 62] on button "Options" at bounding box center [867, 62] width 56 height 18
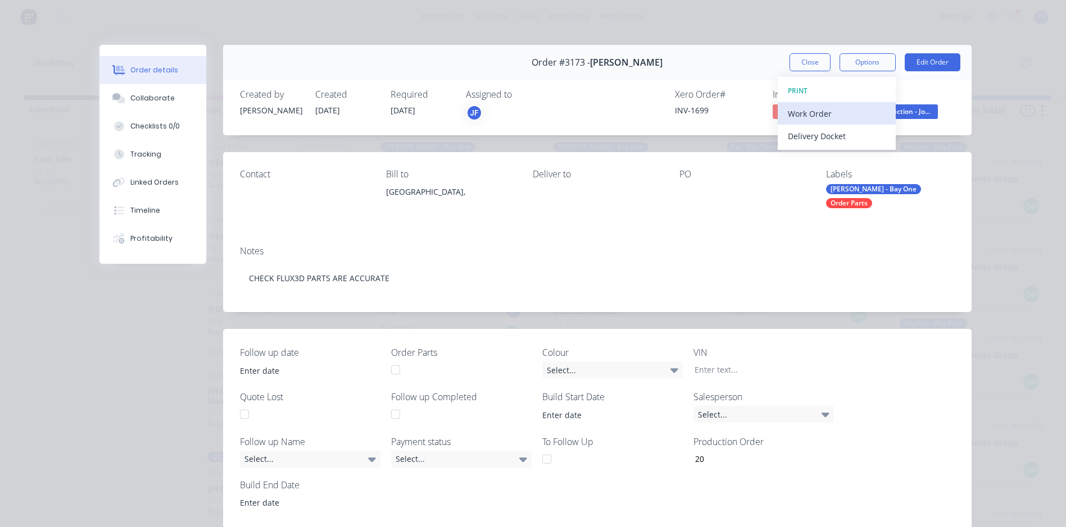
click at [846, 111] on div "Work Order" at bounding box center [837, 114] width 98 height 16
click at [831, 136] on div "Standard" at bounding box center [837, 136] width 98 height 16
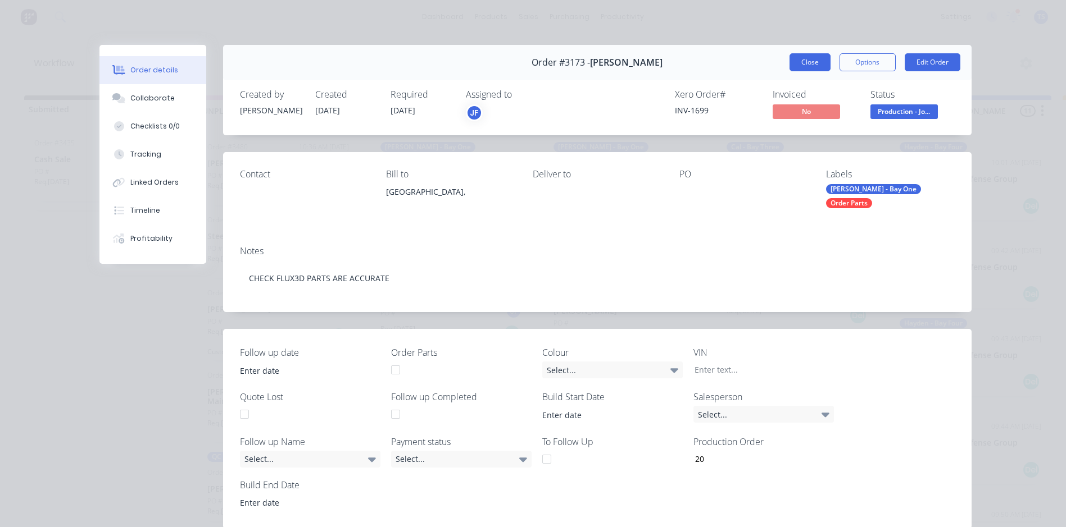
click at [807, 59] on button "Close" at bounding box center [809, 62] width 41 height 18
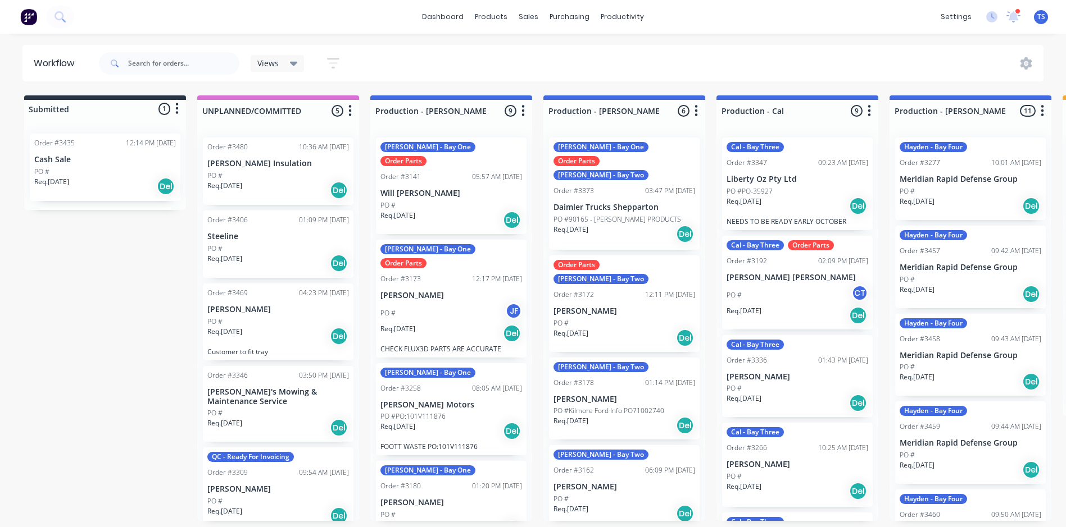
click at [754, 270] on div "Cal - Bay Three Order Parts Order #3192 02:09 PM [DATE] [PERSON_NAME] [PERSON_N…" at bounding box center [797, 283] width 151 height 94
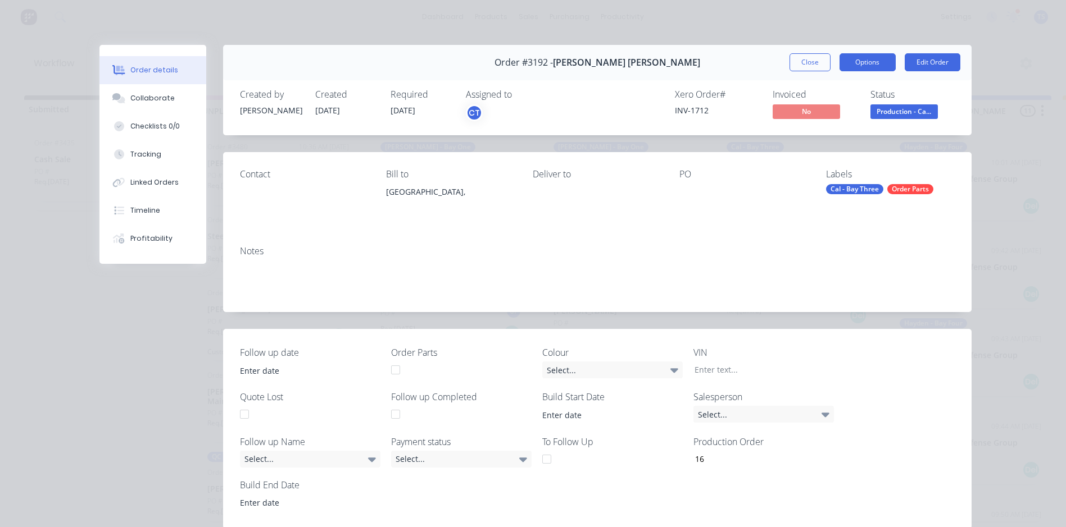
click at [875, 62] on button "Options" at bounding box center [867, 62] width 56 height 18
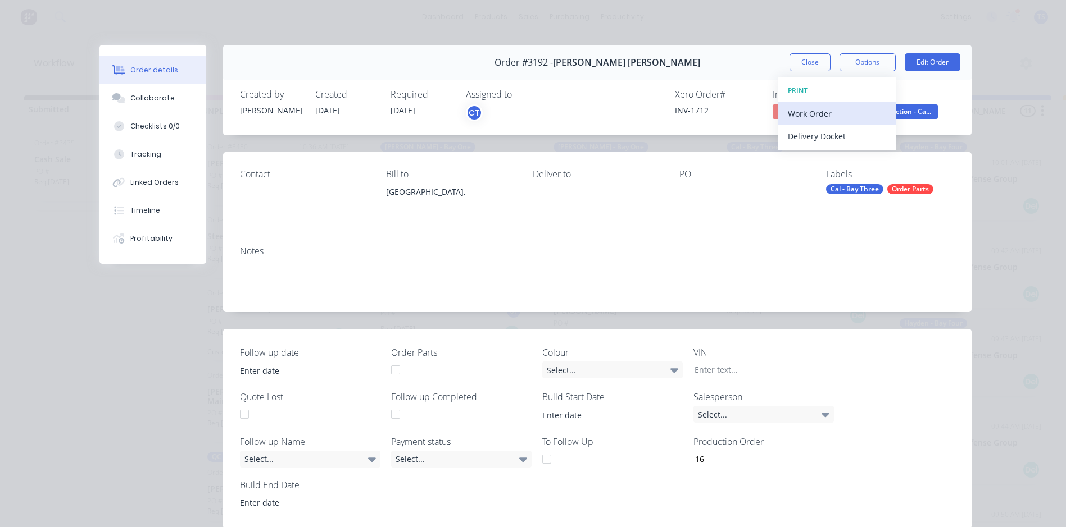
click at [841, 112] on div "Work Order" at bounding box center [837, 114] width 98 height 16
click at [822, 136] on div "Standard" at bounding box center [837, 136] width 98 height 16
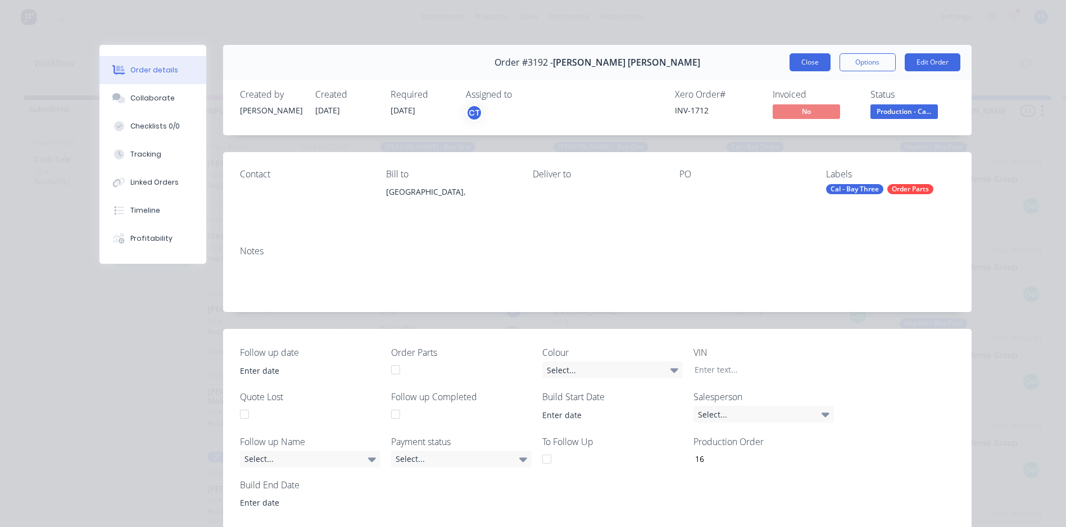
click at [807, 60] on button "Close" at bounding box center [809, 62] width 41 height 18
